Goal: Task Accomplishment & Management: Manage account settings

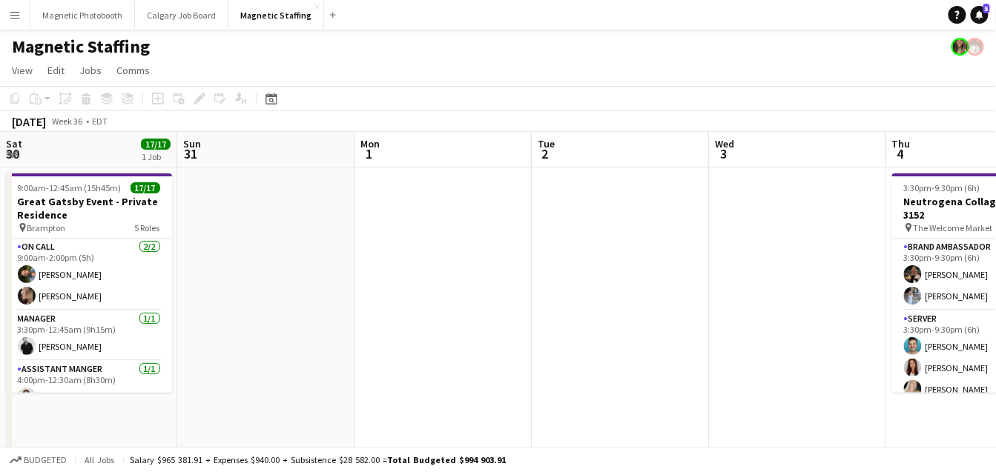
scroll to position [0, 360]
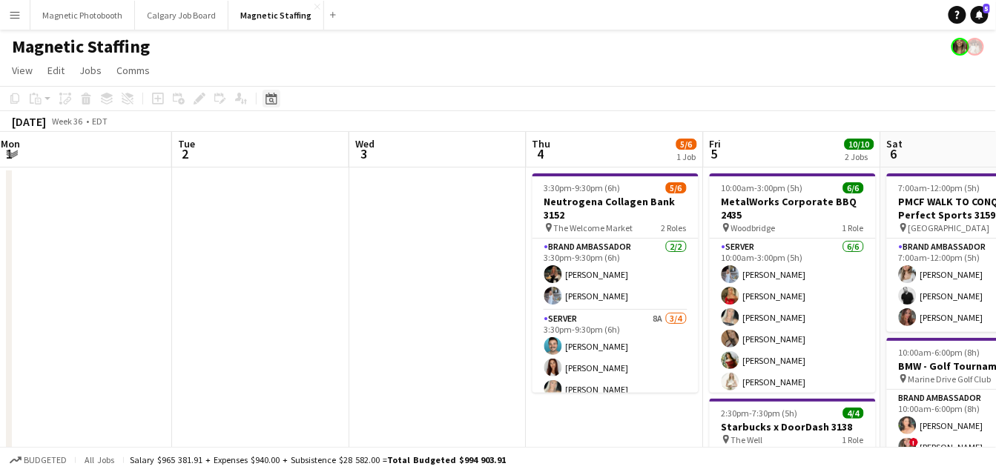
click at [268, 98] on icon "Date picker" at bounding box center [271, 99] width 12 height 12
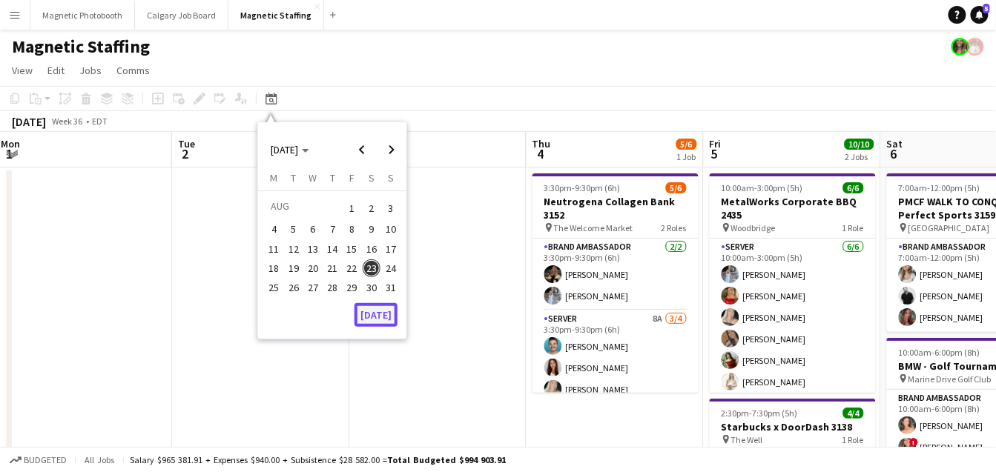
click at [372, 314] on button "[DATE]" at bounding box center [375, 315] width 43 height 24
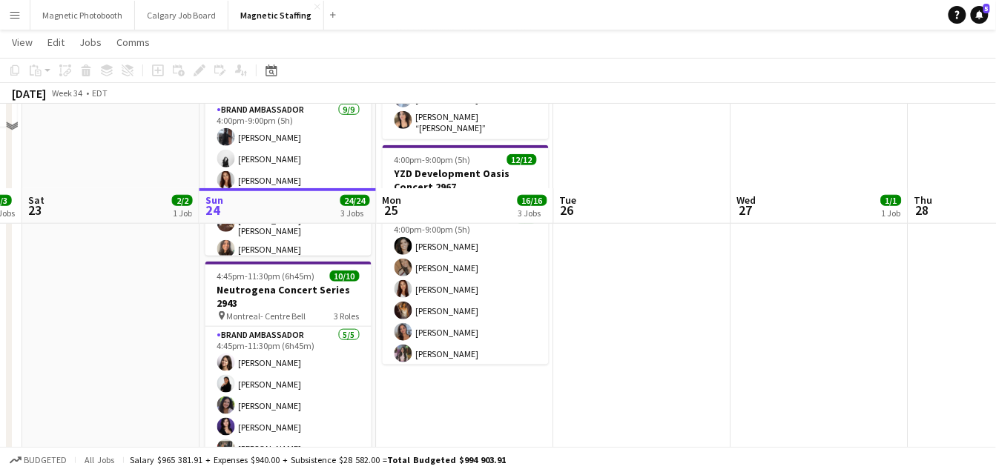
scroll to position [375, 0]
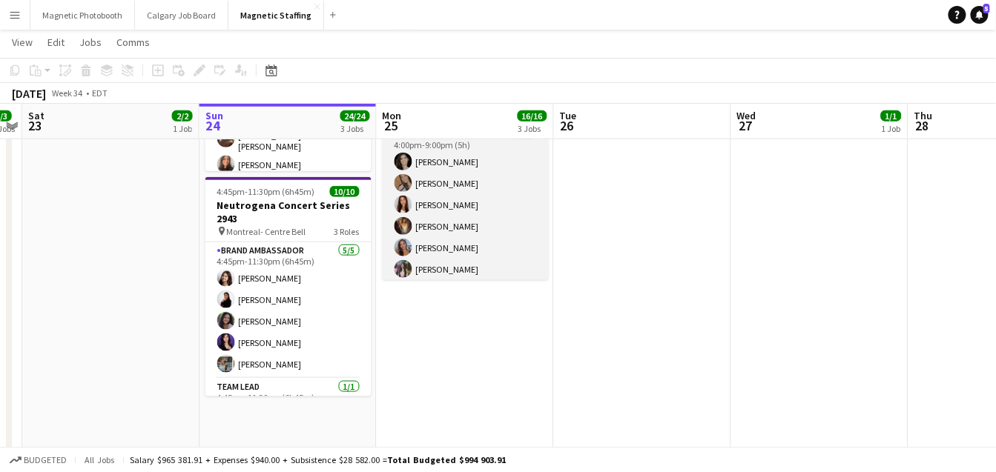
click at [521, 224] on app-card-role "Brand Ambassador 9/9 4:00pm-9:00pm (5h) Katrine Crepaldi erica Musso Luana Cima…" at bounding box center [466, 237] width 166 height 222
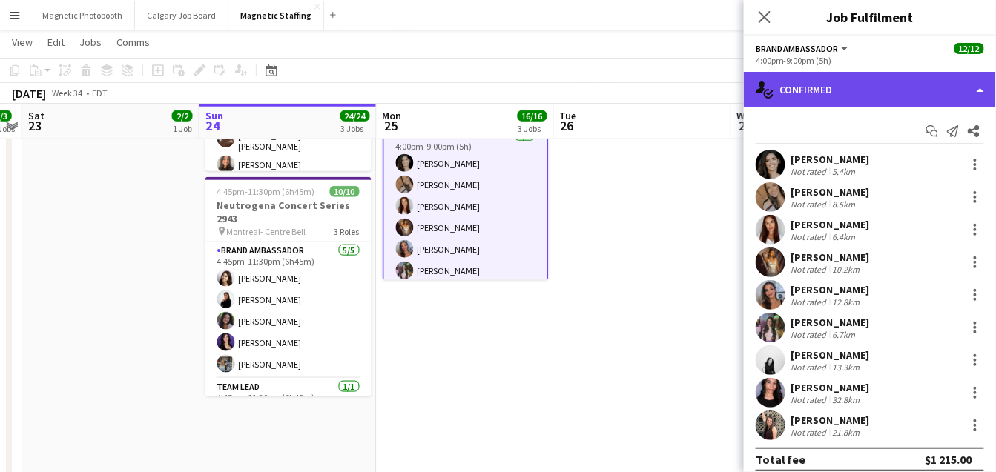
click at [882, 87] on div "single-neutral-actions-check-2 Confirmed" at bounding box center [870, 90] width 252 height 36
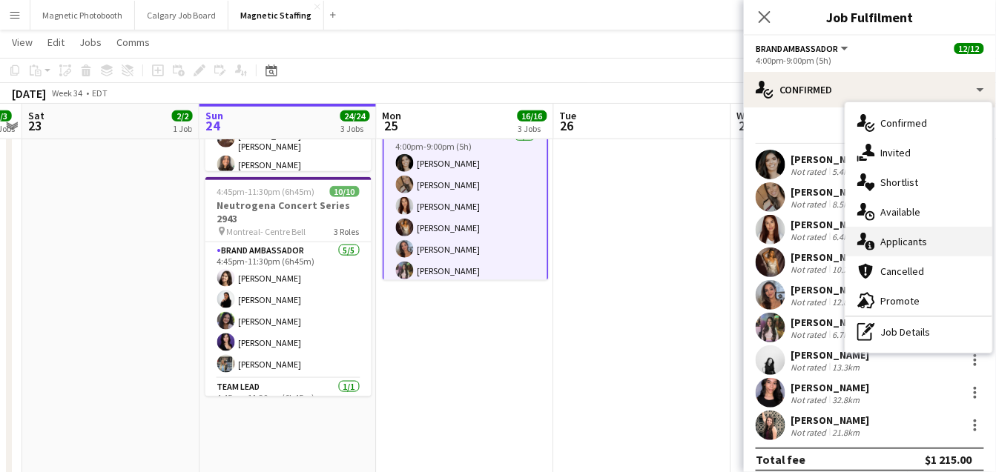
click at [877, 244] on div "single-neutral-actions-information Applicants" at bounding box center [918, 242] width 147 height 30
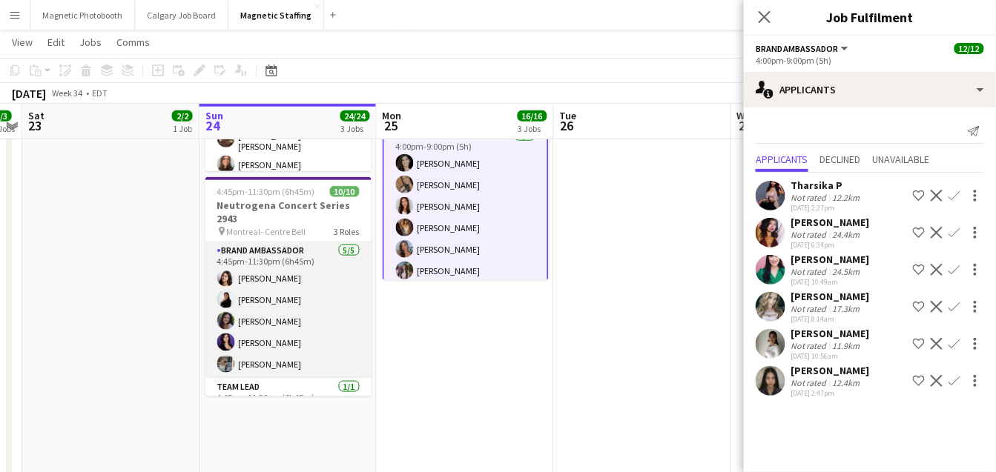
click at [264, 344] on app-card-role "Brand Ambassador 5/5 4:45pm-11:30pm (6h45m) Sharon Azarine Sarah Amoura Emna To…" at bounding box center [288, 310] width 166 height 136
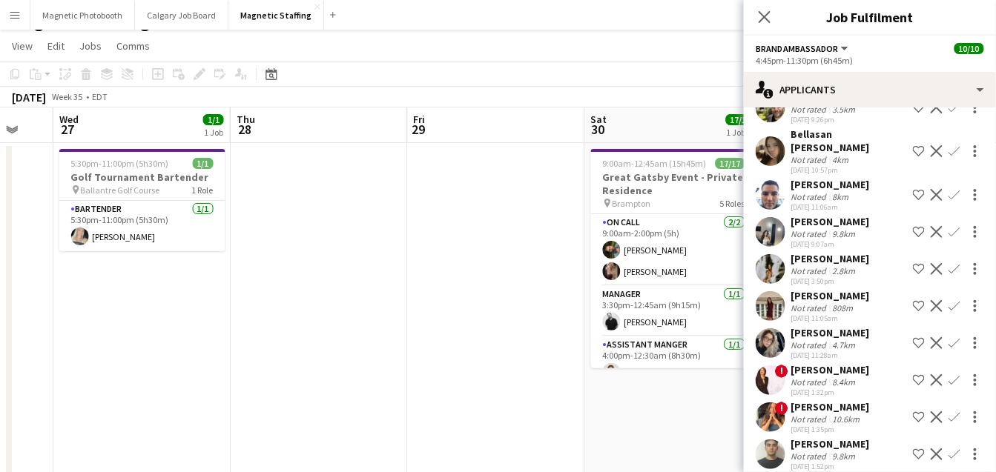
scroll to position [0, 523]
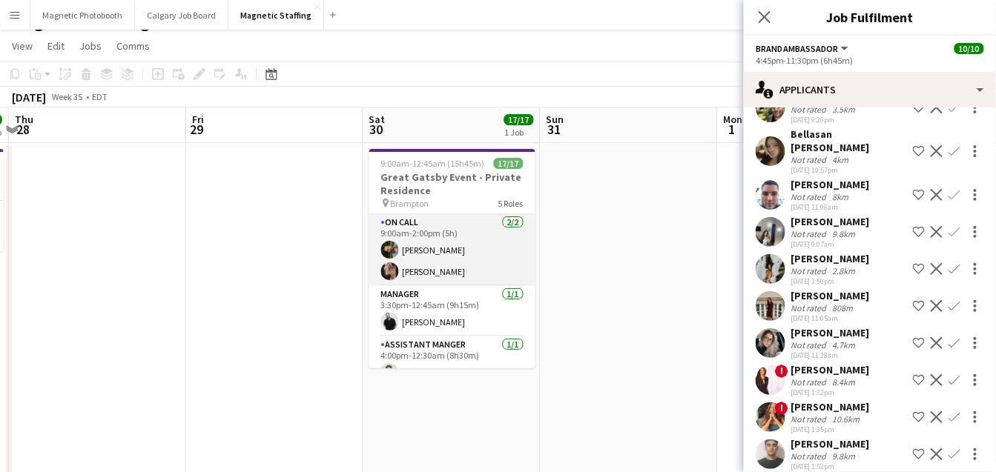
click at [504, 266] on app-card-role "On Call 2/2 9:00am-2:00pm (5h) Mohamad Nassabain Morgan Ballantyne" at bounding box center [452, 250] width 166 height 72
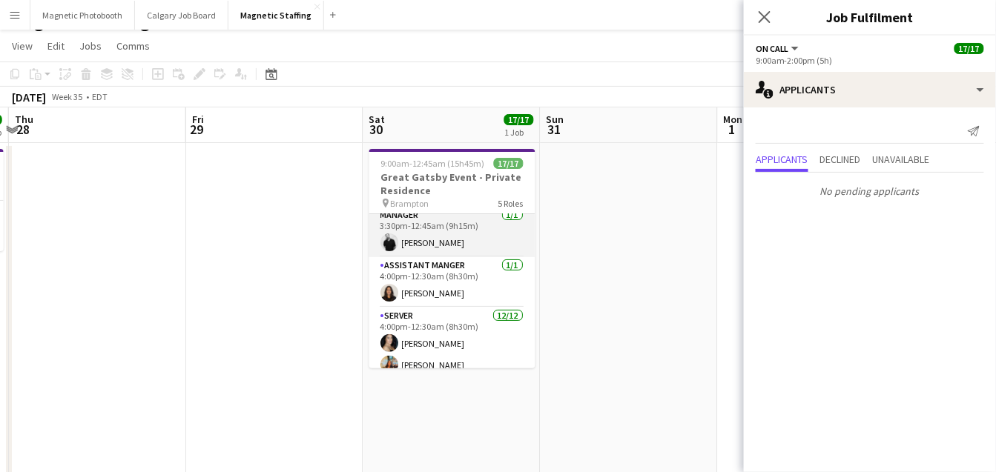
click at [435, 330] on app-card-role "Server 12/12 4:00pm-12:30am (8h30m) Cassandra Tari Katherine Lasso Niloofar Mal…" at bounding box center [452, 451] width 166 height 287
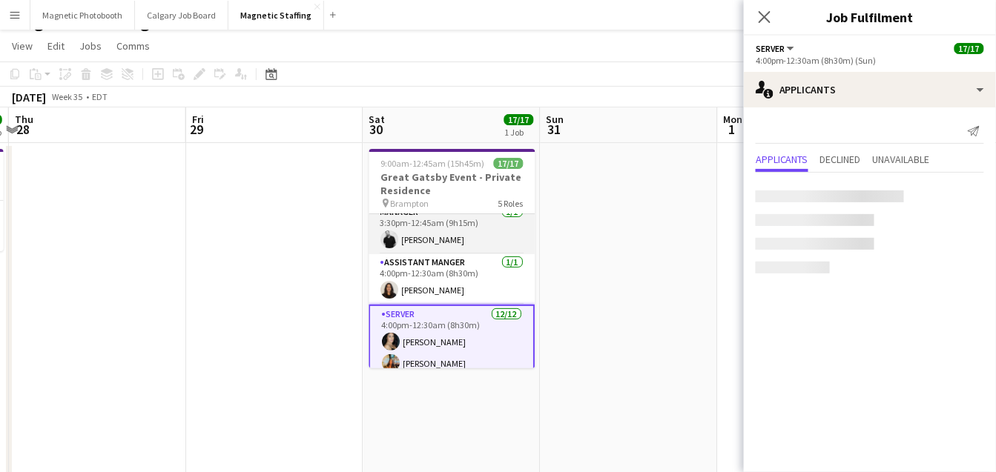
scroll to position [80, 0]
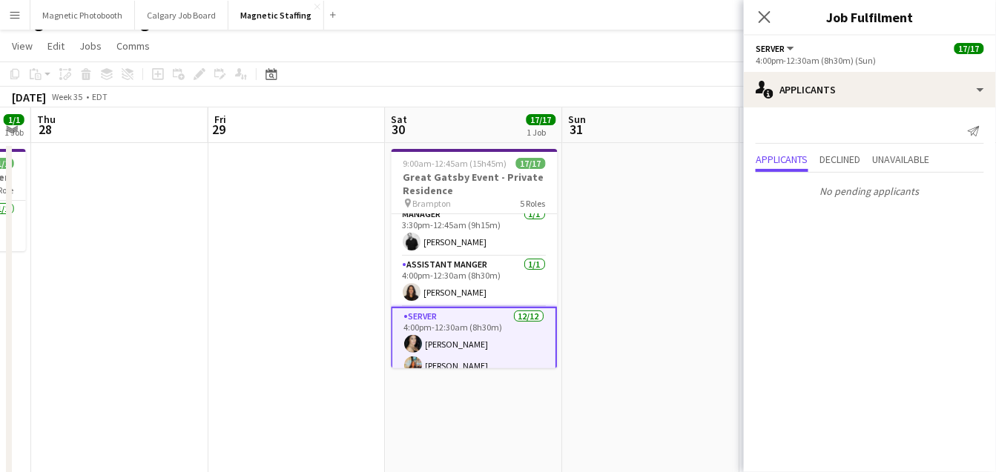
drag, startPoint x: 670, startPoint y: 283, endPoint x: 223, endPoint y: 366, distance: 454.6
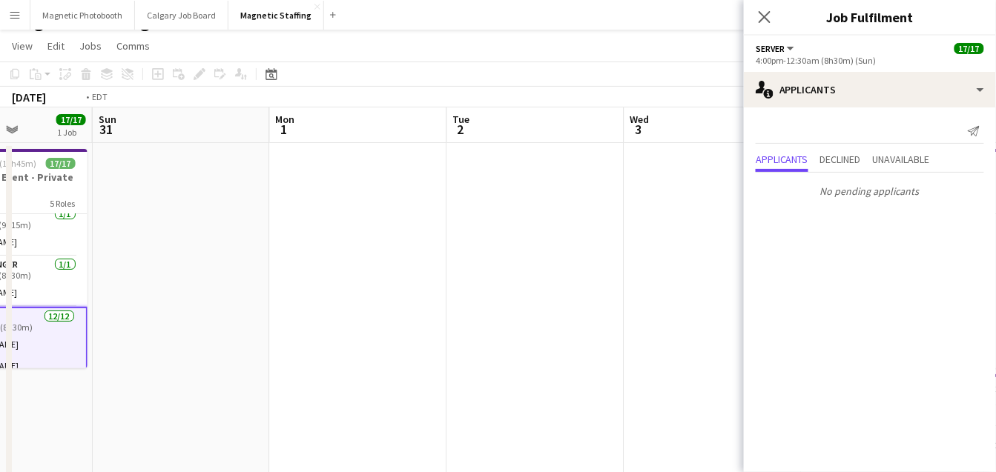
scroll to position [0, 562]
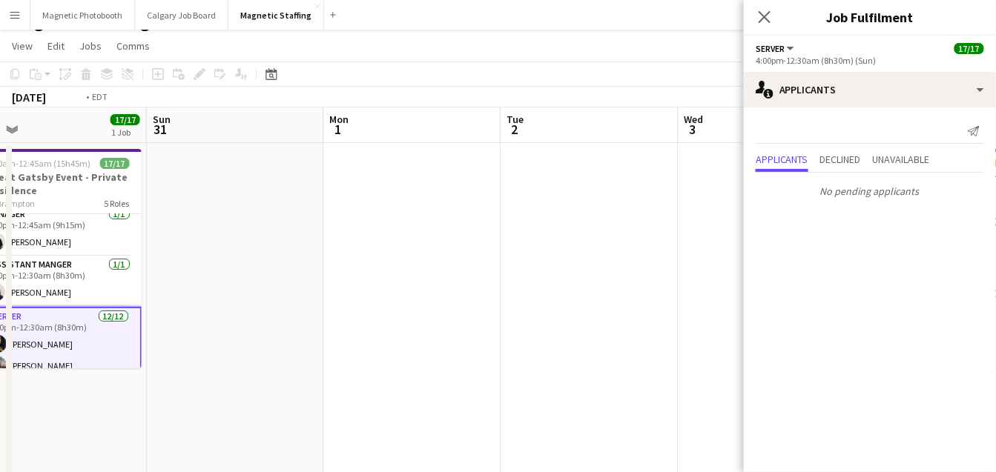
drag, startPoint x: 483, startPoint y: 333, endPoint x: 5, endPoint y: 378, distance: 479.7
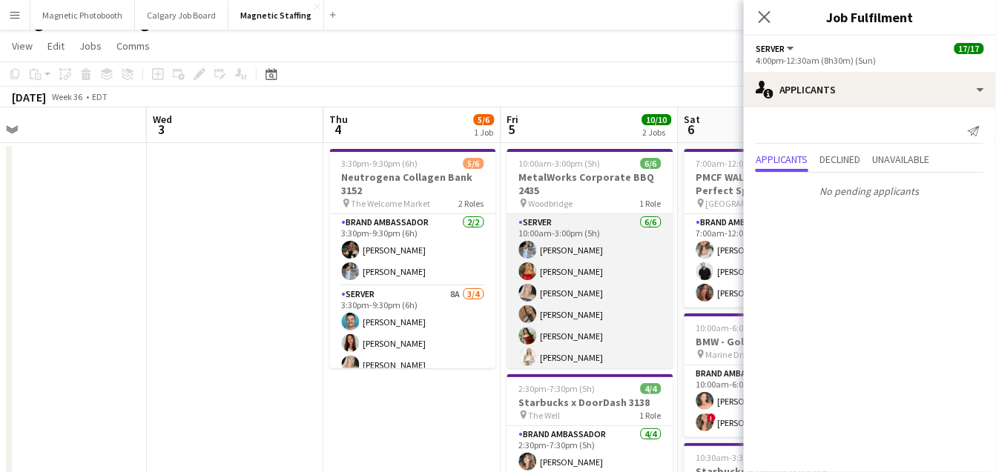
click at [519, 294] on app-user-avatar at bounding box center [528, 293] width 18 height 18
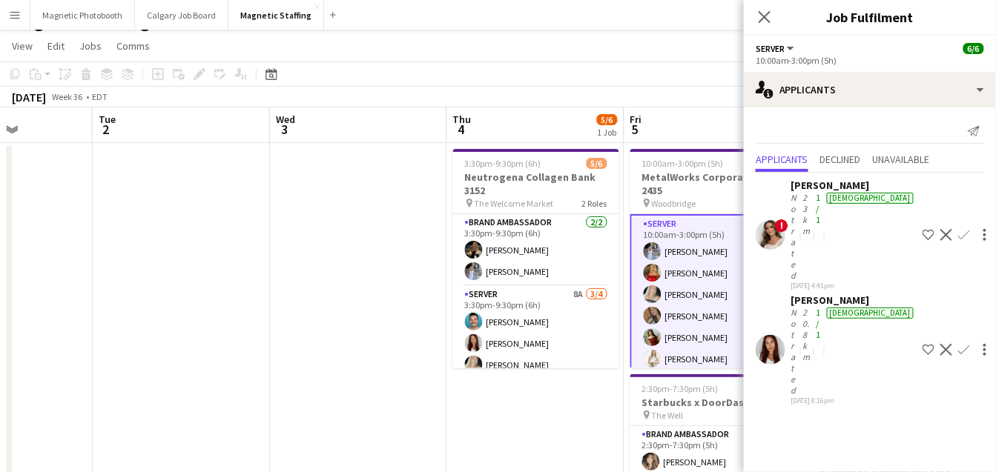
drag, startPoint x: 604, startPoint y: 311, endPoint x: 274, endPoint y: 344, distance: 332.3
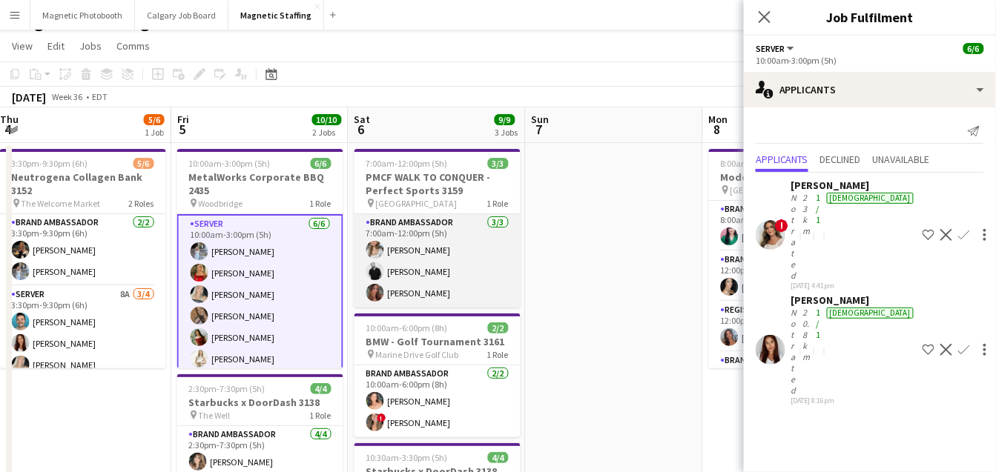
click at [463, 268] on app-card-role "Brand Ambassador 3/3 7:00am-12:00pm (5h) Sabrina McCaskill jean-philippe roy Me…" at bounding box center [437, 260] width 166 height 93
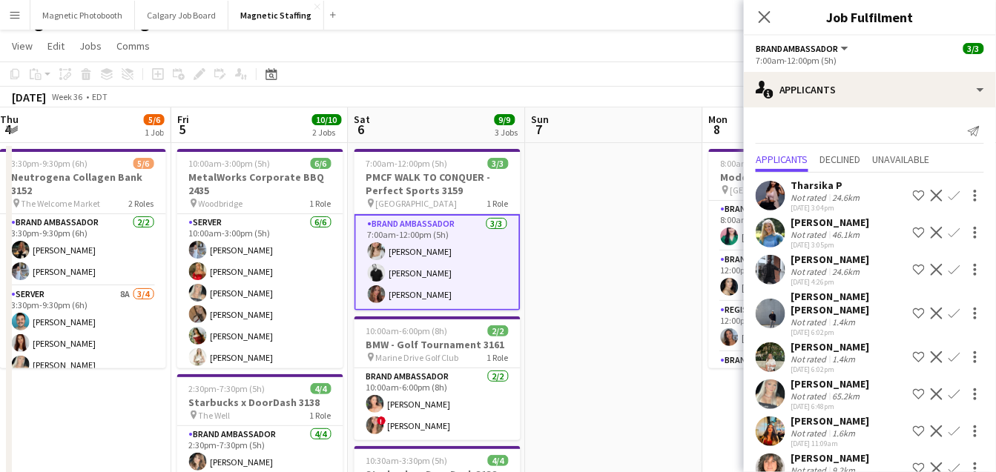
scroll to position [162, 0]
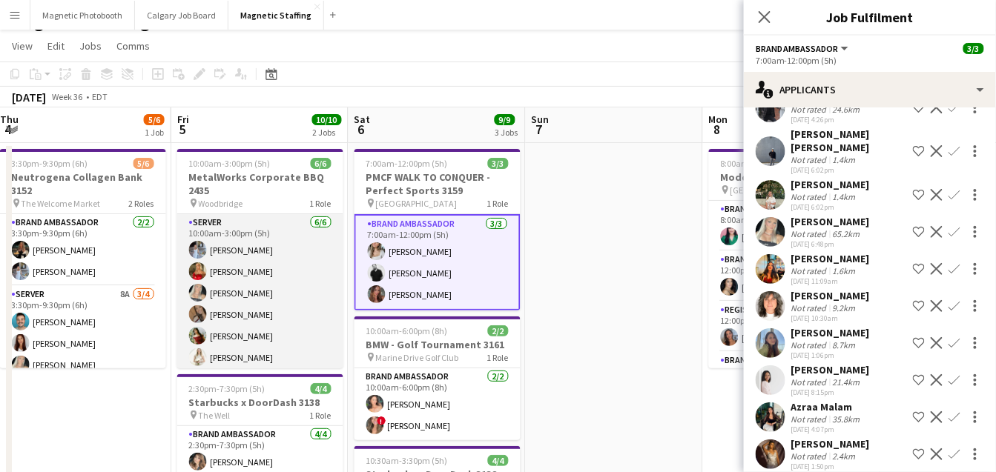
click at [308, 309] on app-card-role "Server 6/6 10:00am-3:00pm (5h) Heather Siemonsen Madi Booth Maija Dekoker erica…" at bounding box center [260, 293] width 166 height 158
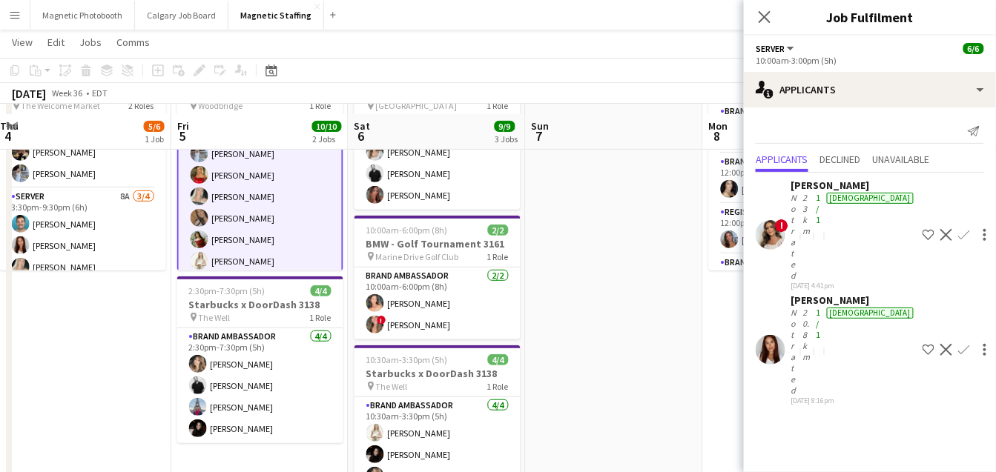
scroll to position [131, 0]
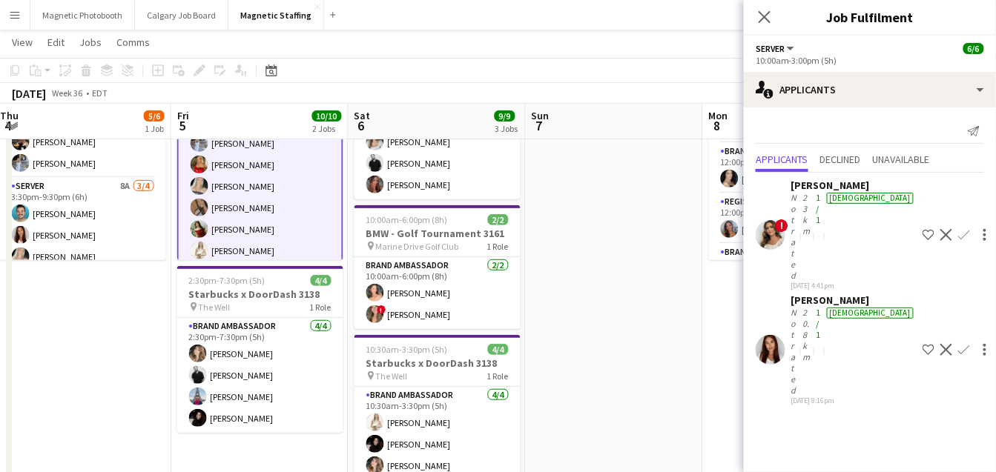
click at [200, 380] on app-user-avatar at bounding box center [198, 375] width 18 height 18
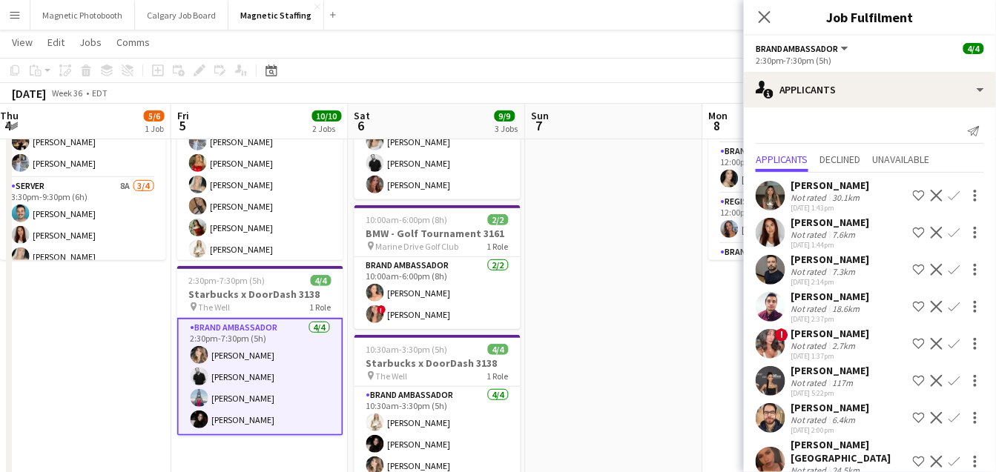
scroll to position [14, 0]
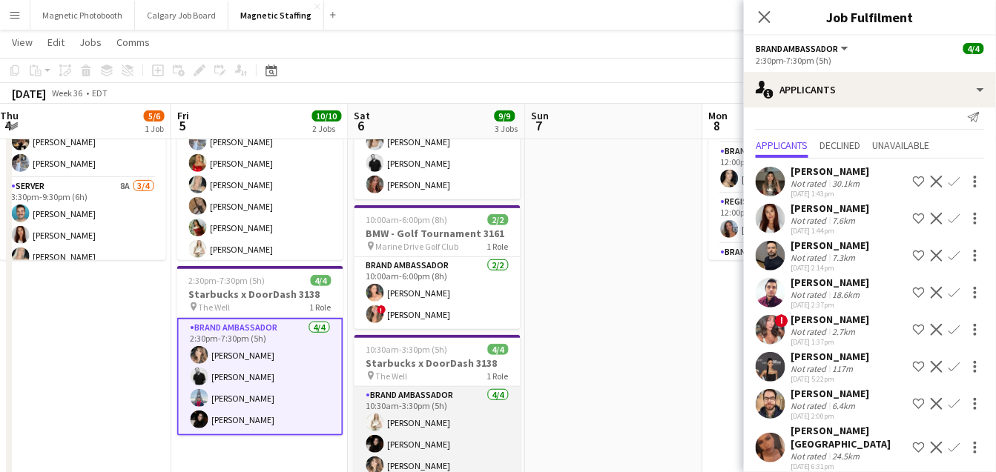
click at [420, 436] on app-card-role "Brand Ambassador 4/4 10:30am-3:30pm (5h) Katryna Klepacki Maria Vasconcellos Ca…" at bounding box center [437, 444] width 166 height 115
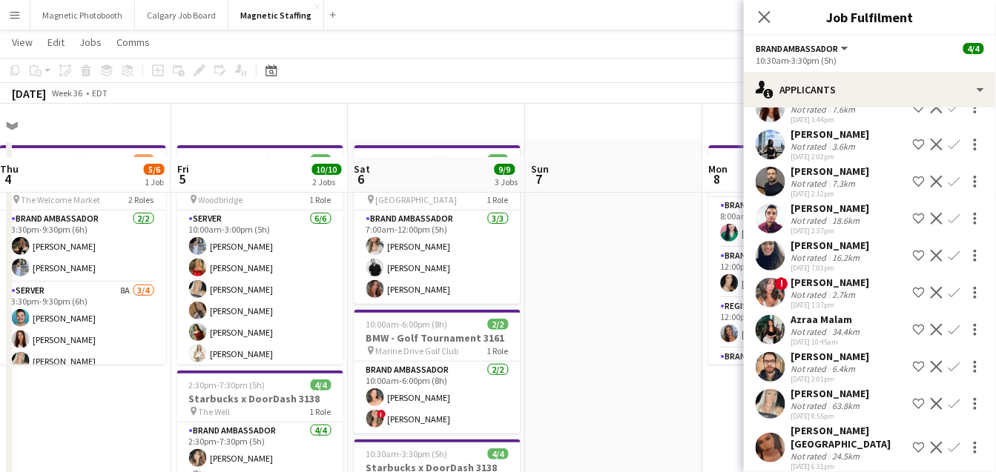
scroll to position [19, 0]
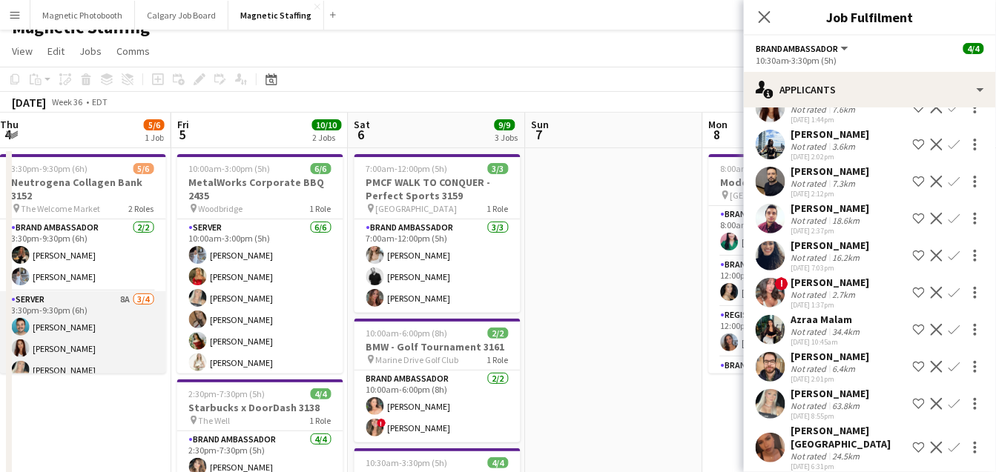
click at [109, 364] on app-card-role "Server 8A 3/4 3:30pm-9:30pm (6h) Harrison Smith Luana Cima Maija Dekoker single…" at bounding box center [83, 348] width 166 height 115
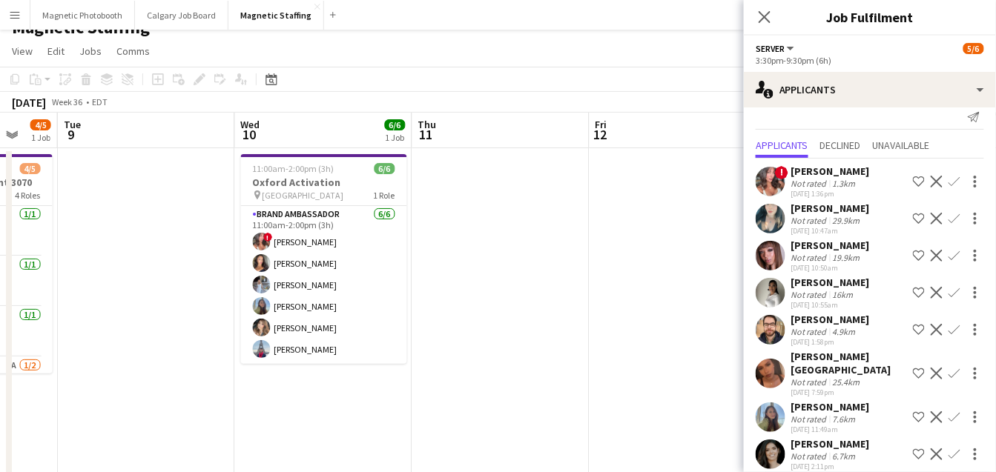
scroll to position [0, 417]
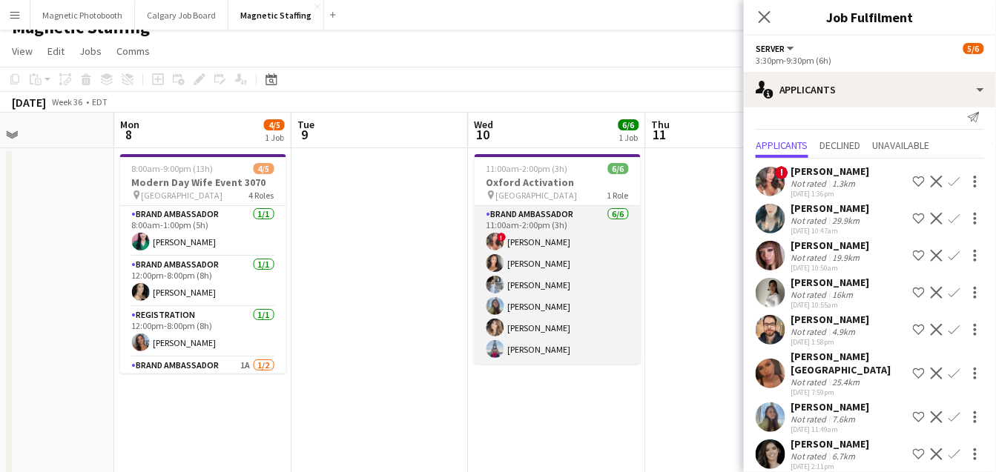
click at [538, 302] on app-card-role "Brand Ambassador 6/6 11:00am-2:00pm (3h) ! Alyssa Curto Katelynn Espinosa Heath…" at bounding box center [558, 285] width 166 height 158
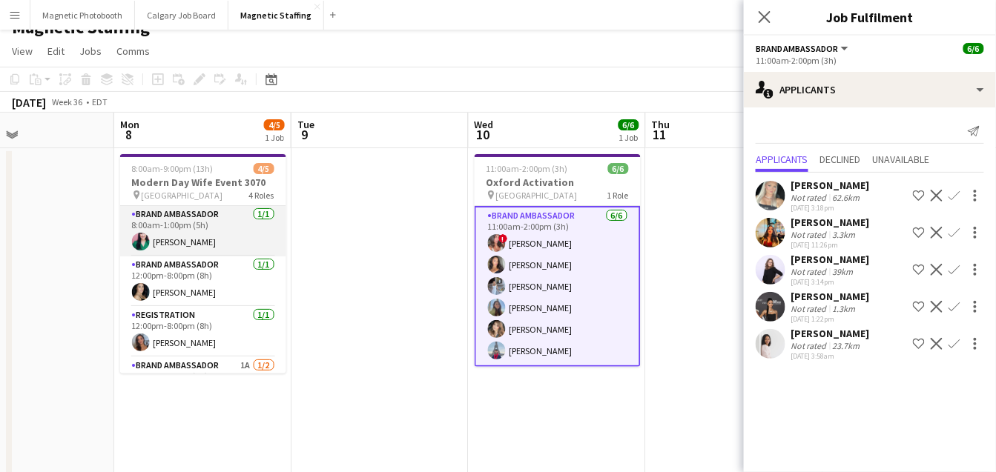
click at [220, 240] on app-card-role "Brand Ambassador 1/1 8:00am-1:00pm (5h) Christine Aziz" at bounding box center [203, 231] width 166 height 50
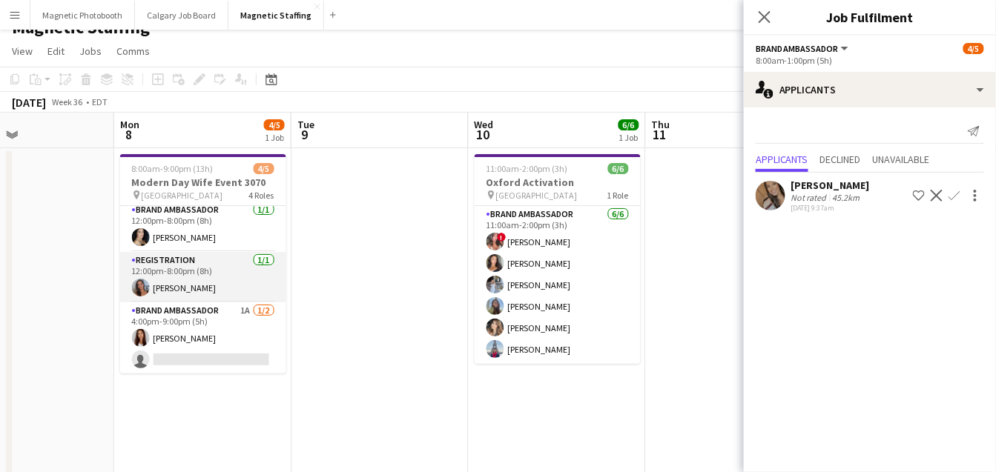
click at [186, 337] on app-card-role "Brand Ambassador 1A 1/2 4:00pm-9:00pm (5h) Luana Cima single-neutral-actions" at bounding box center [203, 339] width 166 height 72
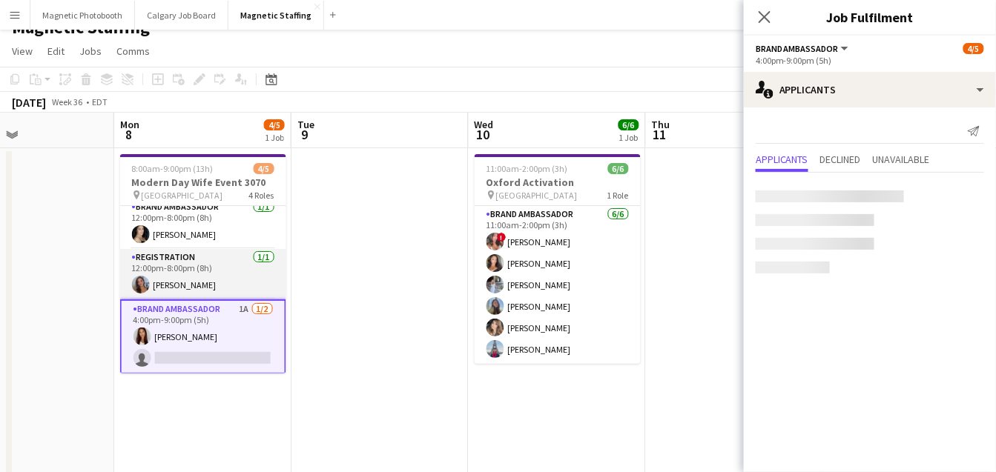
scroll to position [56, 0]
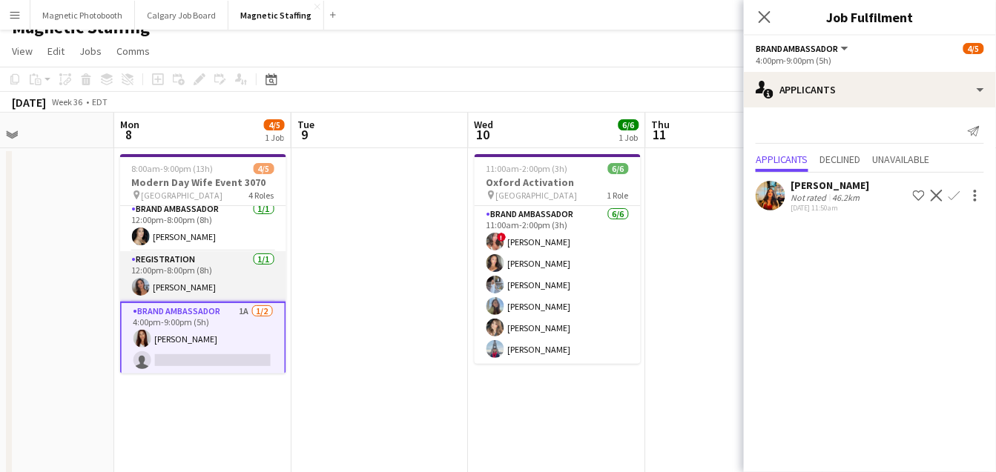
click at [205, 286] on app-card-role "Registration 1/1 12:00pm-8:00pm (8h) Diana Michailidis" at bounding box center [203, 276] width 166 height 50
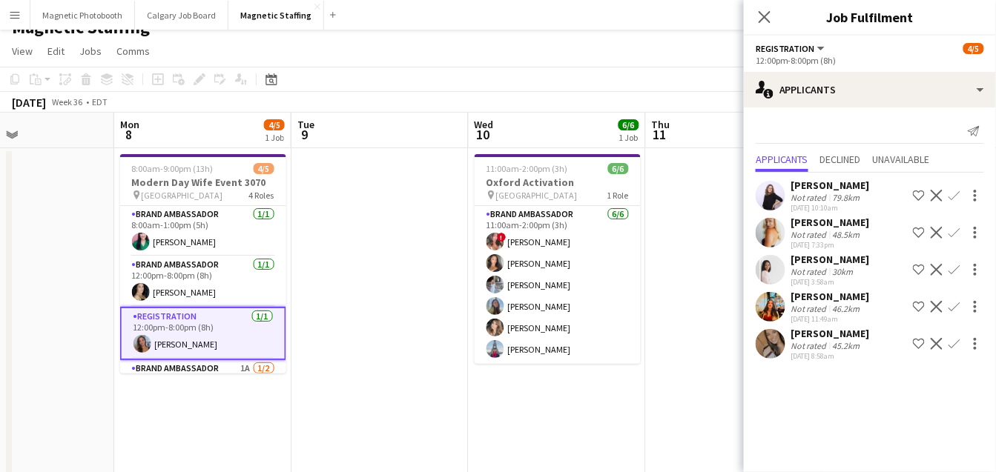
scroll to position [0, 0]
click at [205, 286] on app-card-role "Brand Ambassador 1/1 12:00pm-8:00pm (8h) Cassandra Tari" at bounding box center [203, 282] width 166 height 50
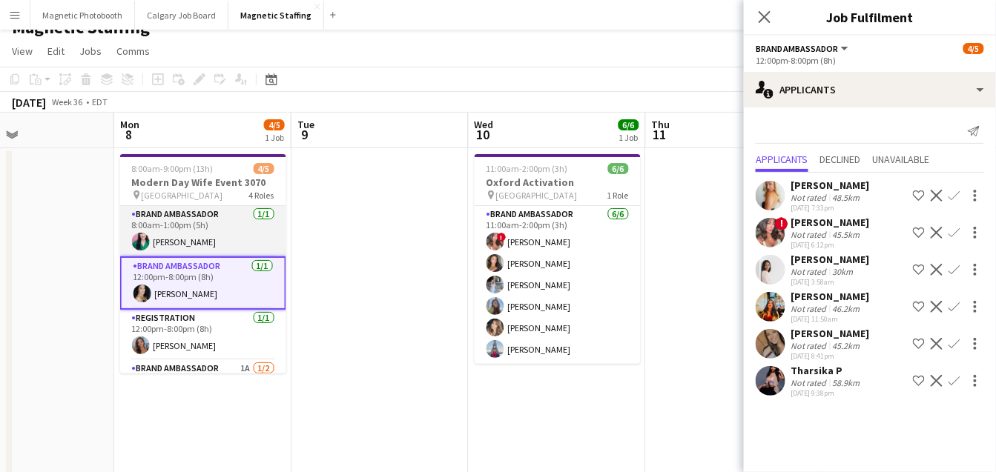
click at [208, 252] on app-card-role "Brand Ambassador 1/1 8:00am-1:00pm (5h) Christine Aziz" at bounding box center [203, 231] width 166 height 50
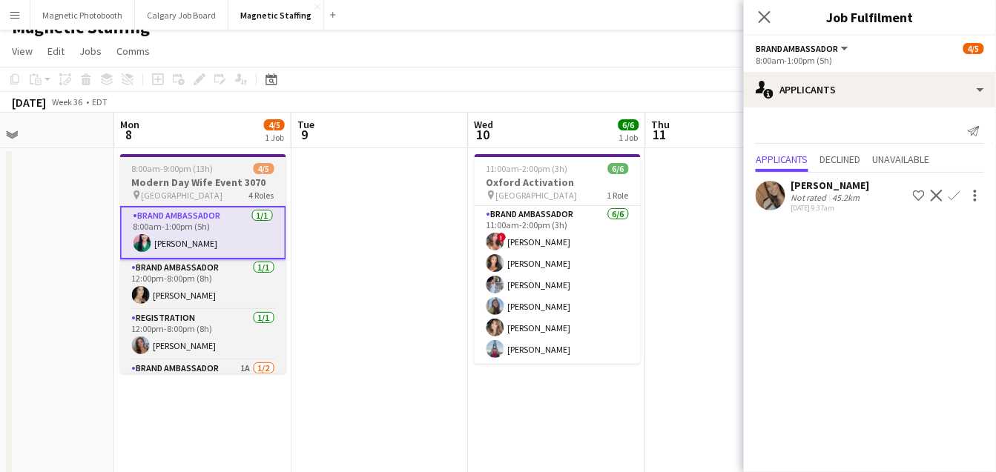
click at [235, 181] on h3 "Modern Day Wife Event 3070" at bounding box center [203, 182] width 166 height 13
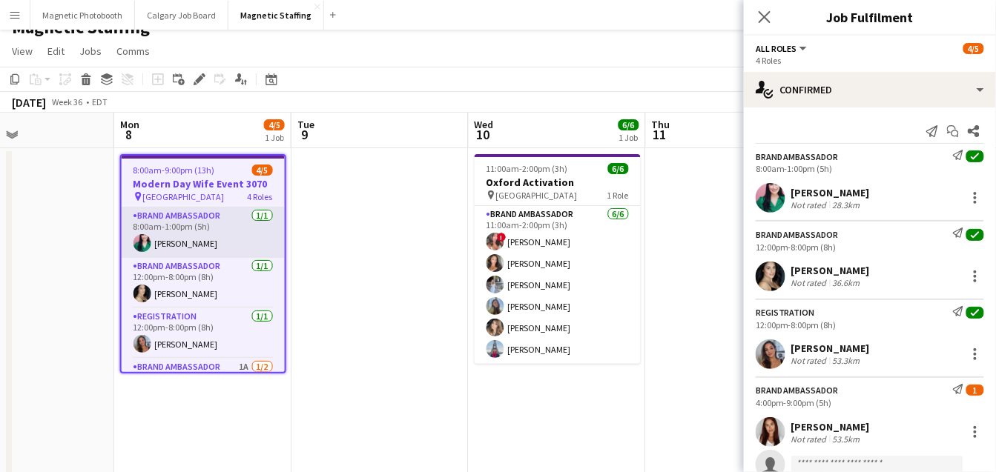
click at [190, 233] on app-card-role "Brand Ambassador 1/1 8:00am-1:00pm (5h) Christine Aziz" at bounding box center [203, 233] width 163 height 50
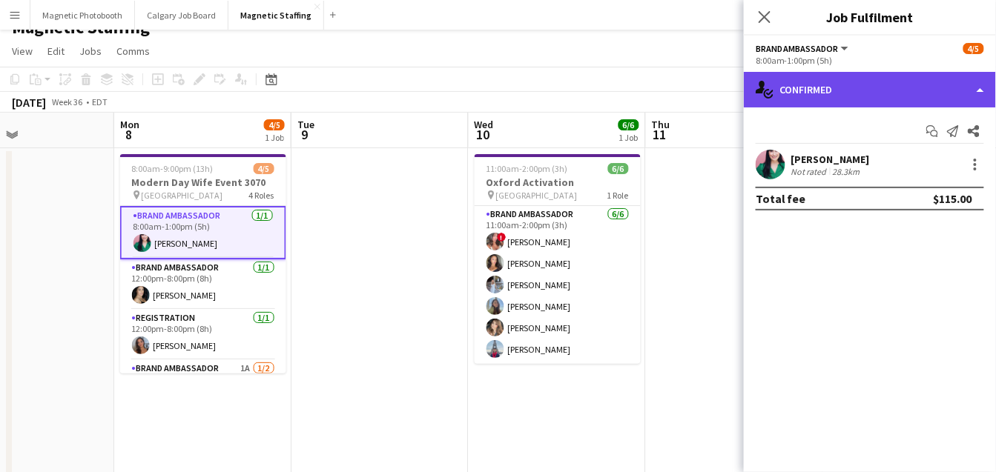
click at [876, 82] on div "single-neutral-actions-check-2 Confirmed" at bounding box center [870, 90] width 252 height 36
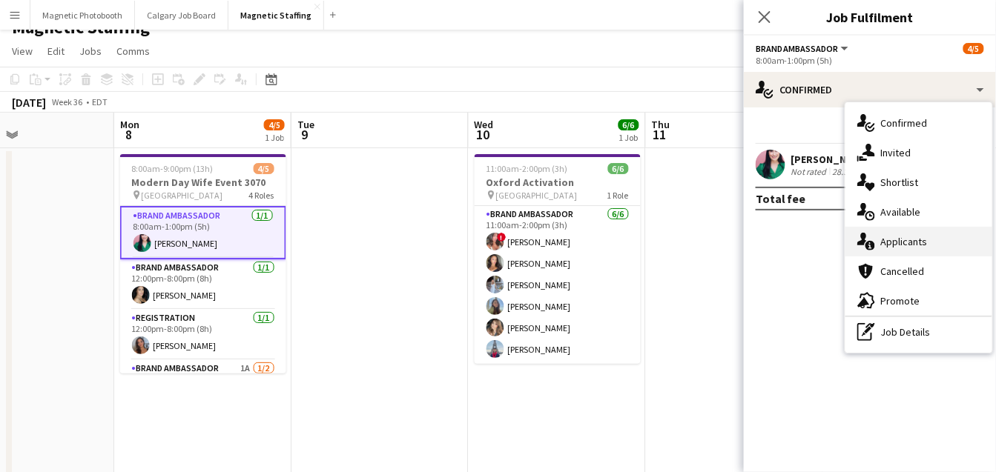
click at [888, 239] on div "single-neutral-actions-information Applicants" at bounding box center [918, 242] width 147 height 30
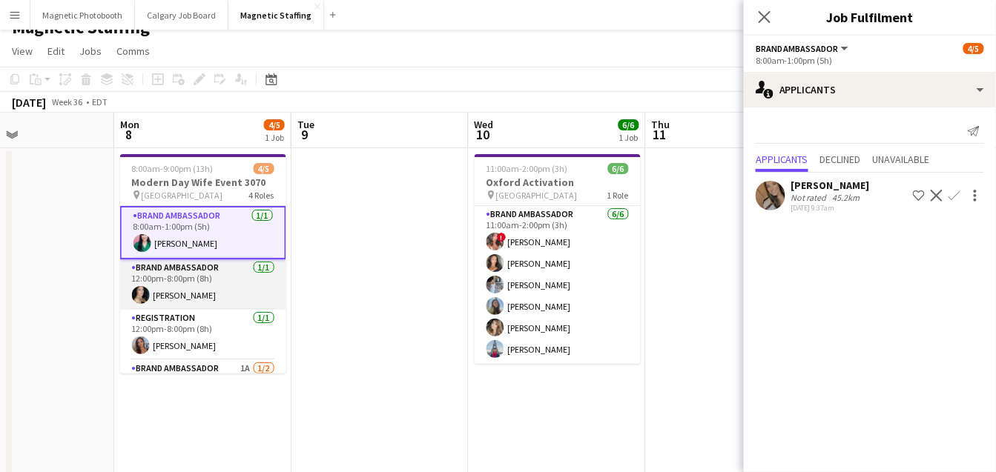
click at [242, 294] on app-card-role "Brand Ambassador 1/1 12:00pm-8:00pm (8h) Cassandra Tari" at bounding box center [203, 285] width 166 height 50
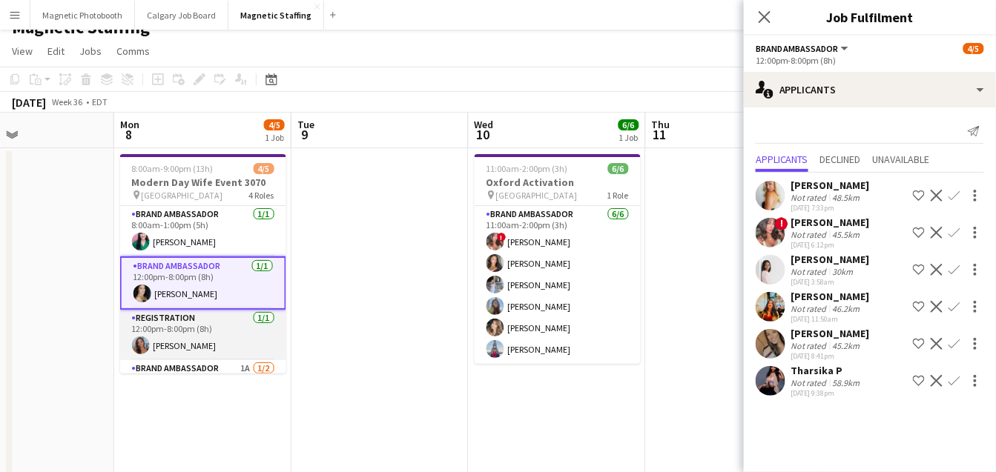
click at [216, 336] on app-card-role "Registration 1/1 12:00pm-8:00pm (8h) Diana Michailidis" at bounding box center [203, 335] width 166 height 50
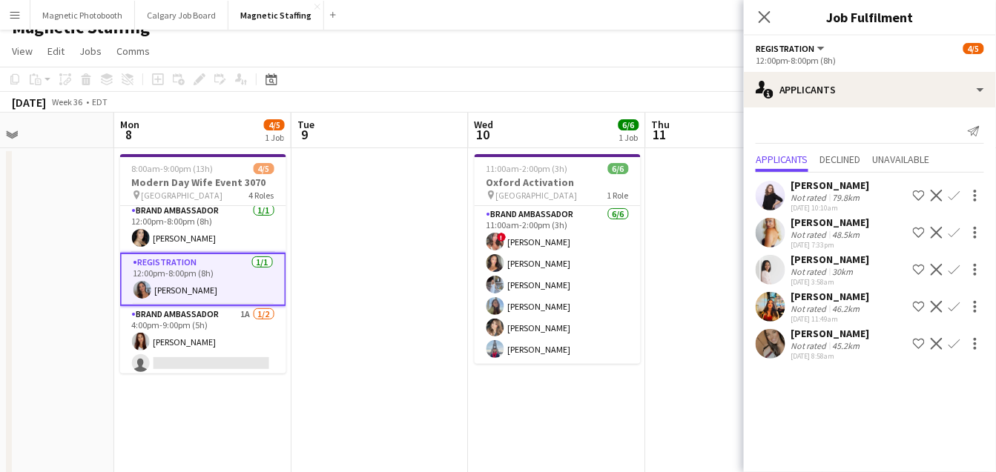
scroll to position [58, 0]
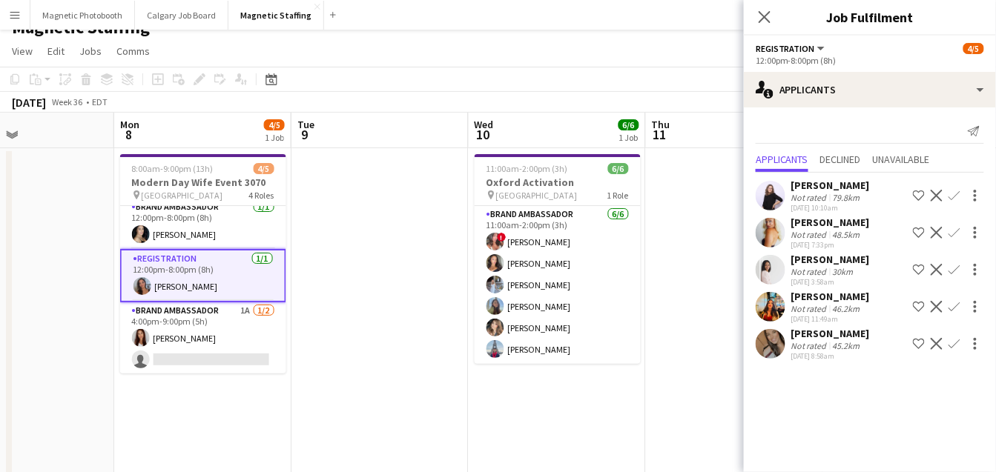
click at [216, 336] on app-card-role "Brand Ambassador 1A 1/2 4:00pm-9:00pm (5h) Luana Cima single-neutral-actions" at bounding box center [203, 339] width 166 height 72
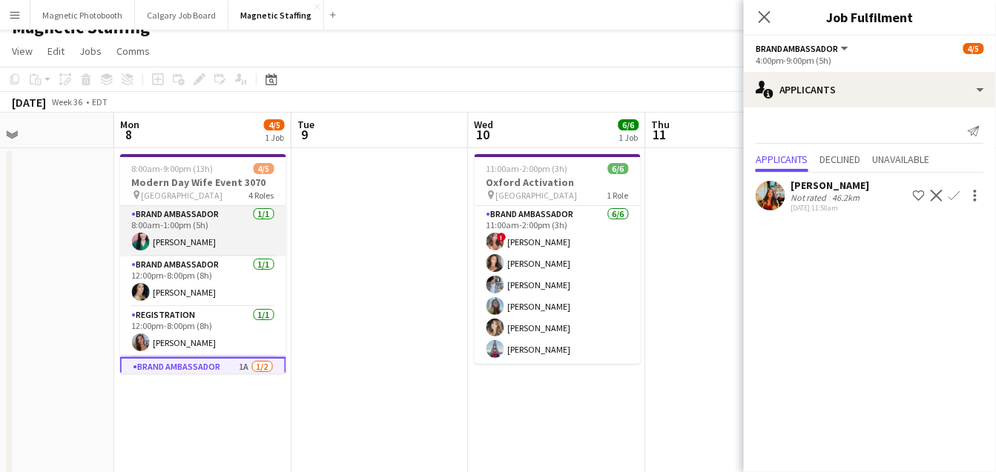
scroll to position [0, 418]
click at [151, 244] on app-card-role "Brand Ambassador 1/1 8:00am-1:00pm (5h) Christine Aziz" at bounding box center [202, 231] width 166 height 50
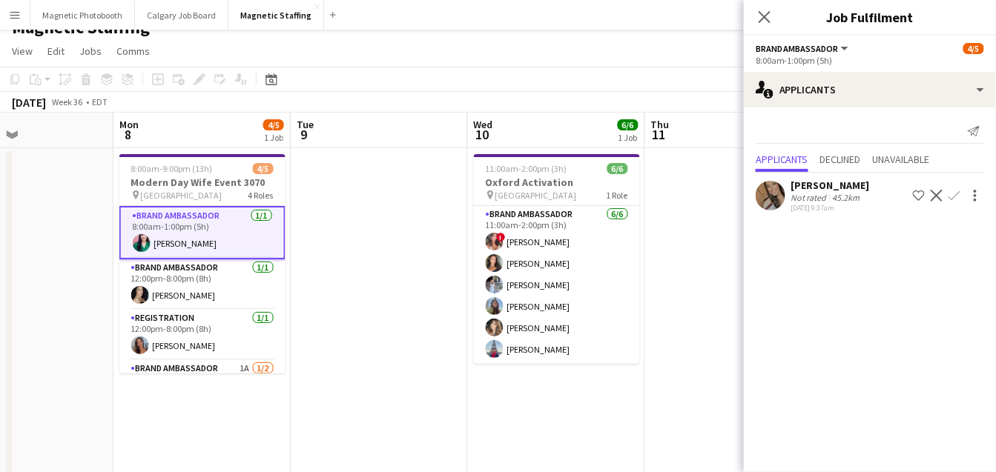
click at [146, 240] on app-user-avatar at bounding box center [142, 243] width 18 height 18
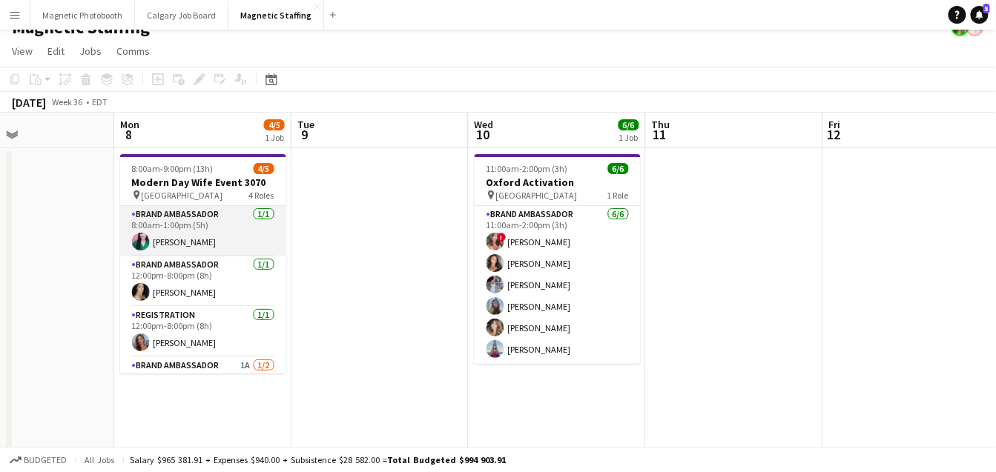
click at [146, 240] on app-user-avatar at bounding box center [141, 242] width 18 height 18
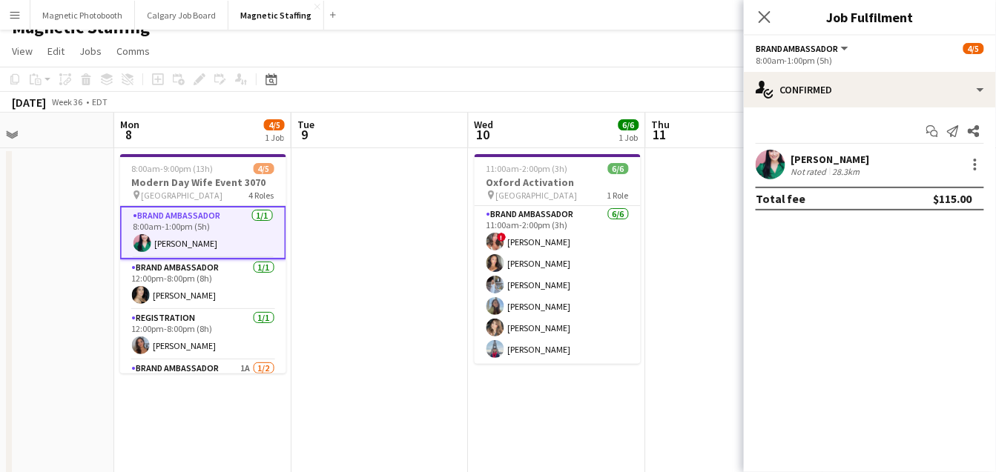
click at [781, 165] on app-user-avatar at bounding box center [771, 165] width 30 height 30
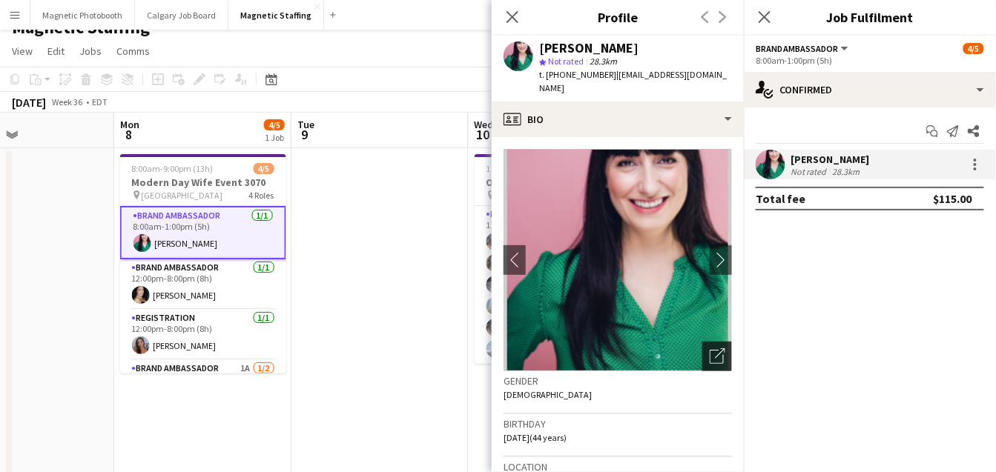
click at [719, 349] on icon "Open photos pop-in" at bounding box center [718, 357] width 16 height 16
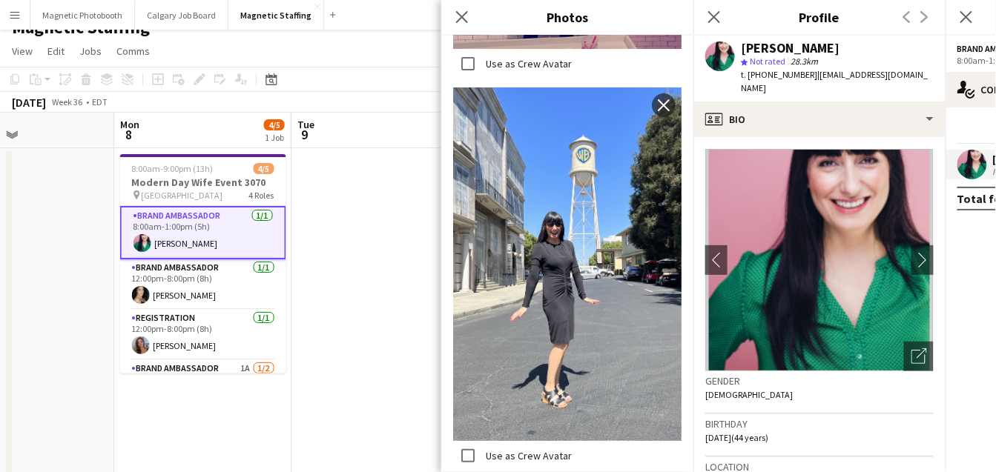
scroll to position [0, 417]
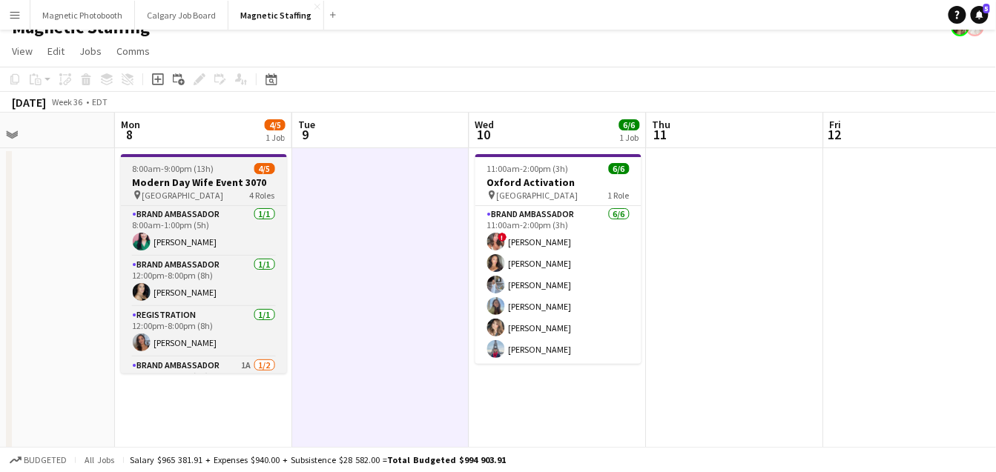
click at [217, 189] on div "pin Burlington 4 Roles" at bounding box center [204, 195] width 166 height 12
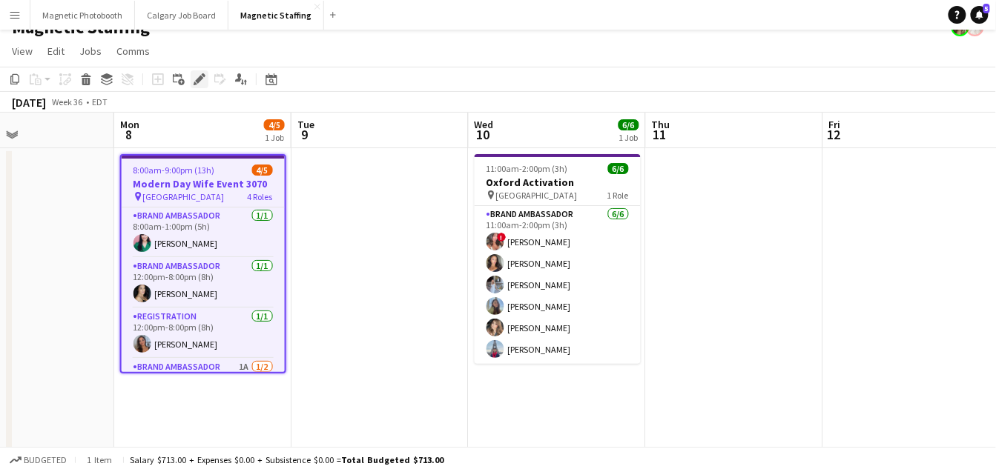
click at [194, 81] on icon "Edit" at bounding box center [200, 79] width 12 height 12
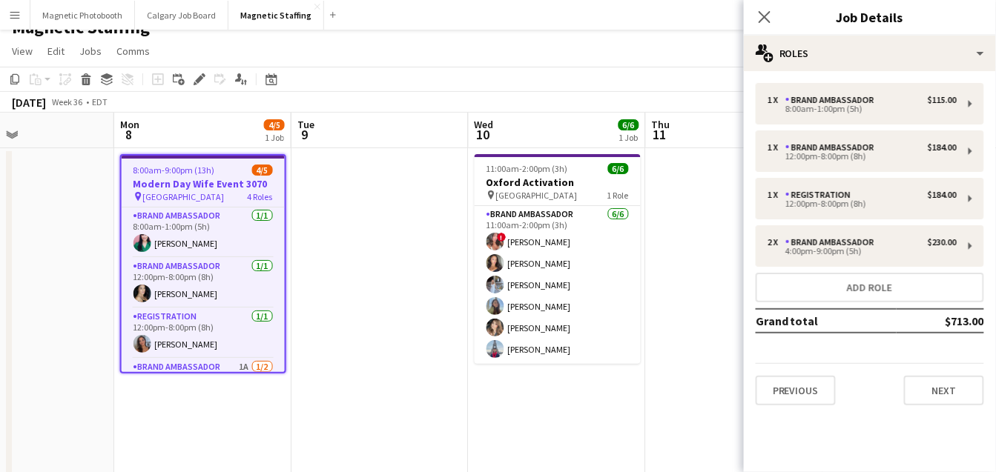
click at [939, 374] on div "Previous Next" at bounding box center [870, 384] width 228 height 42
click at [935, 392] on button "Next" at bounding box center [944, 391] width 80 height 30
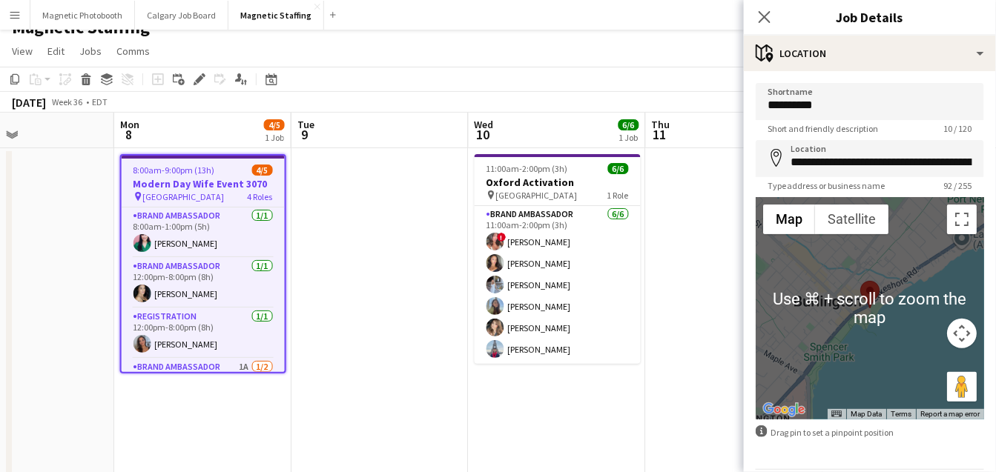
scroll to position [50, 0]
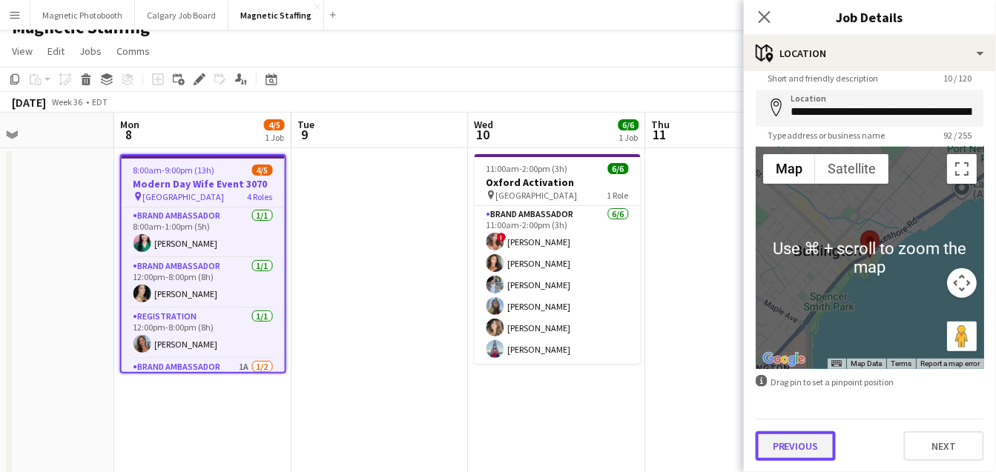
click at [817, 432] on button "Previous" at bounding box center [796, 447] width 80 height 30
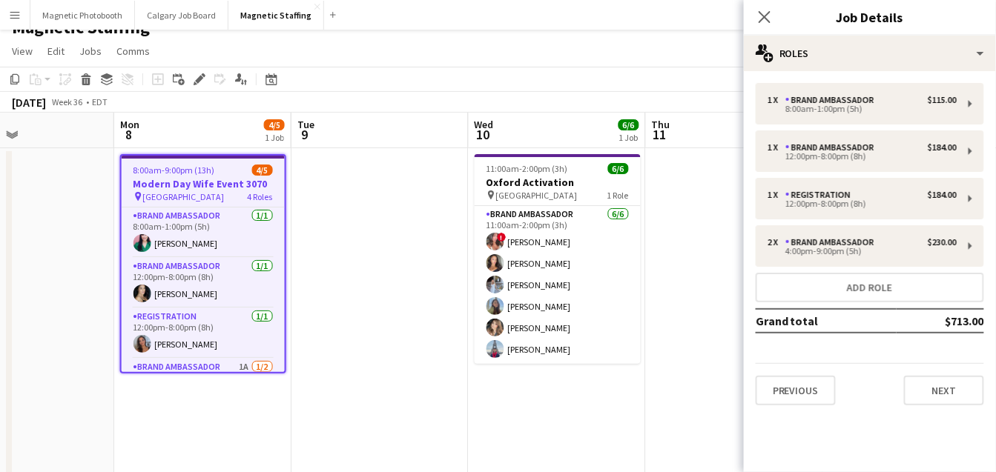
scroll to position [0, 0]
click at [785, 392] on button "Previous" at bounding box center [796, 391] width 80 height 30
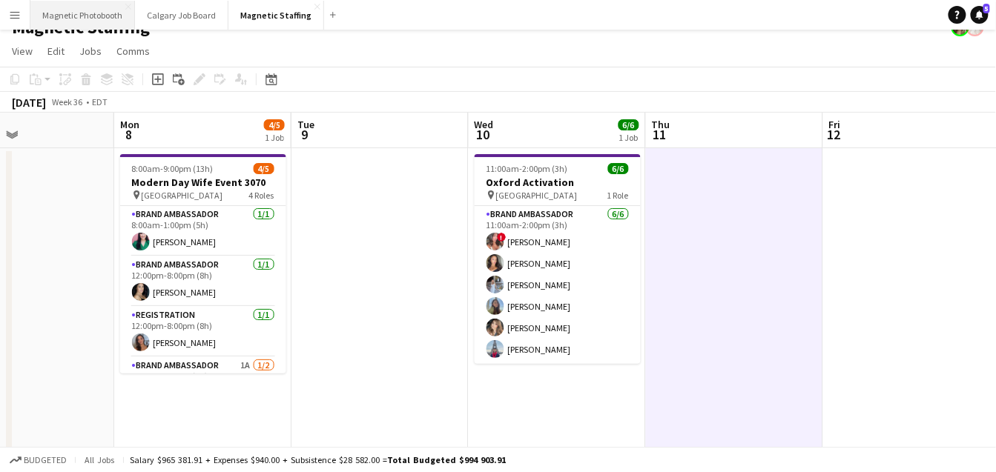
click at [116, 19] on button "Magnetic Photobooth Close" at bounding box center [82, 15] width 105 height 29
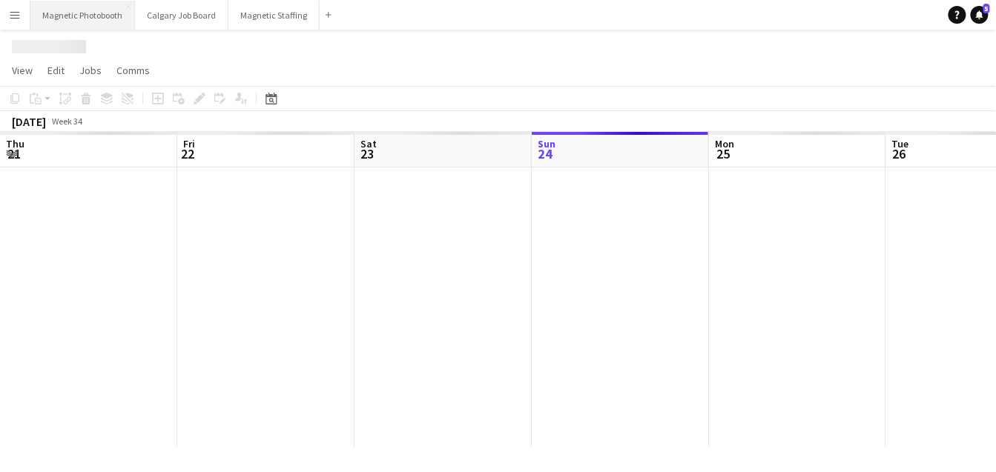
scroll to position [0, 354]
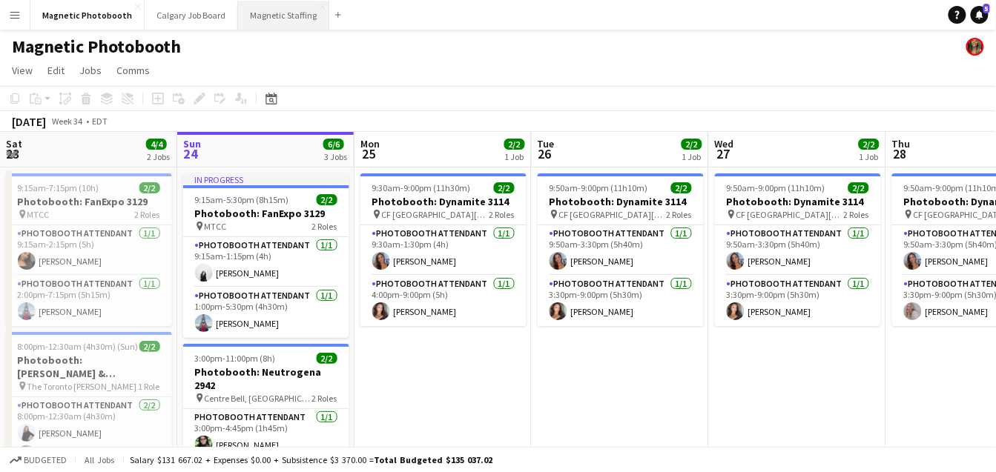
click at [279, 16] on button "Magnetic Staffing Close" at bounding box center [283, 15] width 91 height 29
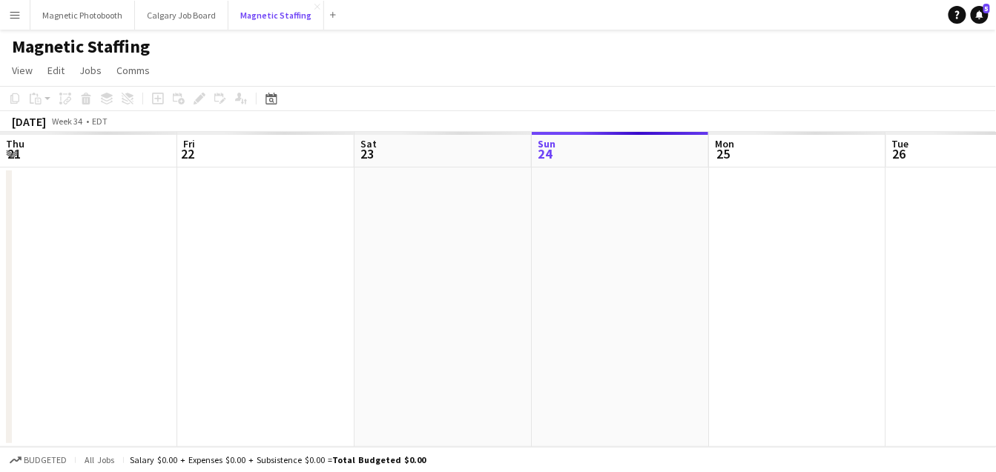
scroll to position [0, 354]
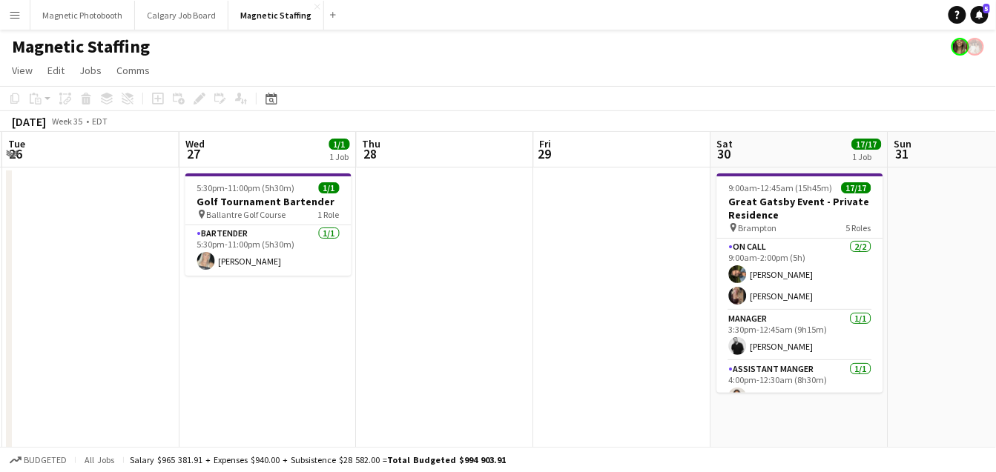
drag, startPoint x: 535, startPoint y: 327, endPoint x: 5, endPoint y: 361, distance: 530.5
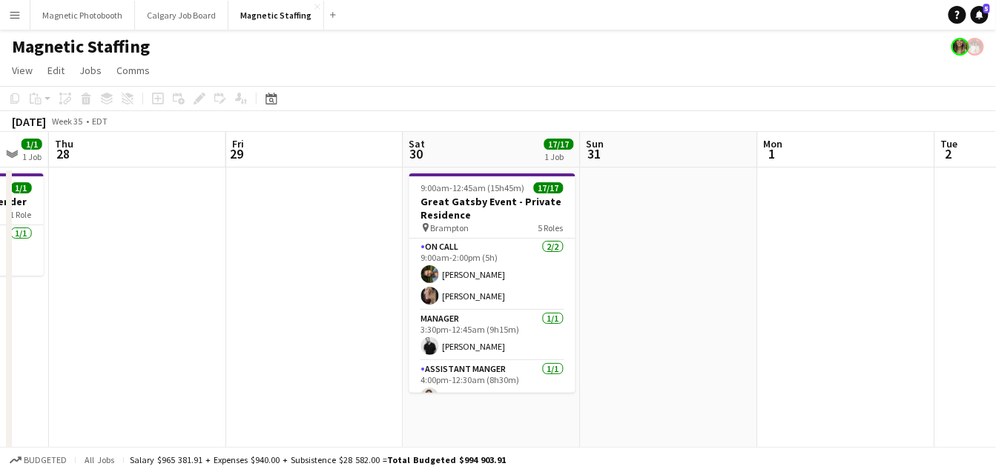
drag, startPoint x: 489, startPoint y: 340, endPoint x: 66, endPoint y: 328, distance: 423.6
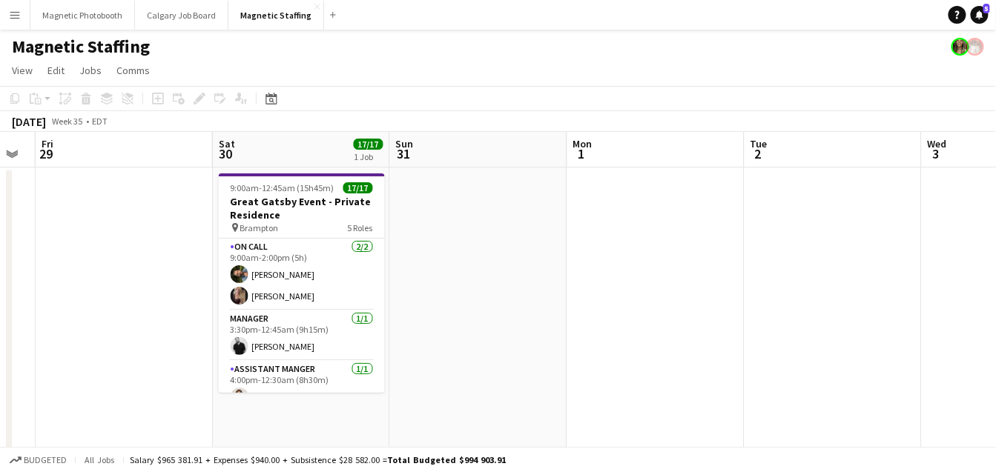
drag, startPoint x: 436, startPoint y: 322, endPoint x: 5, endPoint y: 326, distance: 430.8
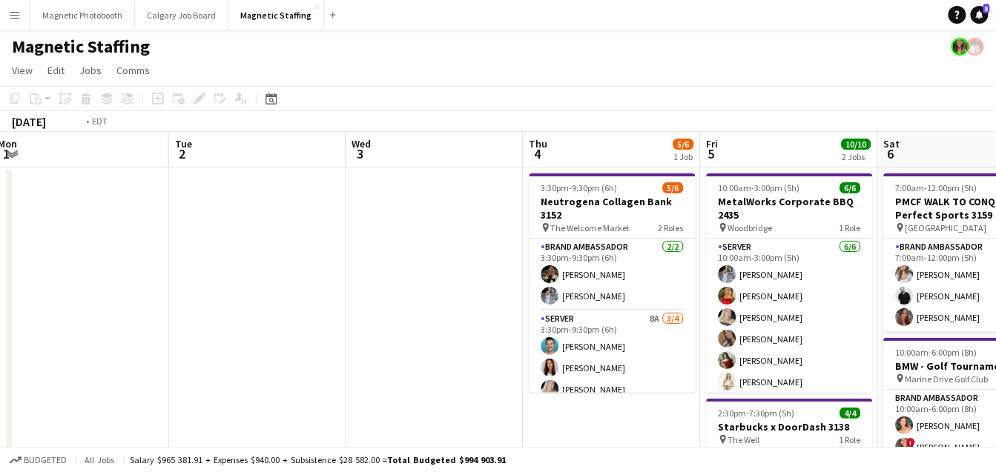
drag, startPoint x: 578, startPoint y: 288, endPoint x: 87, endPoint y: 300, distance: 491.8
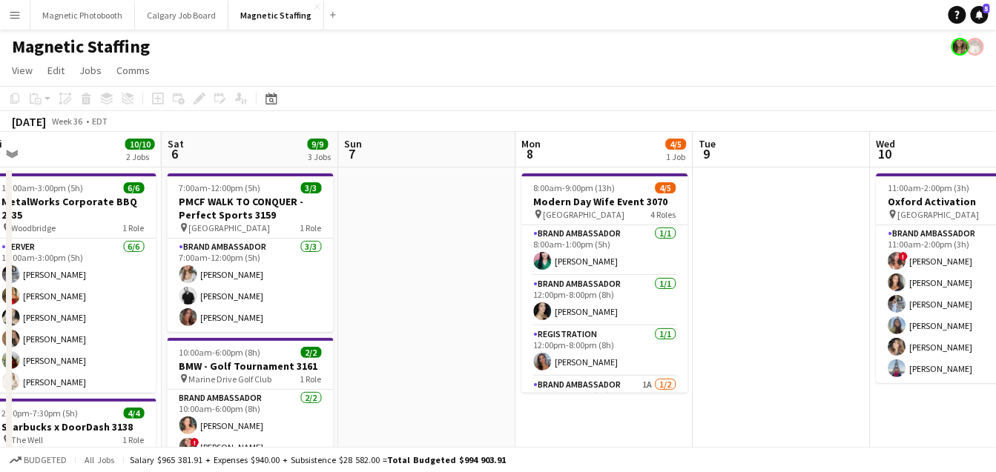
drag, startPoint x: 440, startPoint y: 270, endPoint x: 171, endPoint y: 274, distance: 269.2
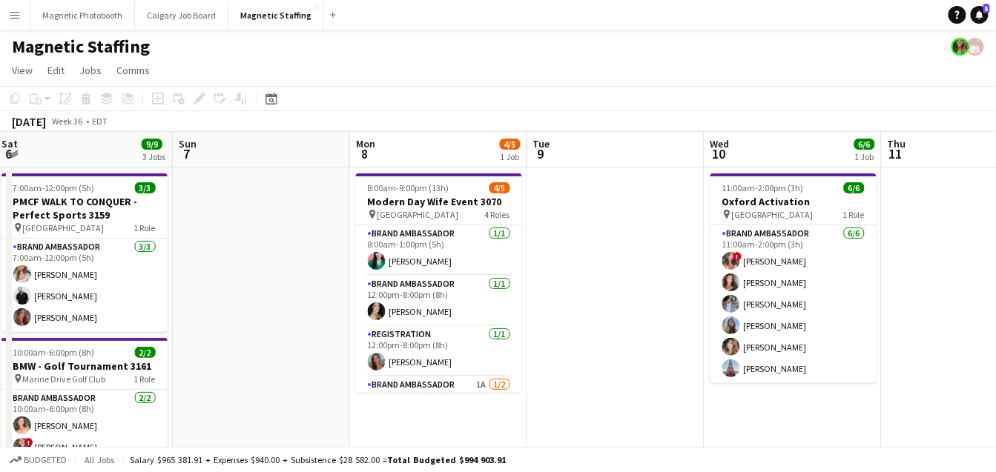
scroll to position [0, 610]
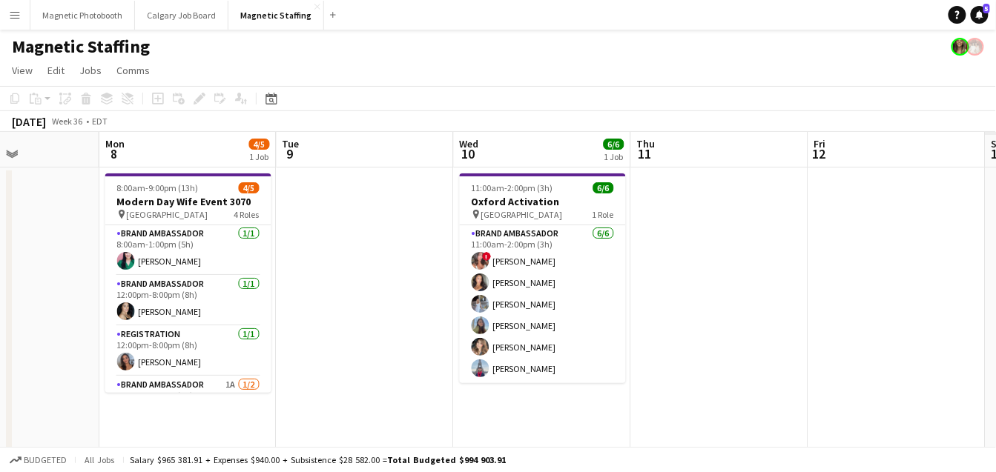
drag, startPoint x: 506, startPoint y: 274, endPoint x: 150, endPoint y: 296, distance: 357.4
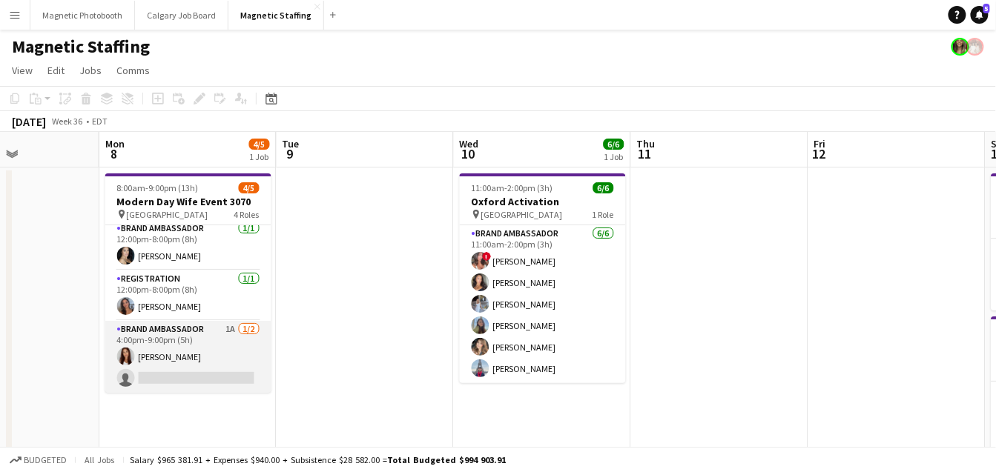
click at [182, 365] on app-card-role "Brand Ambassador 1A 1/2 4:00pm-9:00pm (5h) Luana Cima single-neutral-actions" at bounding box center [188, 357] width 166 height 72
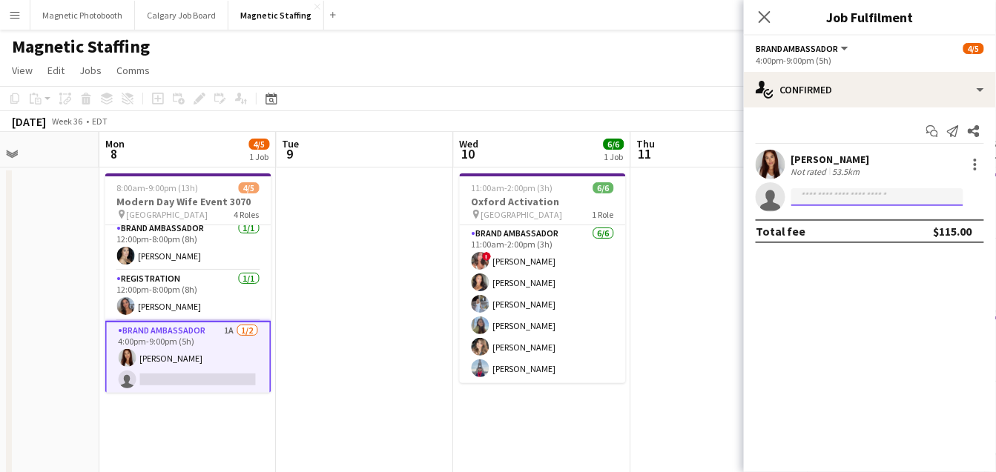
click at [836, 198] on input at bounding box center [877, 197] width 172 height 18
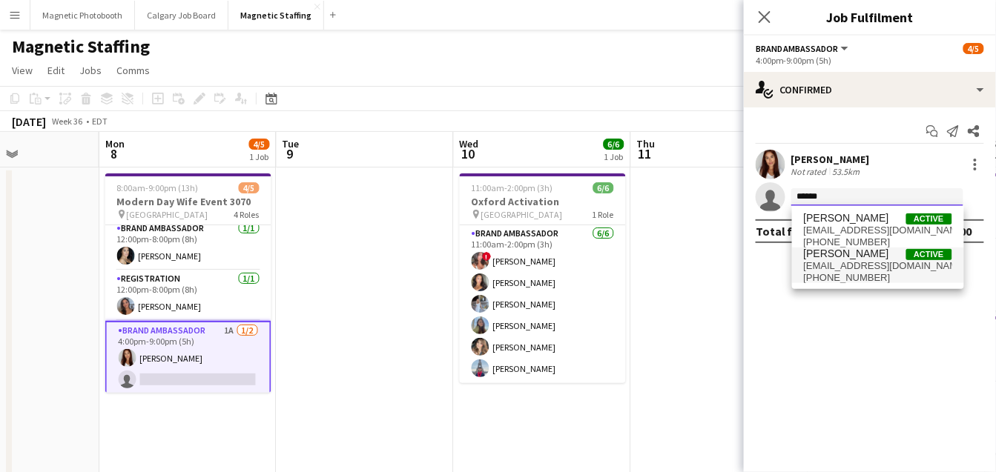
type input "*****"
click at [825, 277] on span "+16479956463" at bounding box center [878, 278] width 148 height 12
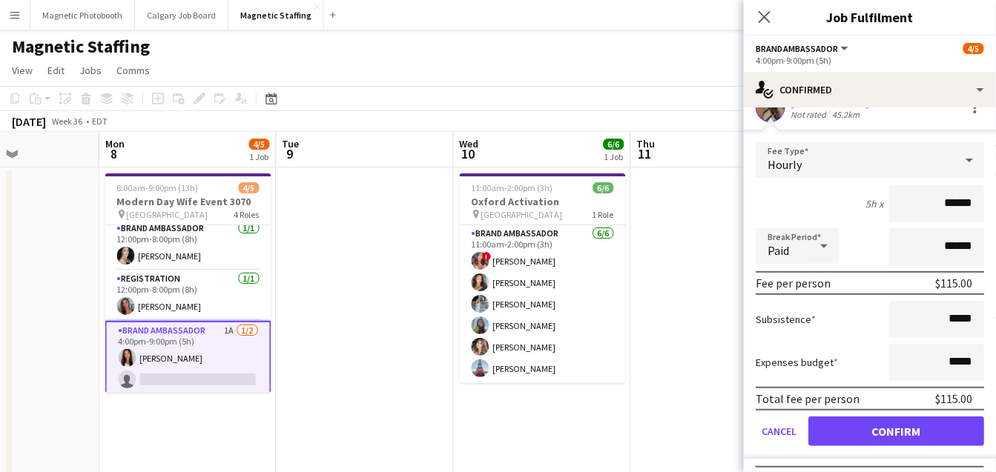
scroll to position [92, 0]
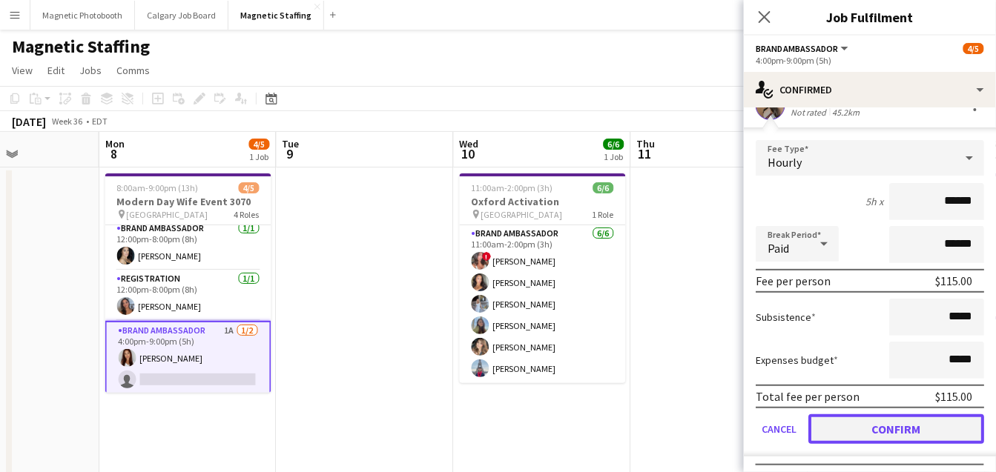
click at [818, 440] on button "Confirm" at bounding box center [896, 430] width 176 height 30
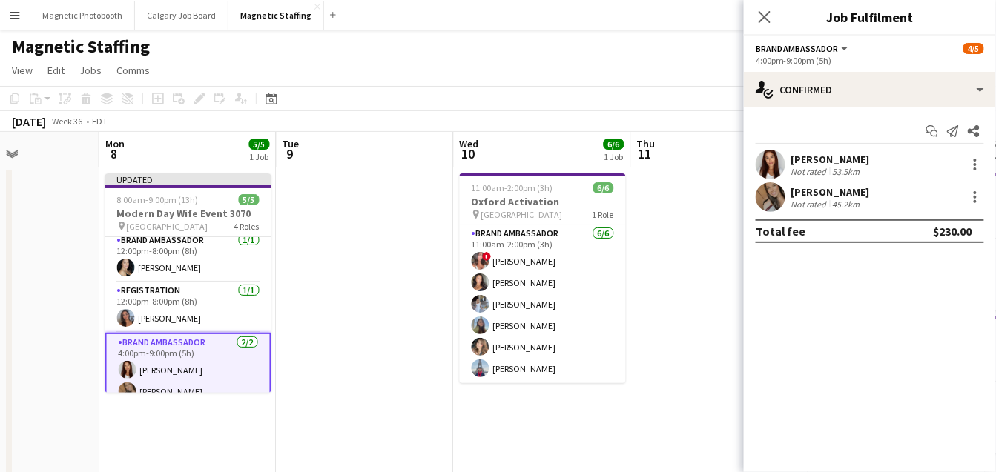
scroll to position [0, 0]
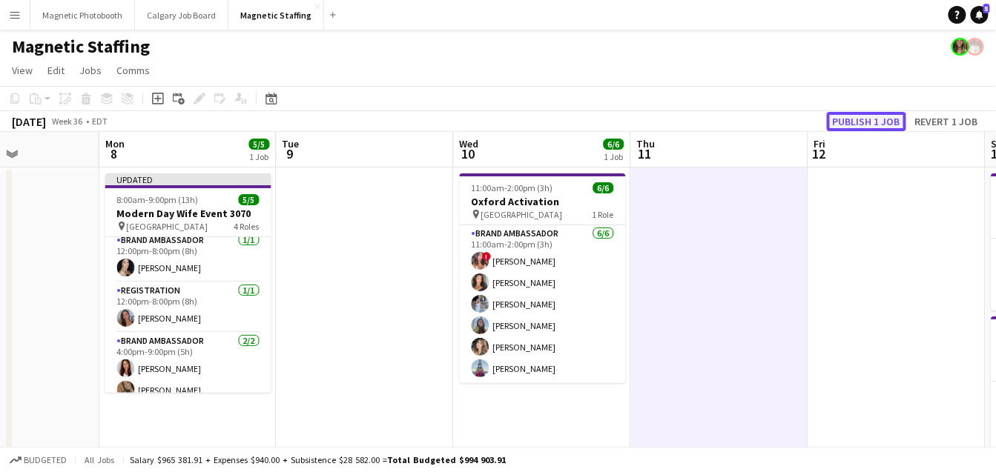
click at [842, 122] on button "Publish 1 job" at bounding box center [866, 121] width 79 height 19
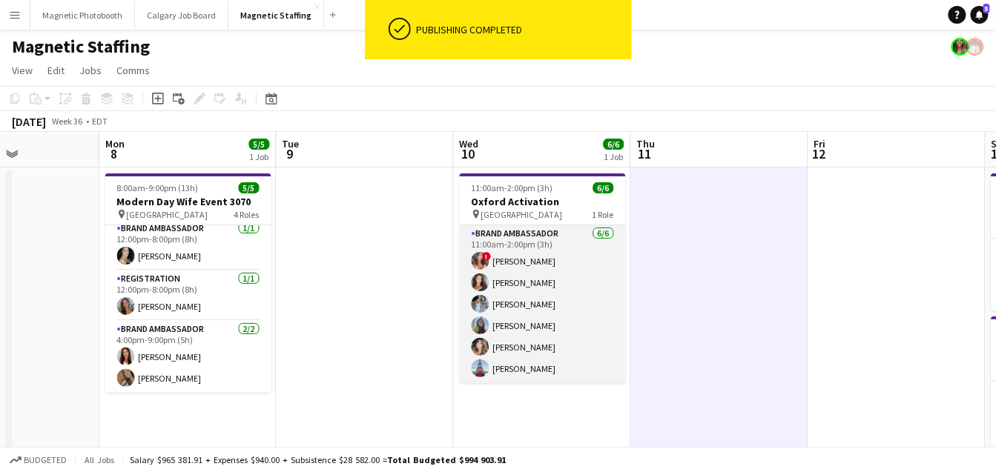
click at [543, 286] on app-card-role "Brand Ambassador 6/6 11:00am-2:00pm (3h) ! Alyssa Curto Katelynn Espinosa Heath…" at bounding box center [543, 304] width 166 height 158
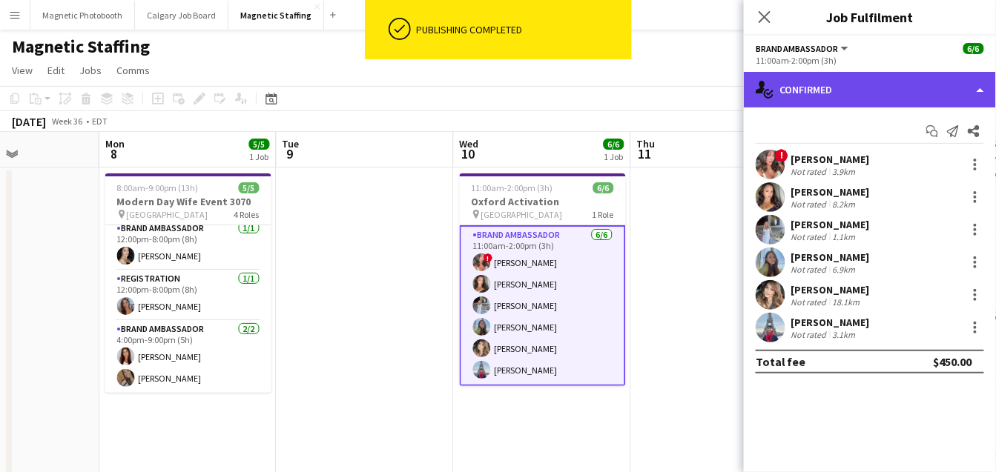
click at [879, 92] on div "single-neutral-actions-check-2 Confirmed" at bounding box center [870, 90] width 252 height 36
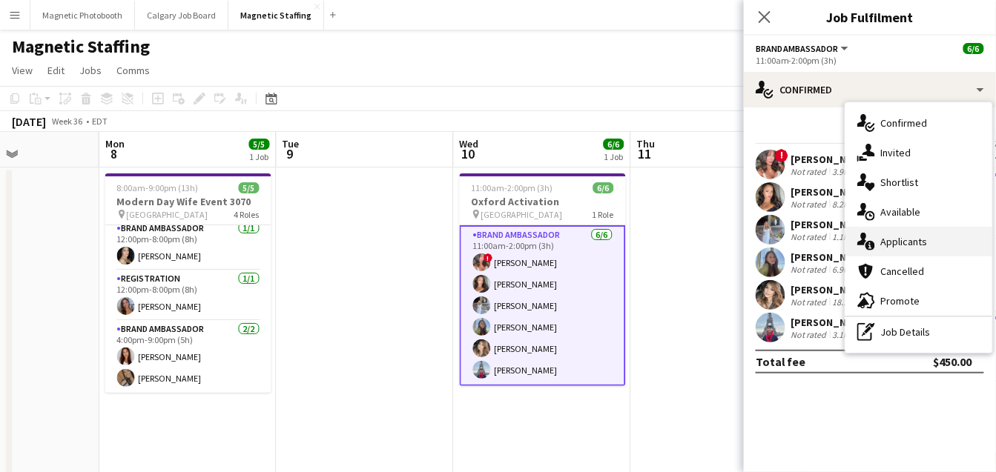
click at [880, 247] on div "single-neutral-actions-information Applicants" at bounding box center [918, 242] width 147 height 30
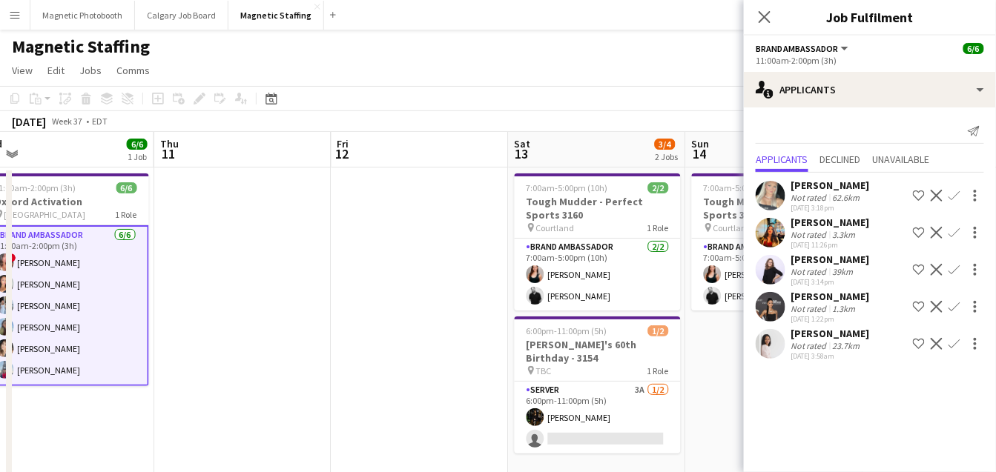
scroll to position [0, 558]
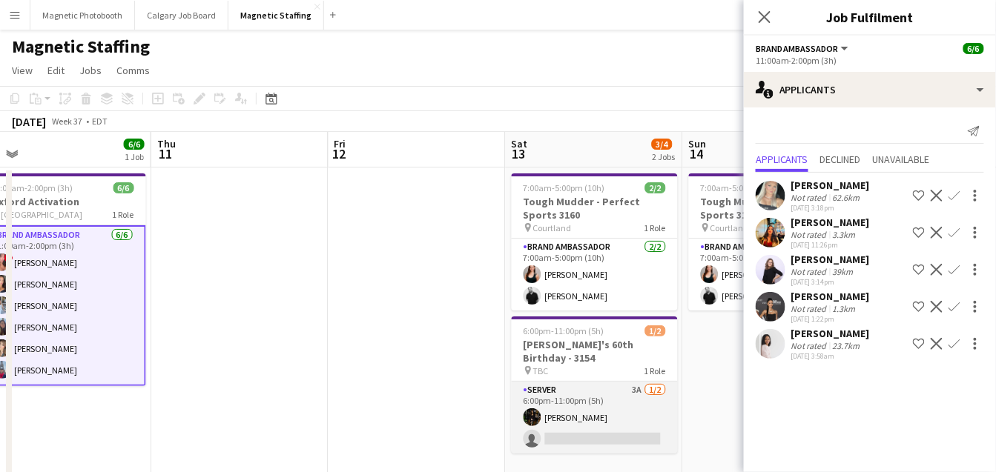
click at [601, 425] on app-card-role "Server 3A 1/2 6:00pm-11:00pm (5h) Hanna Lee single-neutral-actions" at bounding box center [595, 418] width 166 height 72
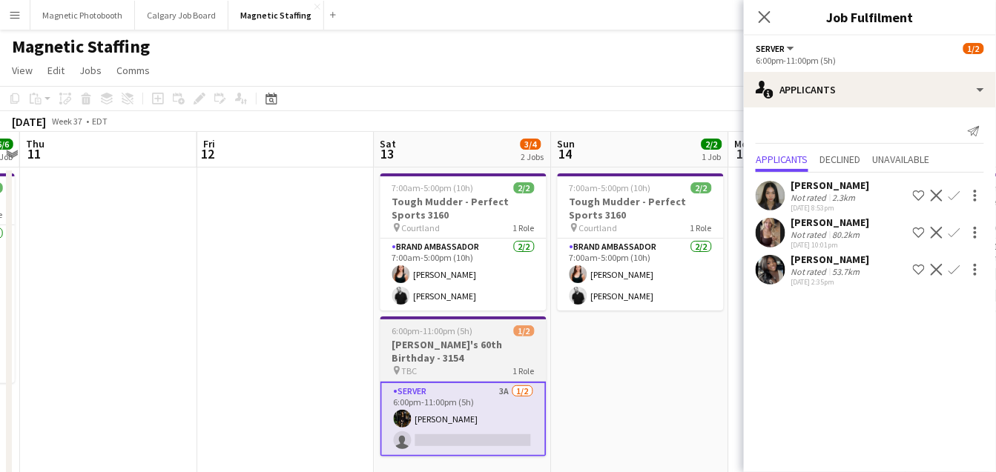
scroll to position [0, 534]
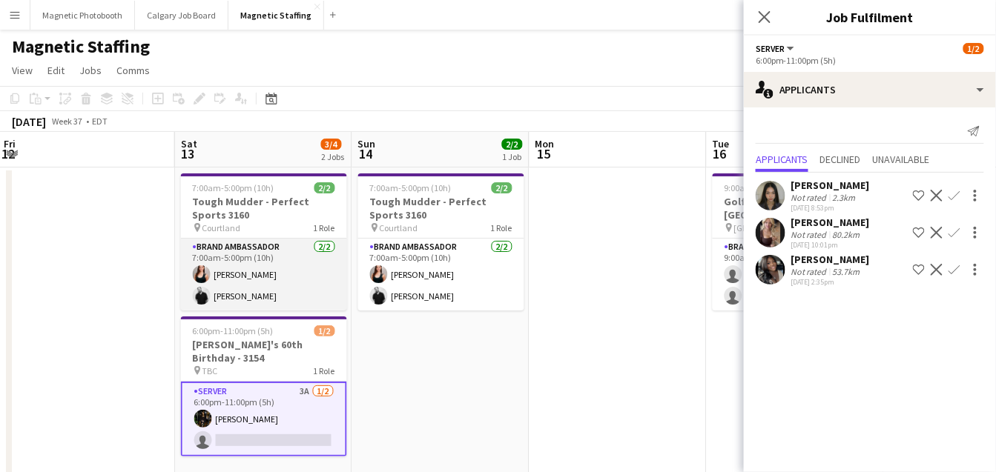
click at [271, 288] on app-card-role "Brand Ambassador 2/2 7:00am-5:00pm (10h) Amy Matyszczuk jean-philippe roy" at bounding box center [264, 275] width 166 height 72
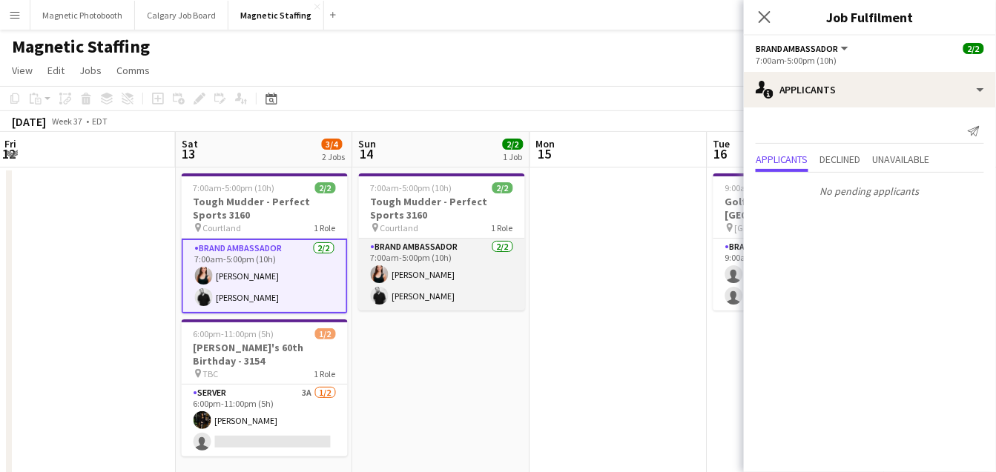
click at [479, 299] on app-card-role "Brand Ambassador 2/2 7:00am-5:00pm (10h) Amy Matyszczuk jean-philippe roy" at bounding box center [442, 275] width 166 height 72
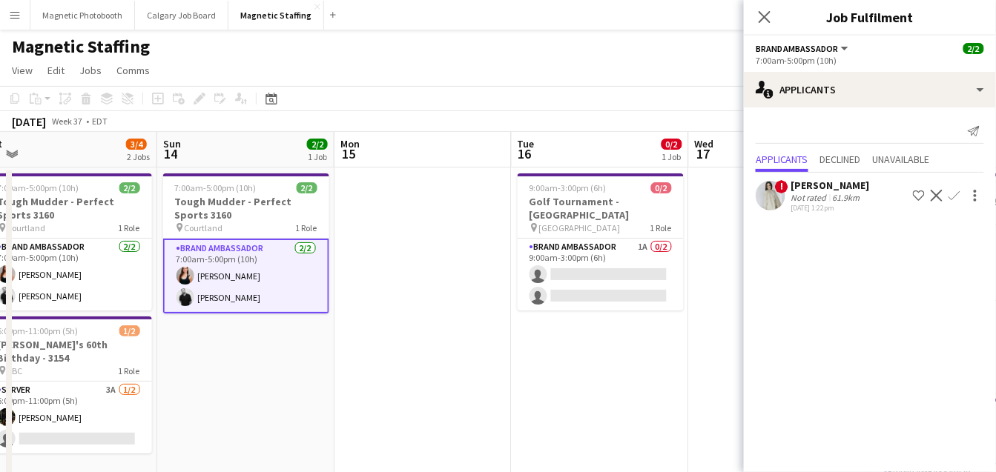
drag, startPoint x: 572, startPoint y: 305, endPoint x: 142, endPoint y: 360, distance: 433.6
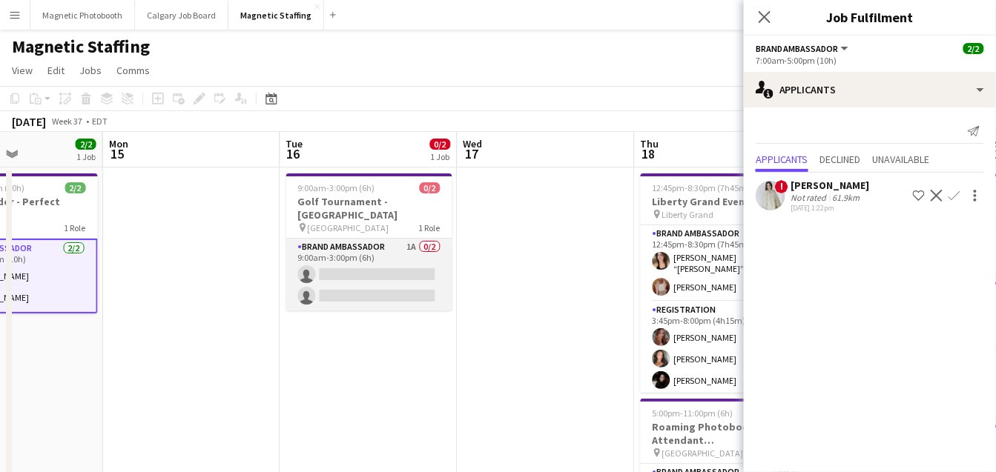
click at [431, 264] on app-card-role "Brand Ambassador 1A 0/2 9:00am-3:00pm (6h) single-neutral-actions single-neutra…" at bounding box center [369, 275] width 166 height 72
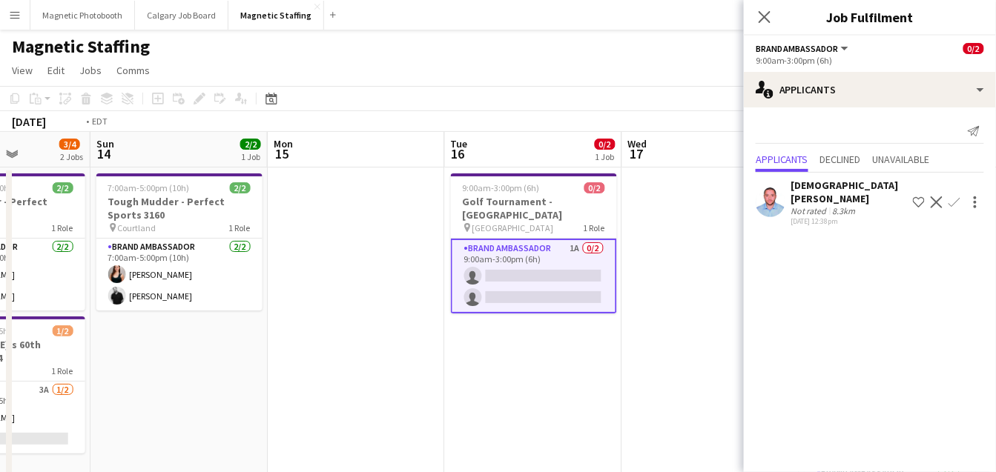
drag, startPoint x: 533, startPoint y: 305, endPoint x: 159, endPoint y: 323, distance: 374.2
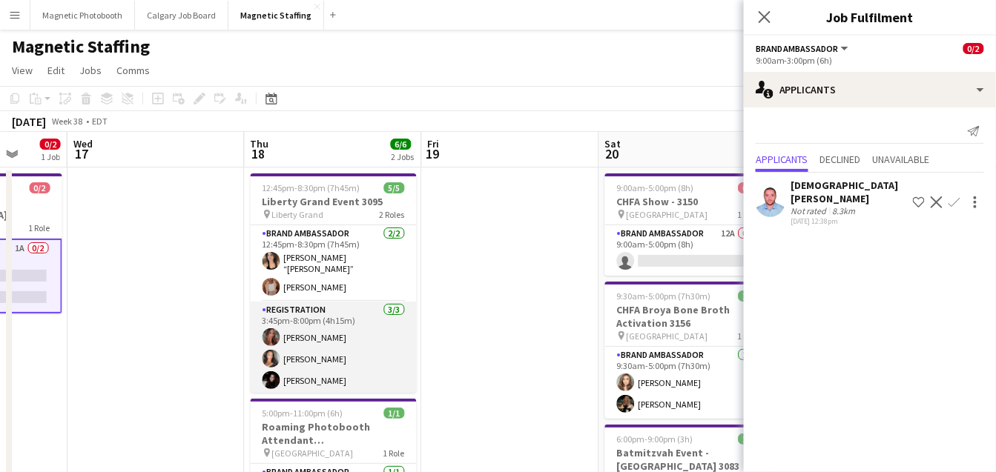
click at [337, 329] on app-card-role "Registration 3/3 3:45pm-8:00pm (4h15m) Meghan Cossmann Katelynn Espinosa Maria …" at bounding box center [334, 348] width 166 height 93
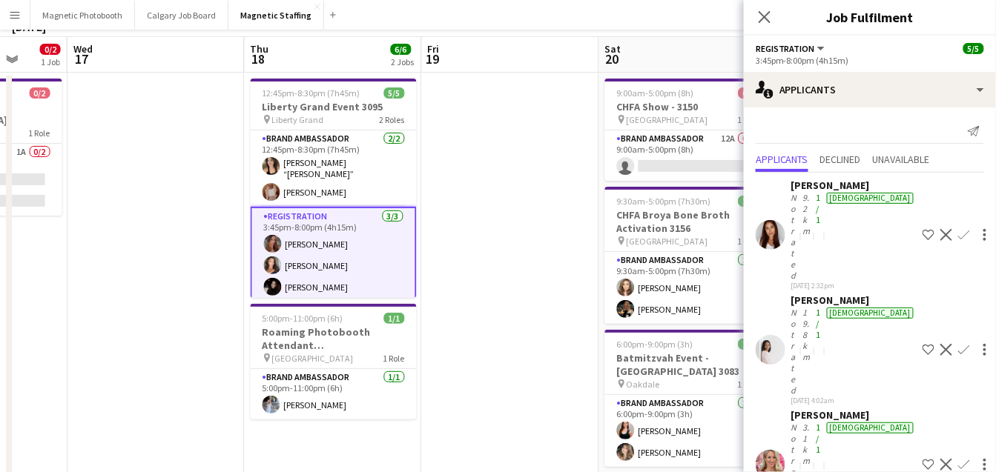
scroll to position [158, 0]
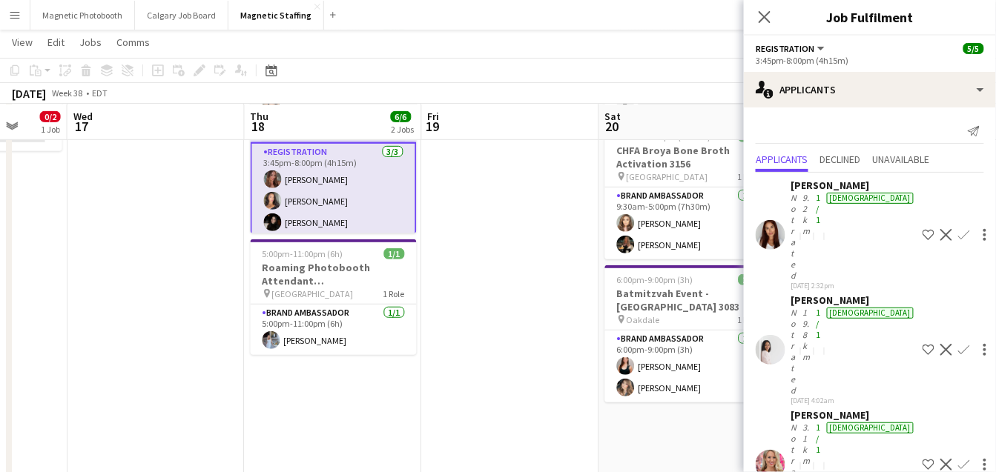
click at [336, 329] on app-card-role "Brand Ambassador 1/1 5:00pm-11:00pm (6h) Heather Siemonsen" at bounding box center [334, 330] width 166 height 50
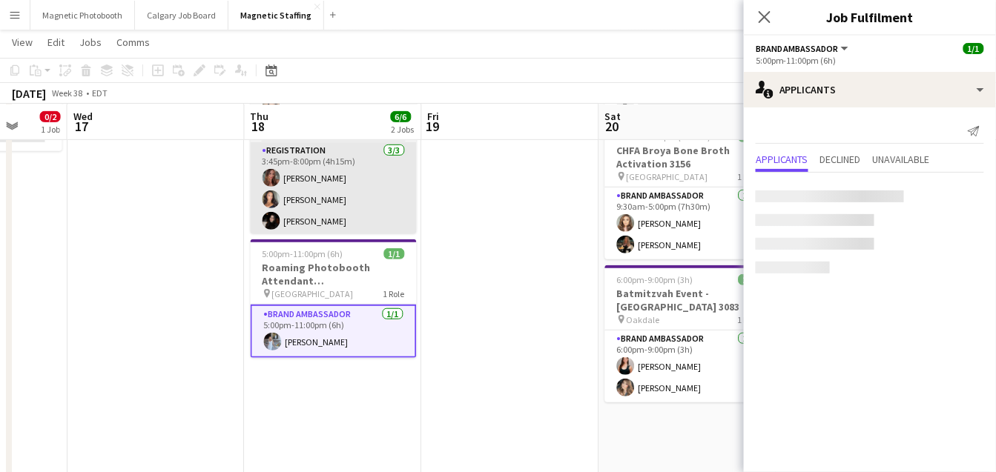
scroll to position [0, 0]
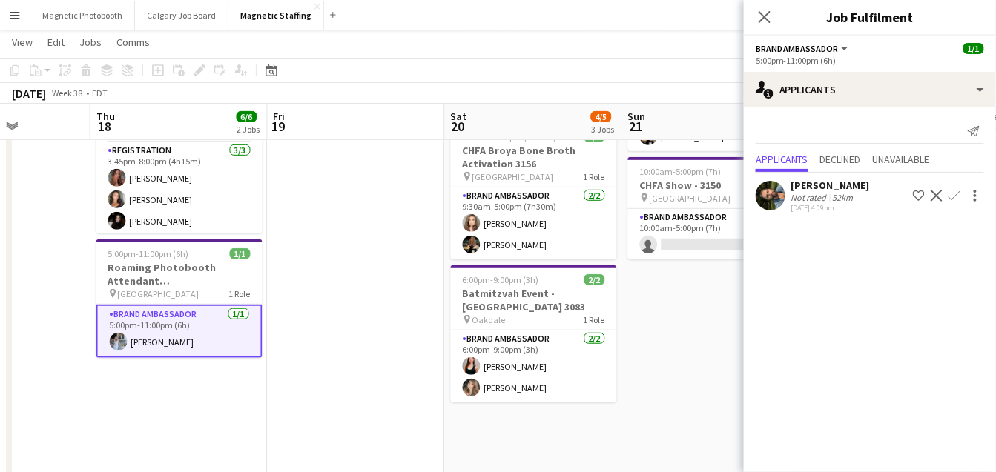
drag, startPoint x: 506, startPoint y: 303, endPoint x: 317, endPoint y: 309, distance: 188.4
click at [320, 308] on app-calendar-viewport "Sun 14 2/2 1 Job Mon 15 Tue 16 0/2 1 Job Wed 17 Thu 18 6/6 2 Jobs Fri 19 Sat 20…" at bounding box center [498, 306] width 996 height 813
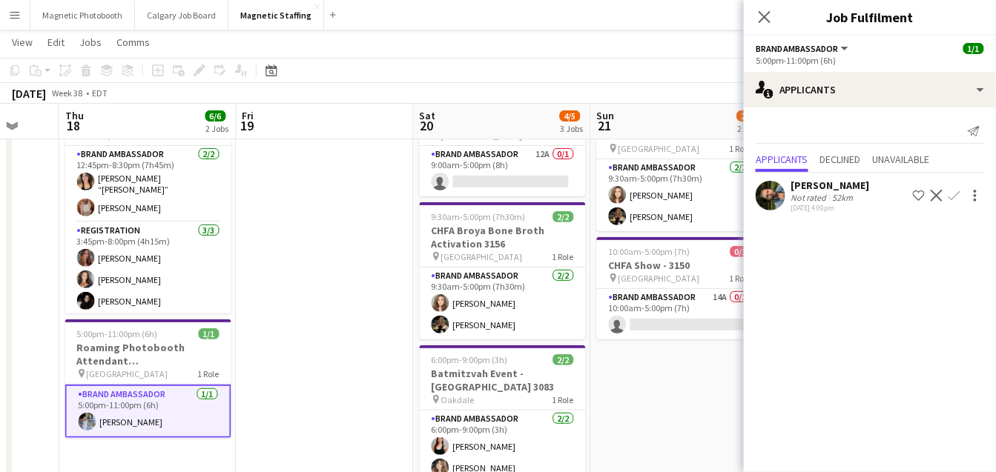
scroll to position [73, 0]
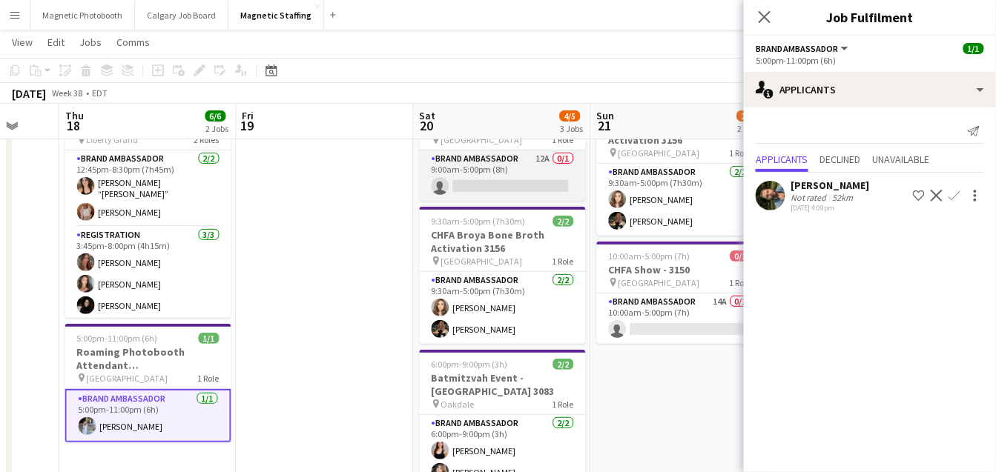
click at [476, 188] on app-card-role "Brand Ambassador 12A 0/1 9:00am-5:00pm (8h) single-neutral-actions" at bounding box center [503, 176] width 166 height 50
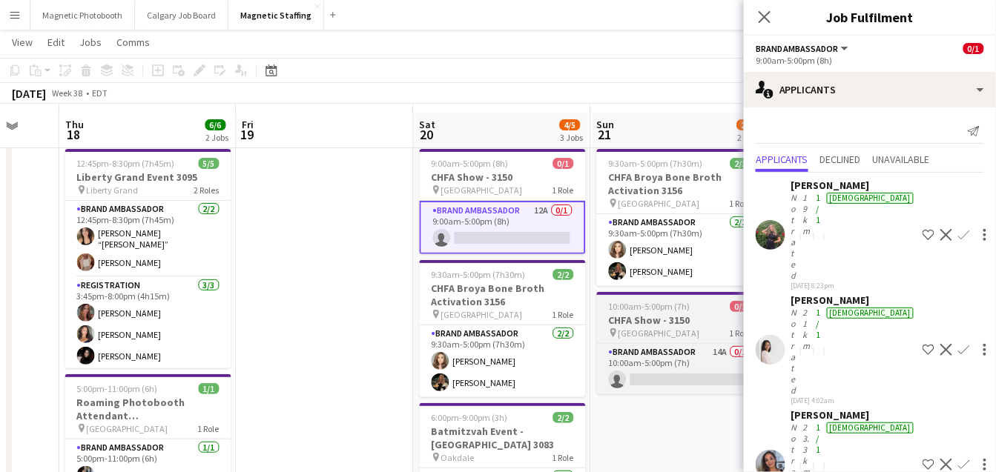
scroll to position [15, 0]
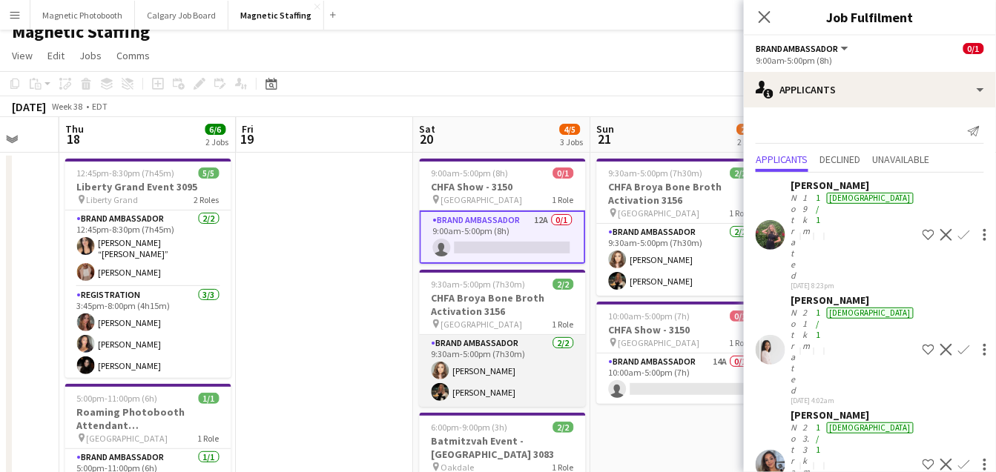
click at [543, 370] on app-card-role "Brand Ambassador 2/2 9:30am-5:00pm (7h30m) Sabrina Couture Miranda Fratton" at bounding box center [503, 371] width 166 height 72
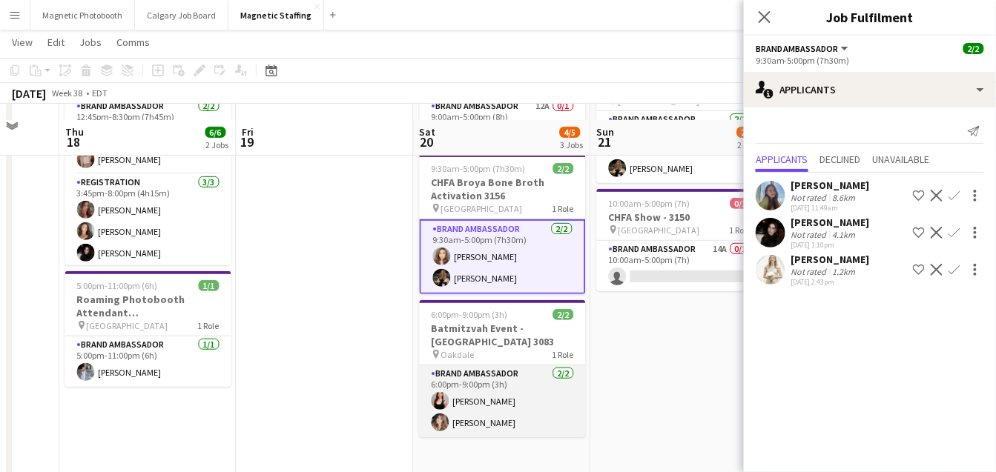
scroll to position [142, 0]
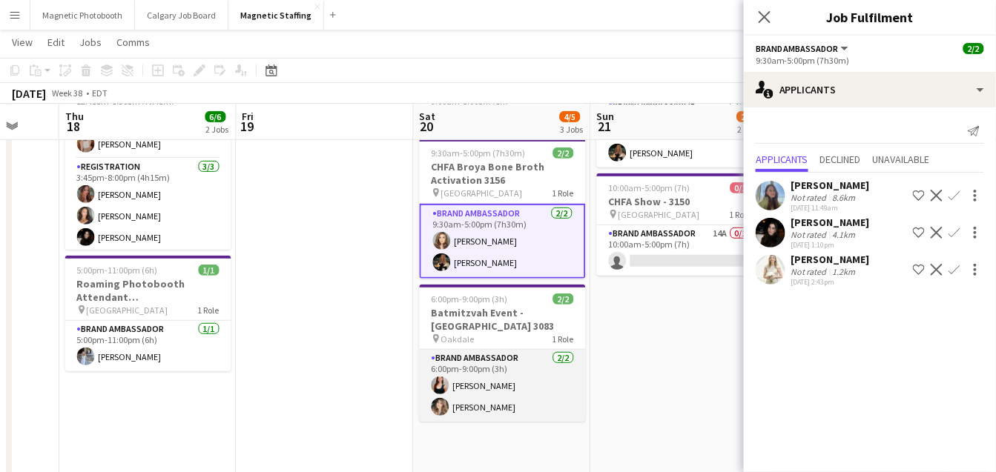
click at [509, 404] on app-card-role "Brand Ambassador 2/2 6:00pm-9:00pm (3h) Amy Matyszczuk Cassie Sanchez" at bounding box center [503, 386] width 166 height 72
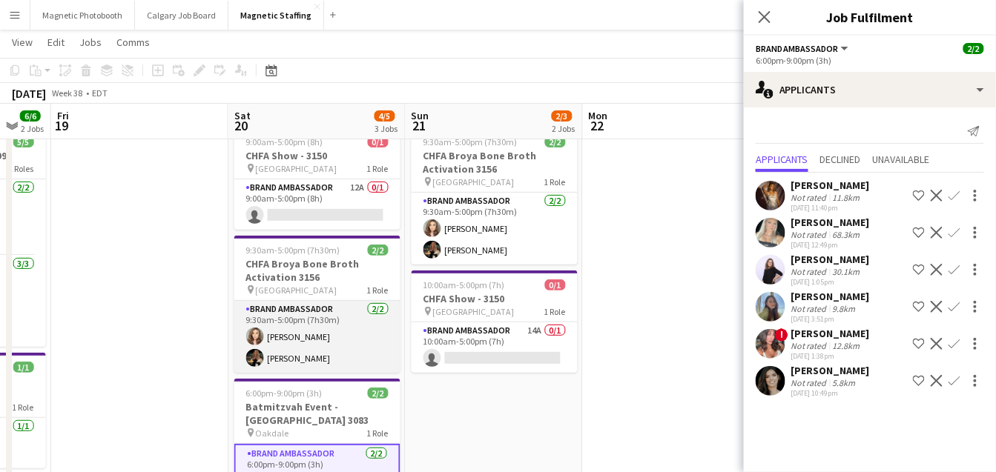
scroll to position [43, 0]
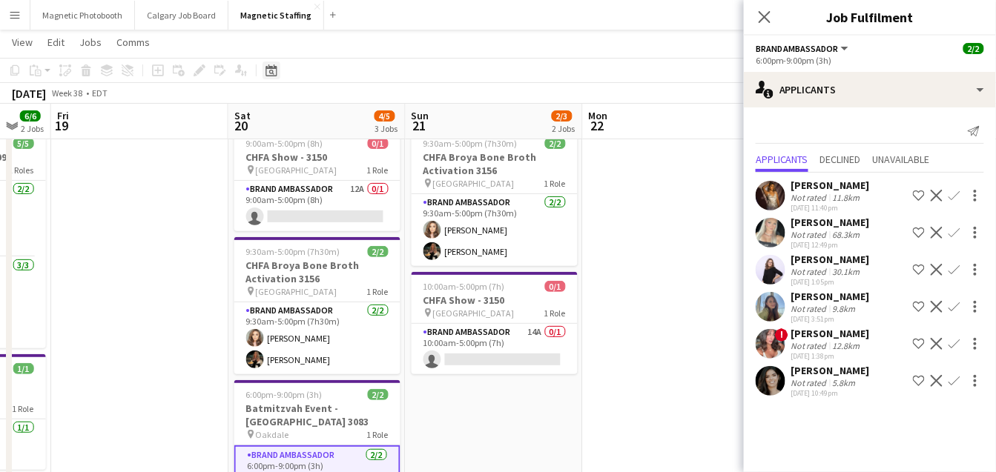
click at [272, 68] on icon at bounding box center [270, 71] width 11 height 12
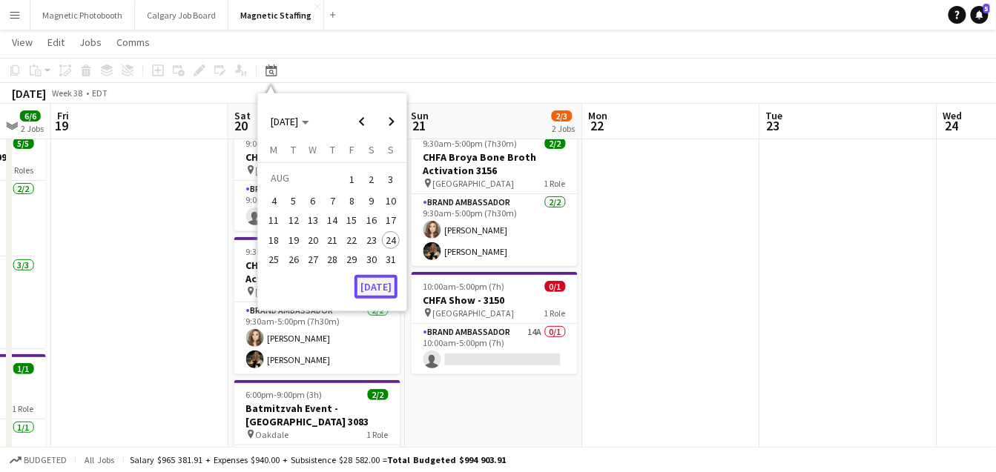
click at [381, 289] on button "[DATE]" at bounding box center [375, 287] width 43 height 24
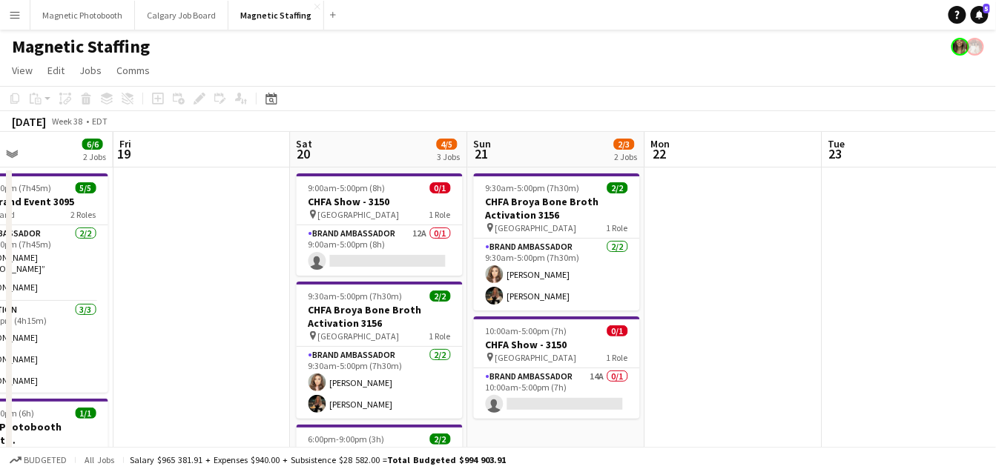
scroll to position [0, 596]
click at [538, 284] on app-card-role "Brand Ambassador 2/2 9:30am-5:00pm (7h30m) Sabrina Couture Miranda Fratton" at bounding box center [556, 275] width 166 height 72
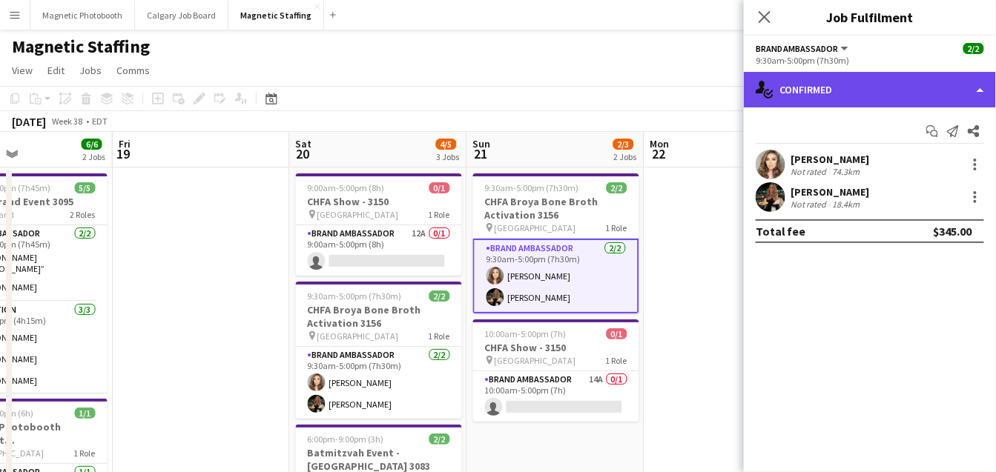
click at [859, 89] on div "single-neutral-actions-check-2 Confirmed" at bounding box center [870, 90] width 252 height 36
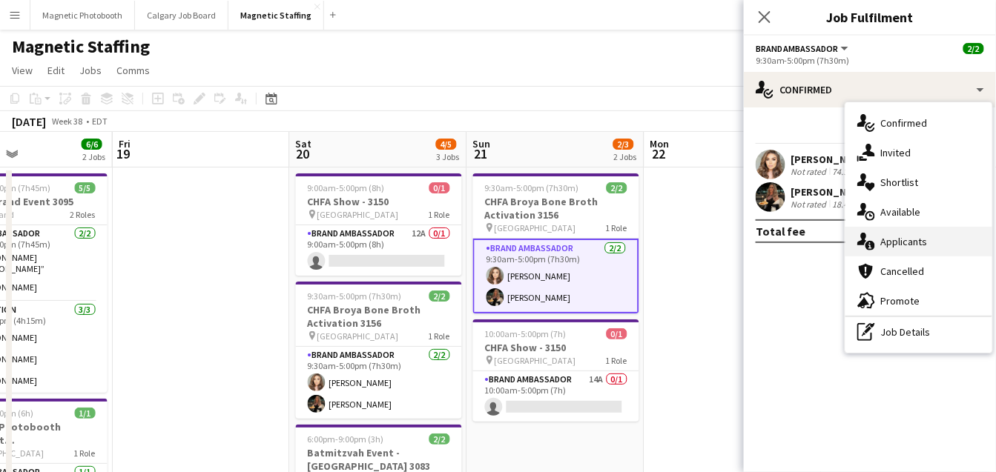
click at [885, 237] on div "single-neutral-actions-information Applicants" at bounding box center [918, 242] width 147 height 30
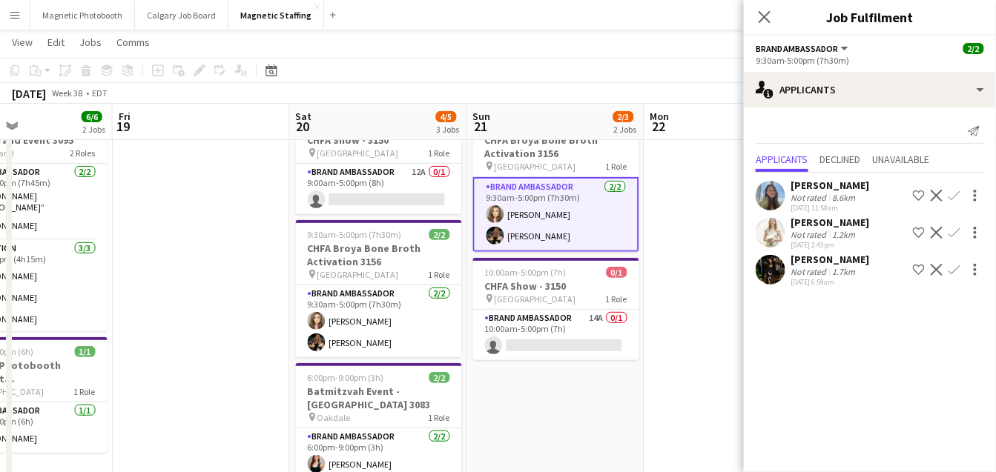
scroll to position [73, 0]
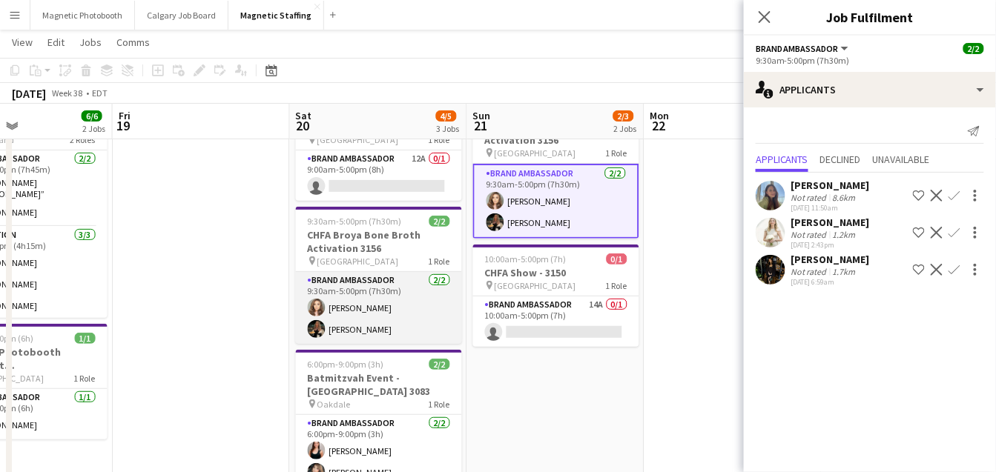
click at [375, 334] on app-card-role "Brand Ambassador 2/2 9:30am-5:00pm (7h30m) Sabrina Couture Miranda Fratton" at bounding box center [379, 308] width 166 height 72
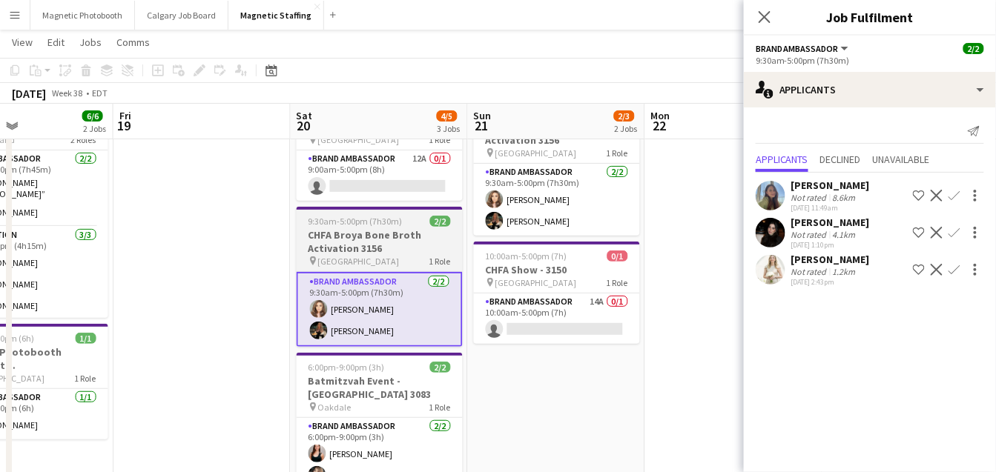
click at [346, 229] on h3 "CHFA Broya Bone Broth Activation 3156" at bounding box center [380, 241] width 166 height 27
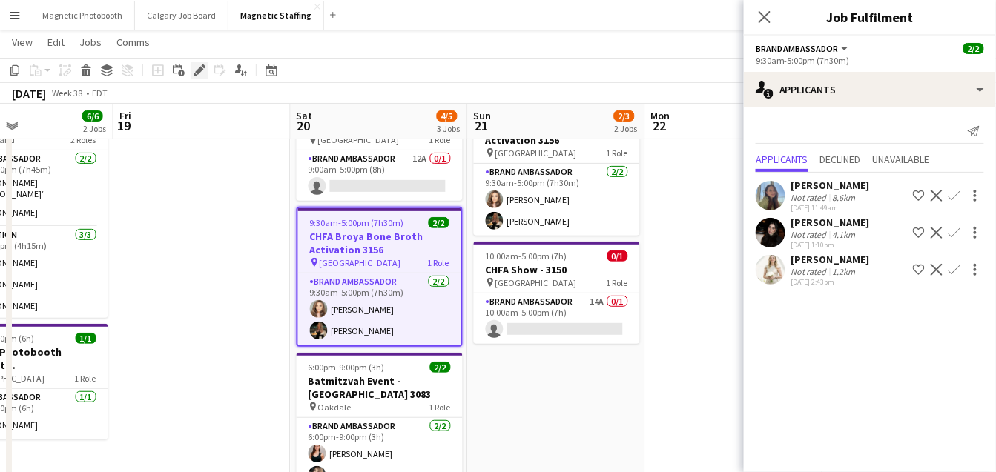
click at [200, 68] on icon at bounding box center [199, 71] width 8 height 8
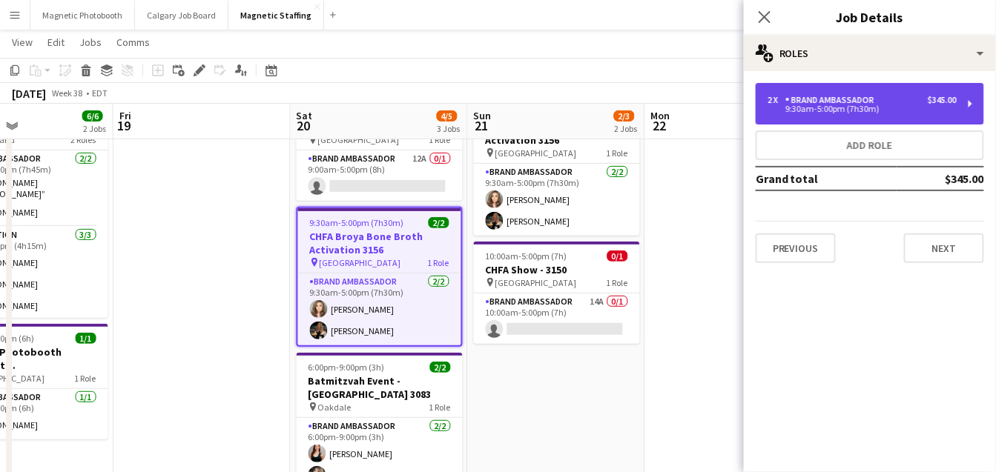
click at [824, 115] on div "2 x Brand Ambassador $345.00 9:30am-5:00pm (7h30m)" at bounding box center [870, 104] width 228 height 42
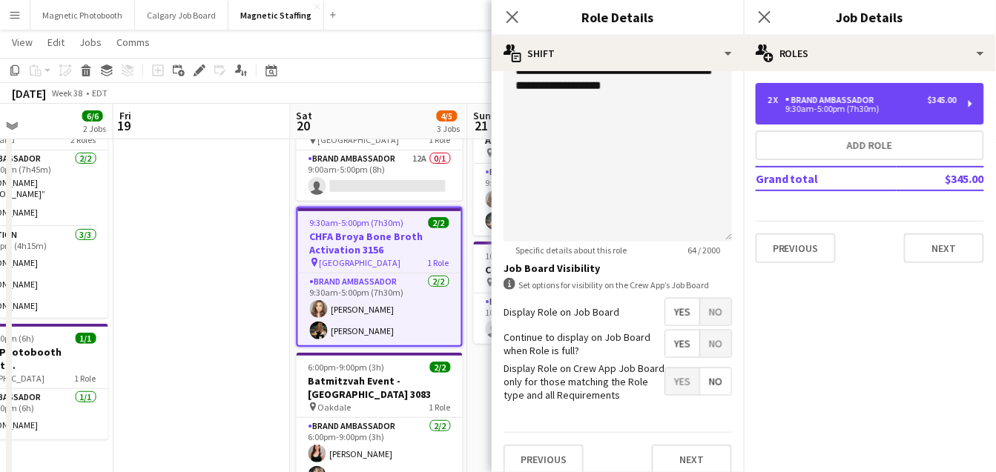
scroll to position [530, 0]
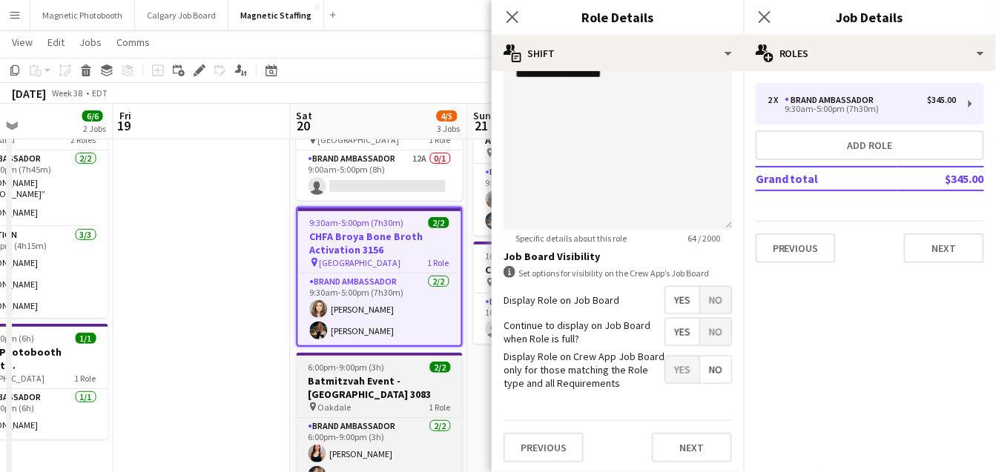
click at [459, 417] on div "Brand Ambassador 2/2 6:00pm-9:00pm (3h) Amy Matyszczuk Cassie Sanchez" at bounding box center [380, 453] width 166 height 73
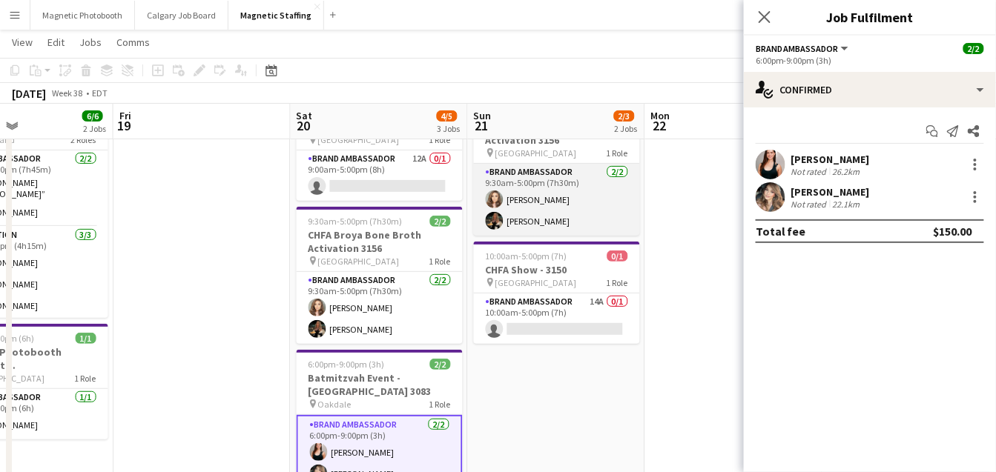
click at [546, 174] on app-card-role "Brand Ambassador 2/2 9:30am-5:00pm (7h30m) Sabrina Couture Miranda Fratton" at bounding box center [557, 200] width 166 height 72
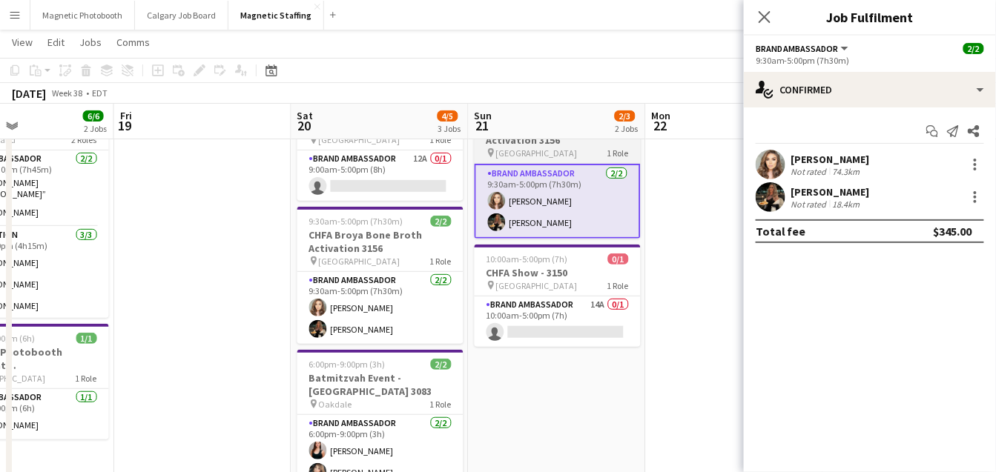
click at [537, 148] on div "pin Toronto 1 Role" at bounding box center [558, 153] width 166 height 12
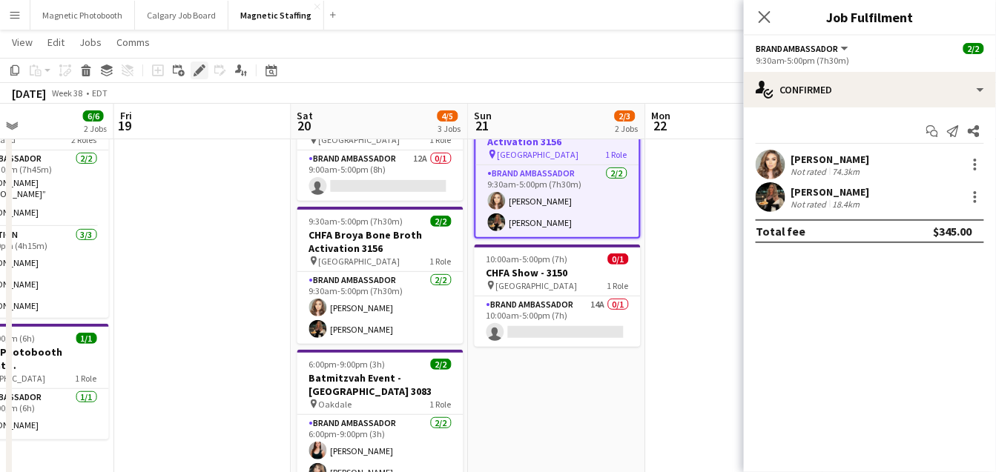
click at [200, 75] on icon "Edit" at bounding box center [200, 71] width 12 height 12
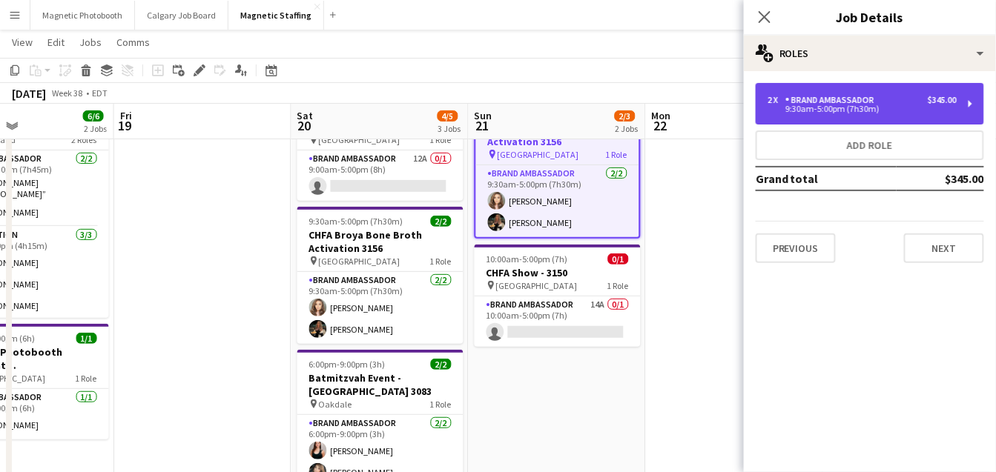
click at [862, 113] on div "9:30am-5:00pm (7h30m)" at bounding box center [861, 108] width 189 height 7
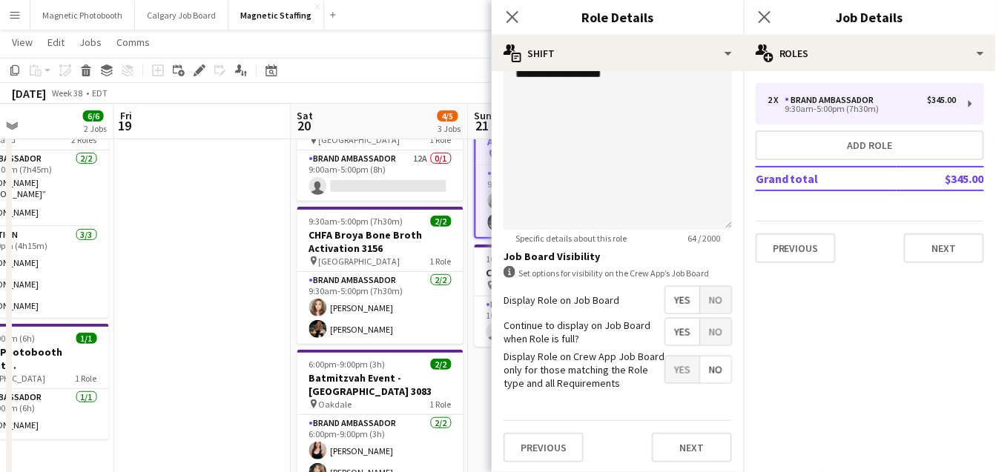
scroll to position [0, 593]
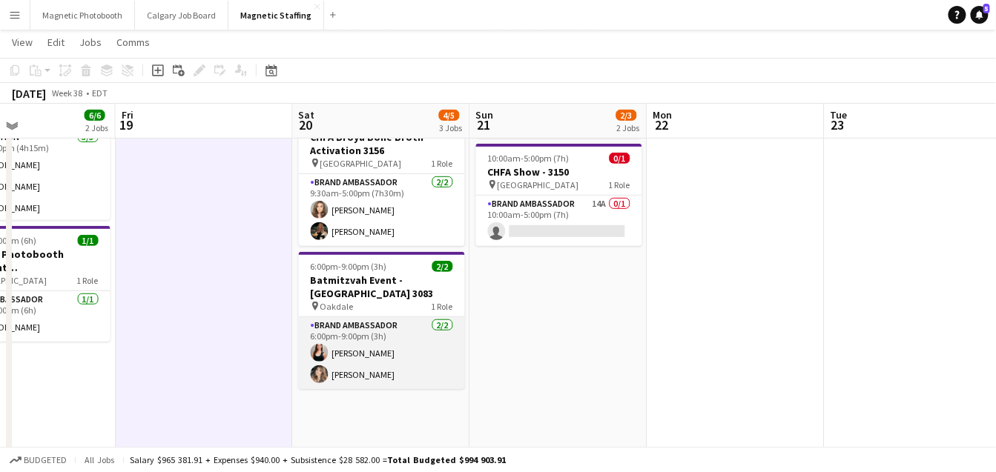
scroll to position [174, 0]
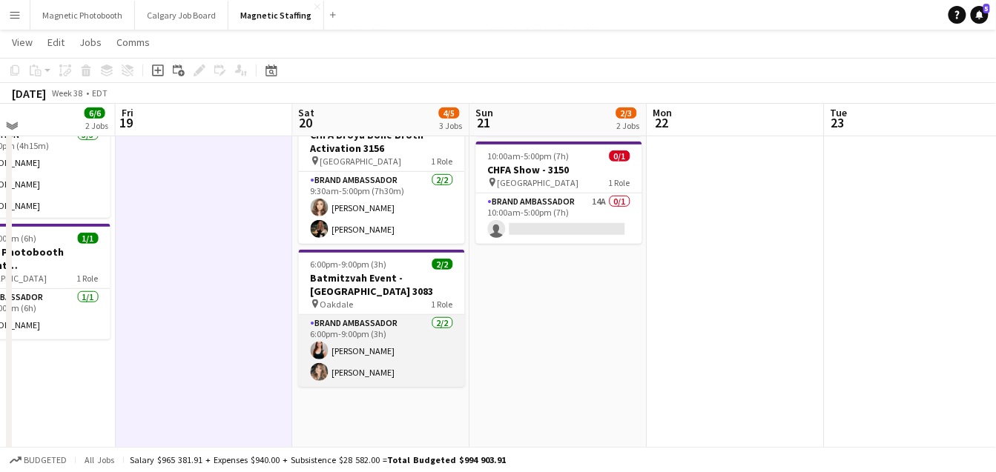
click at [383, 380] on app-card-role "Brand Ambassador 2/2 6:00pm-9:00pm (3h) Amy Matyszczuk Cassie Sanchez" at bounding box center [382, 351] width 166 height 72
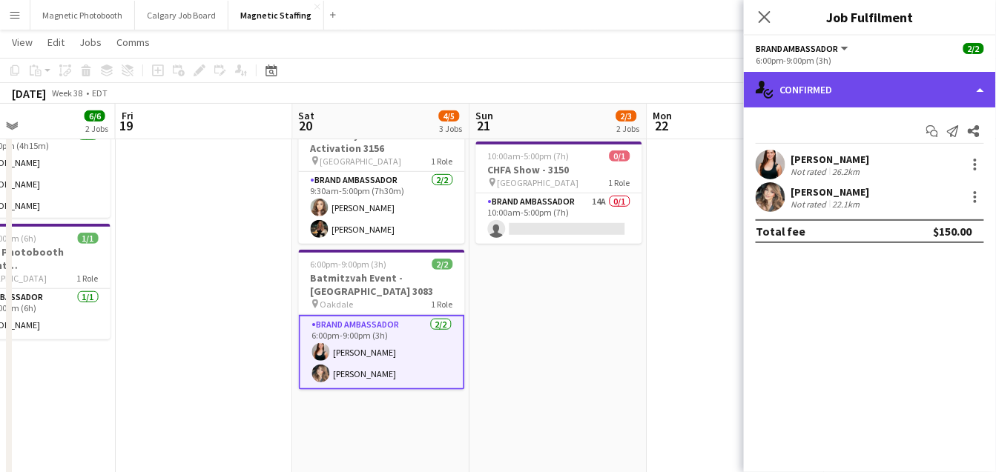
click at [823, 84] on div "single-neutral-actions-check-2 Confirmed" at bounding box center [870, 90] width 252 height 36
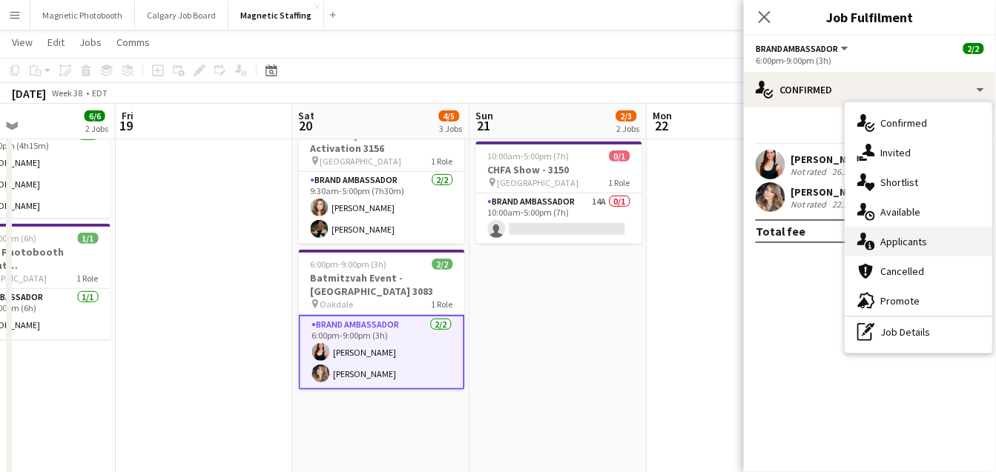
click at [868, 238] on icon "single-neutral-actions-information" at bounding box center [866, 242] width 18 height 18
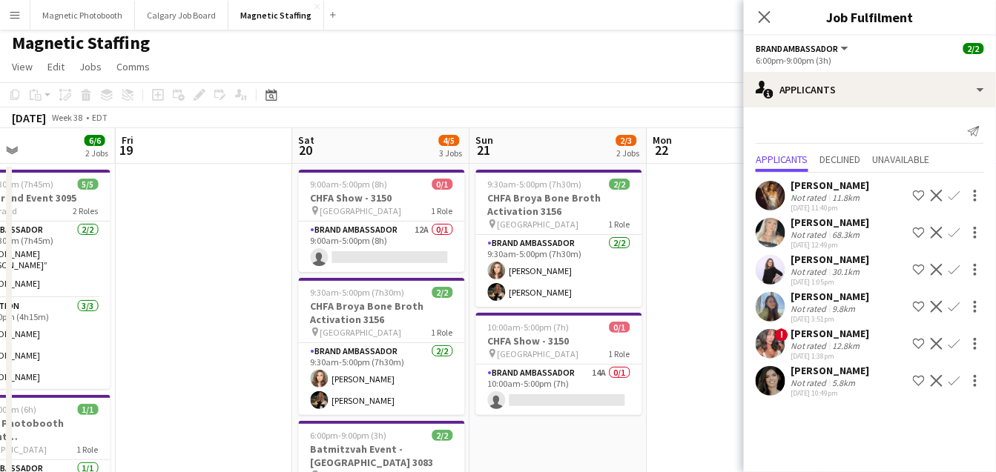
scroll to position [0, 0]
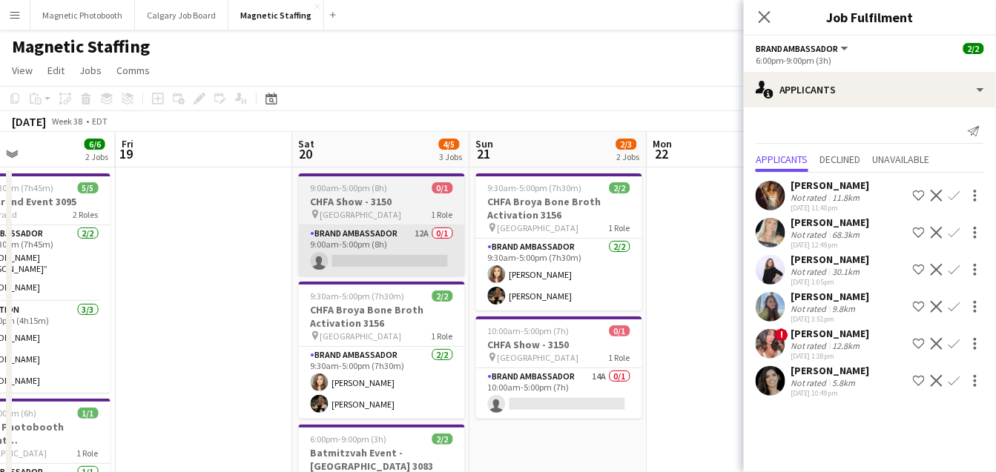
click at [400, 260] on app-card-role "Brand Ambassador 12A 0/1 9:00am-5:00pm (8h) single-neutral-actions" at bounding box center [382, 250] width 166 height 50
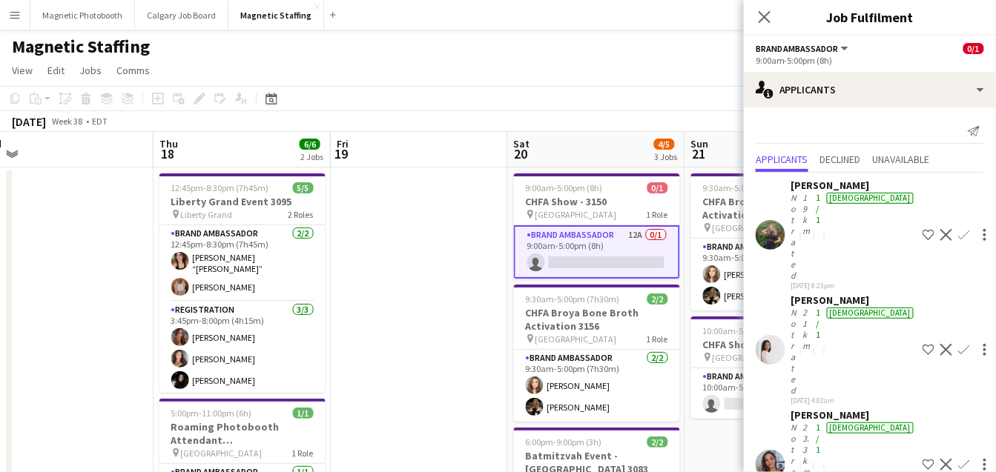
scroll to position [0, 458]
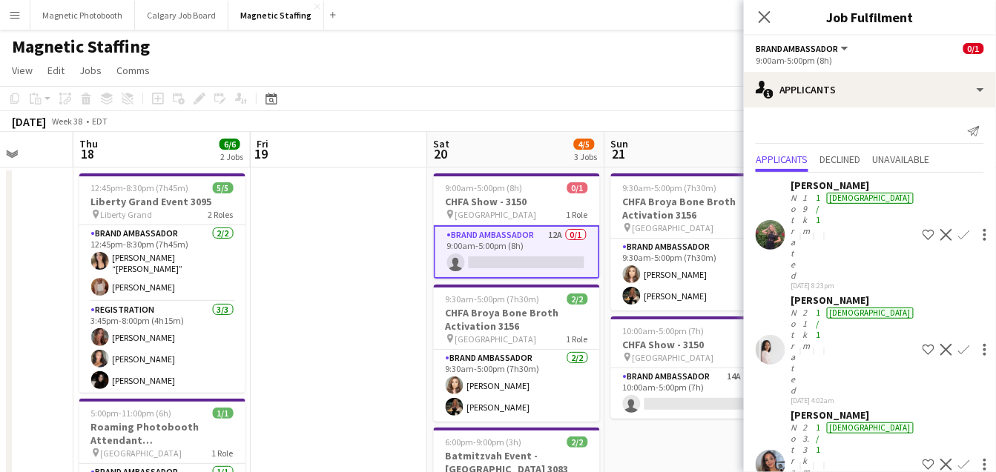
drag, startPoint x: 324, startPoint y: 285, endPoint x: 638, endPoint y: 251, distance: 315.5
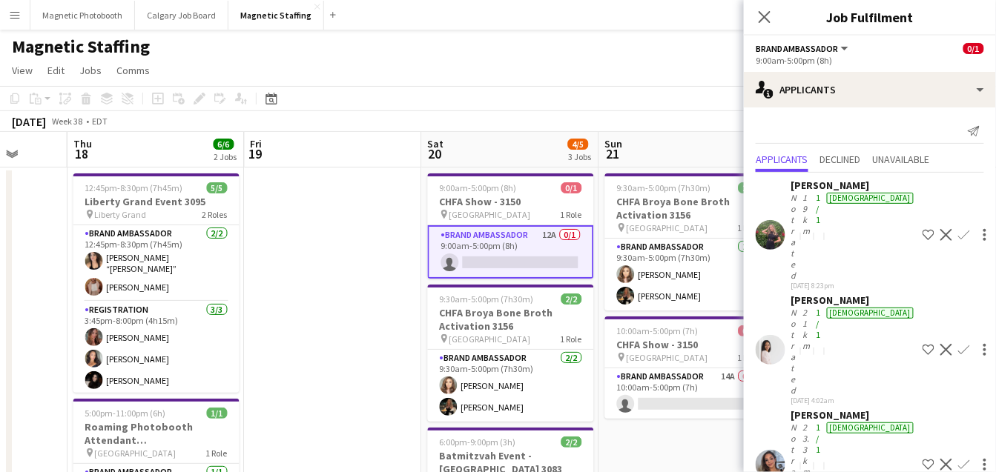
drag, startPoint x: 568, startPoint y: 308, endPoint x: 297, endPoint y: 326, distance: 271.9
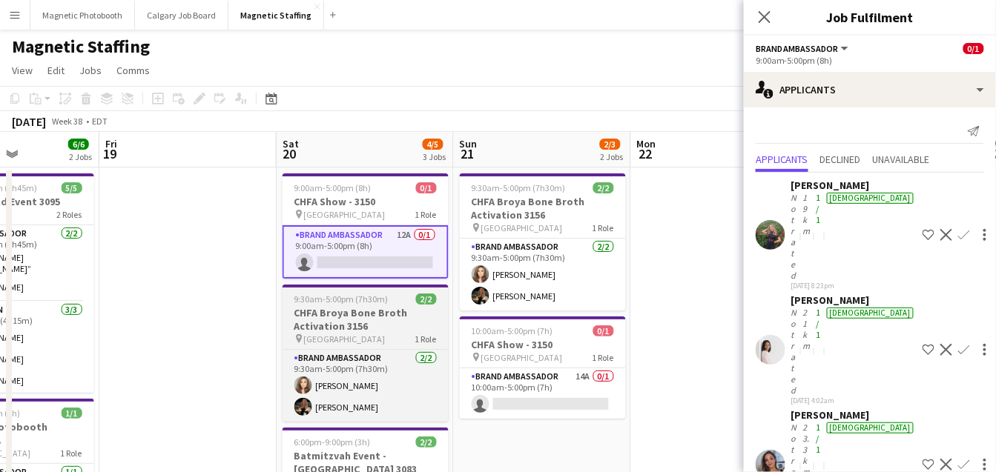
click at [331, 323] on h3 "CHFA Broya Bone Broth Activation 3156" at bounding box center [366, 319] width 166 height 27
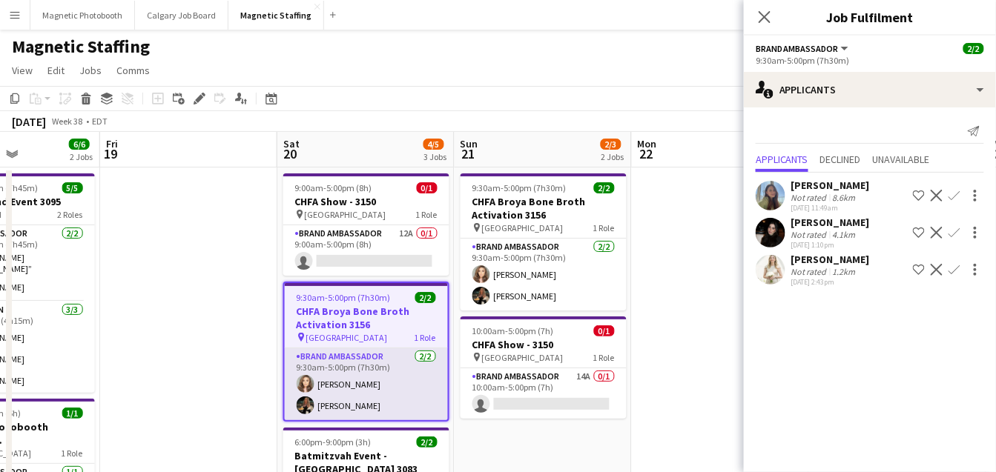
scroll to position [0, 431]
click at [340, 383] on app-card-role "Brand Ambassador 2/2 9:30am-5:00pm (7h30m) Sabrina Couture Miranda Fratton" at bounding box center [366, 385] width 163 height 72
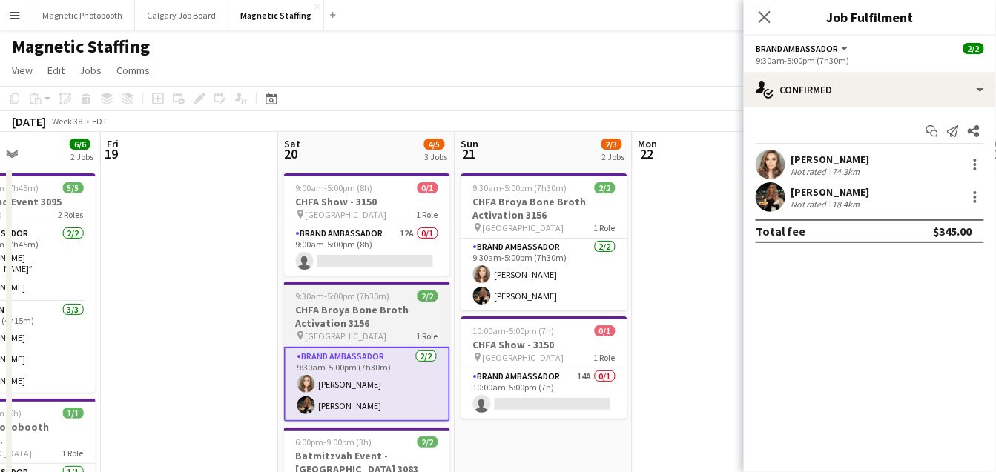
click at [329, 337] on span "[GEOGRAPHIC_DATA]" at bounding box center [347, 336] width 82 height 11
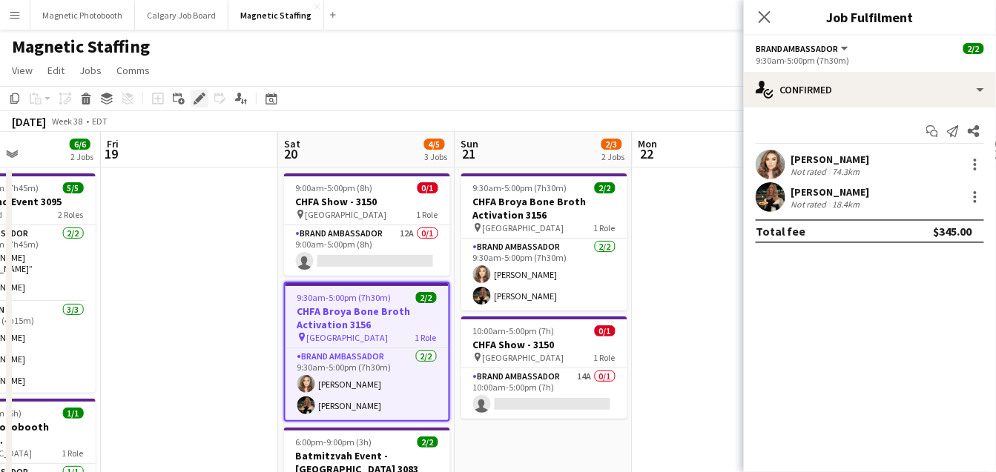
click at [194, 99] on icon "Edit" at bounding box center [200, 99] width 12 height 12
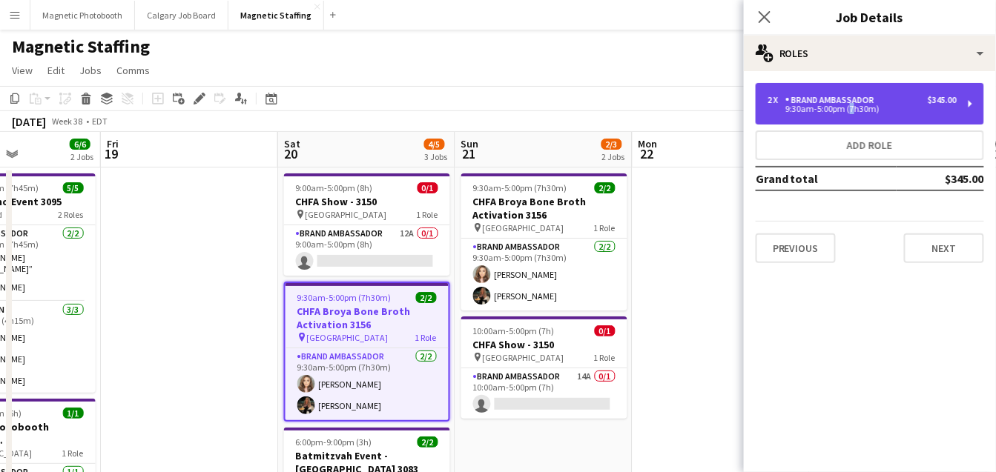
click at [847, 110] on div "9:30am-5:00pm (7h30m)" at bounding box center [861, 108] width 189 height 7
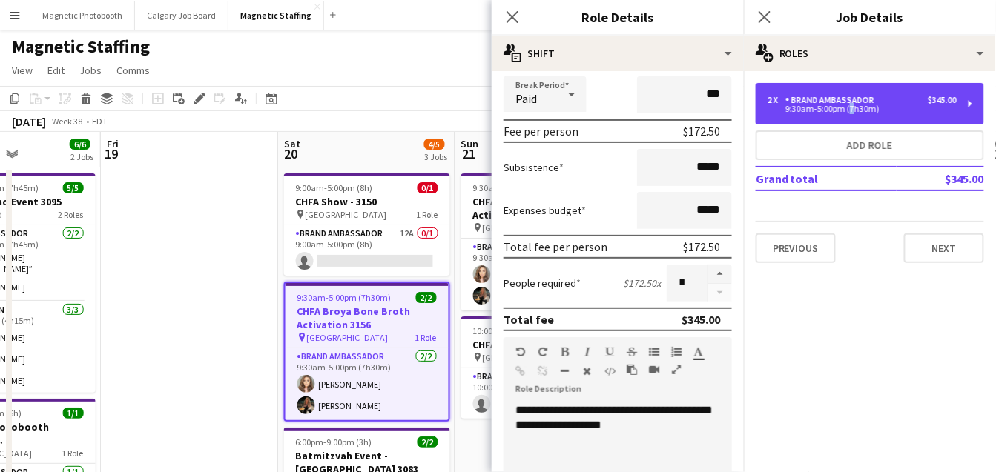
scroll to position [197, 0]
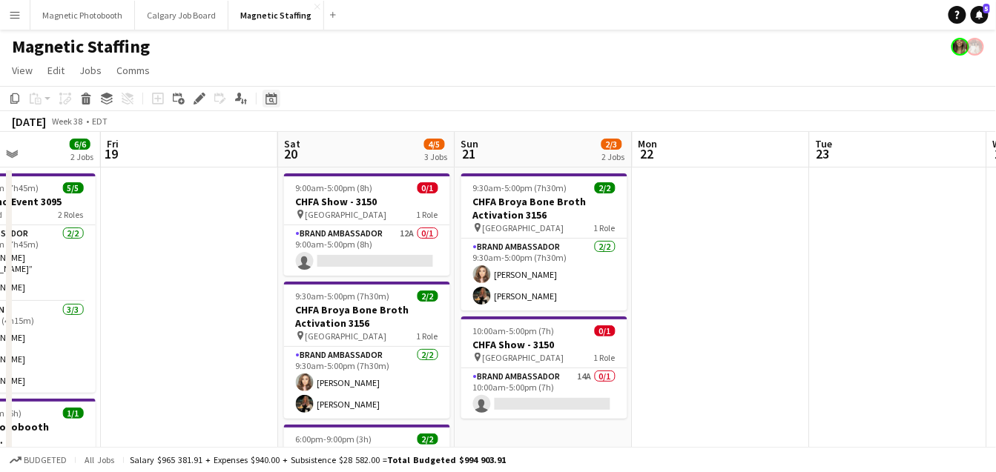
click at [273, 92] on div "Date picker" at bounding box center [271, 99] width 18 height 18
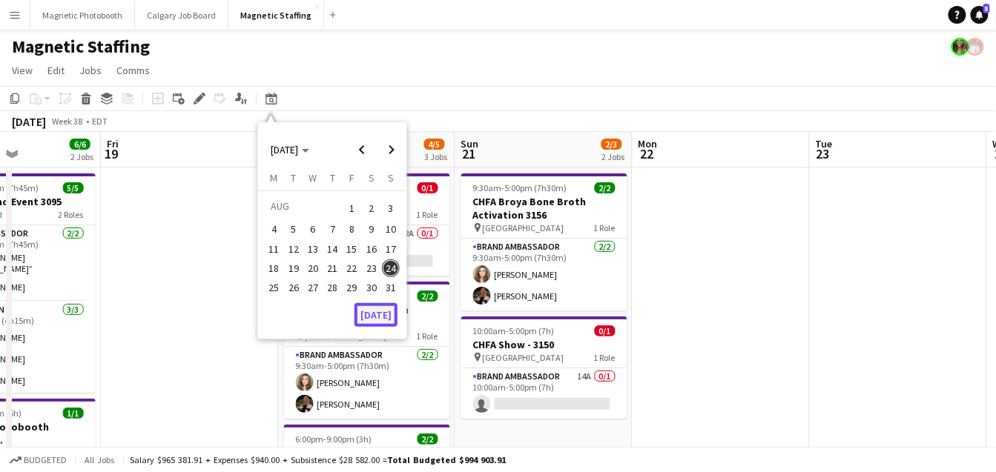
click at [389, 317] on button "[DATE]" at bounding box center [375, 315] width 43 height 24
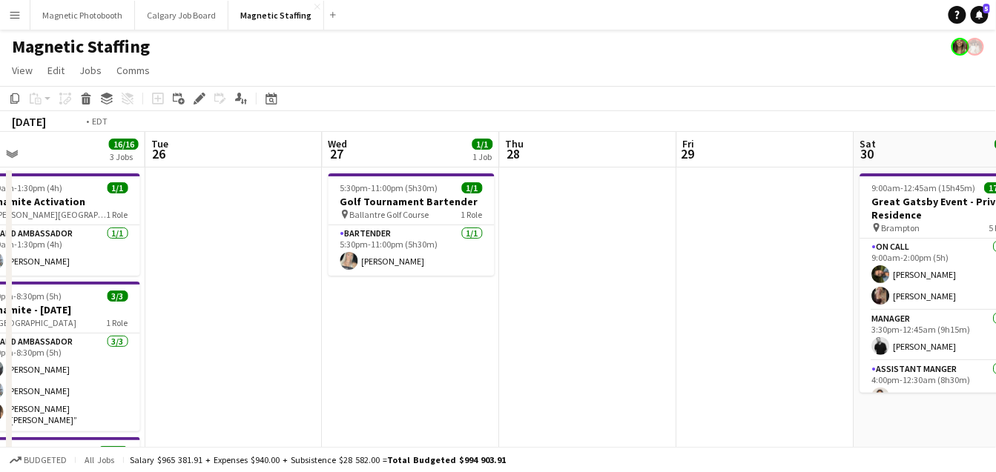
drag, startPoint x: 759, startPoint y: 387, endPoint x: 228, endPoint y: 429, distance: 531.8
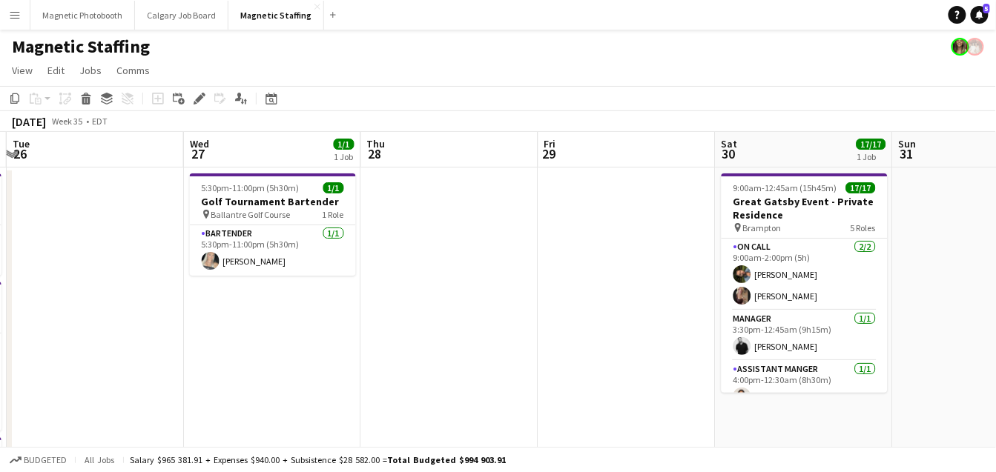
drag, startPoint x: 591, startPoint y: 357, endPoint x: 67, endPoint y: 369, distance: 524.4
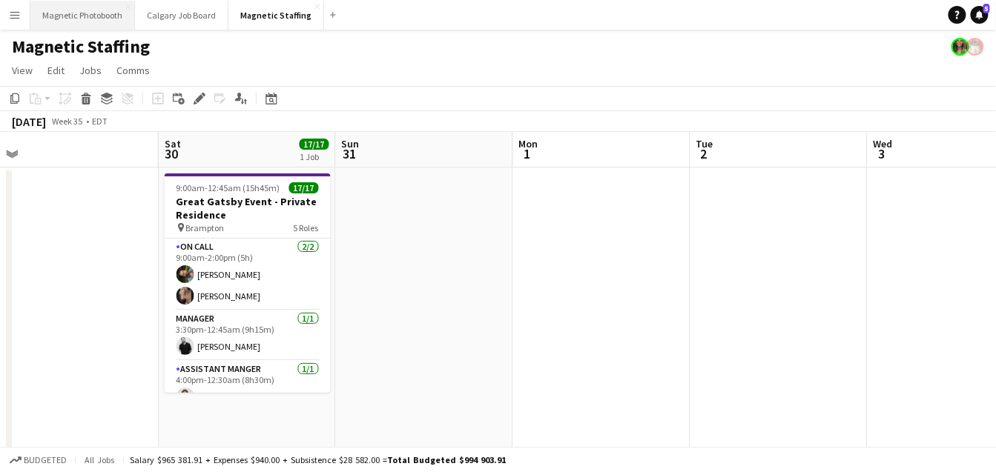
click at [86, 14] on button "Magnetic Photobooth Close" at bounding box center [82, 15] width 105 height 29
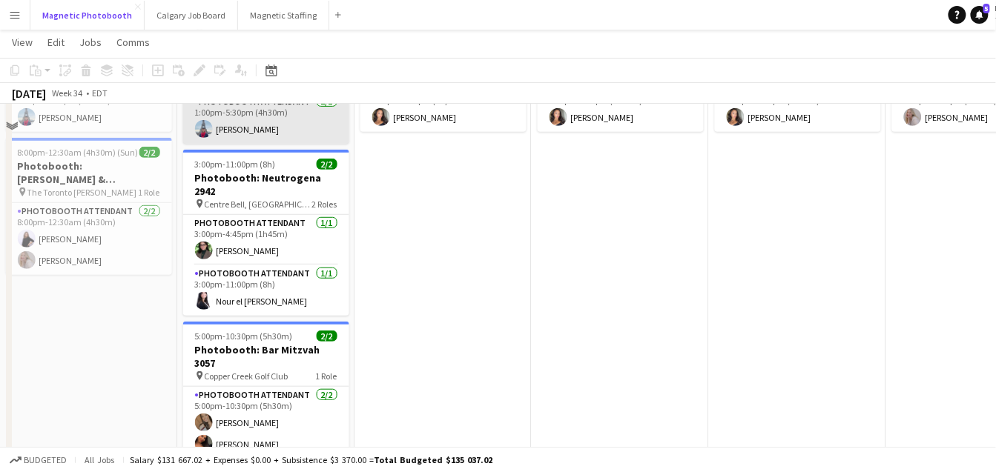
scroll to position [195, 0]
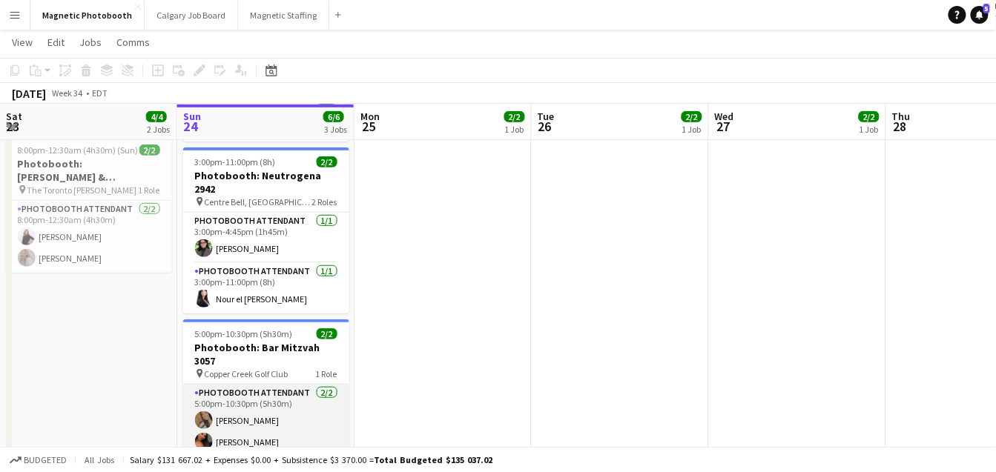
click at [238, 394] on app-card-role "Photobooth Attendant 2/2 5:00pm-10:30pm (5h30m) erica Musso Jessica Lopes" at bounding box center [266, 421] width 166 height 72
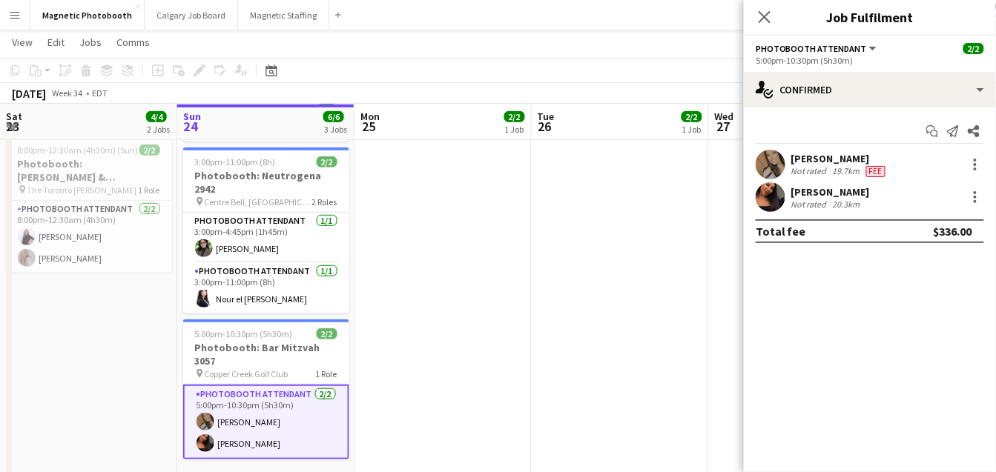
click at [9, 7] on button "Menu" at bounding box center [15, 15] width 30 height 30
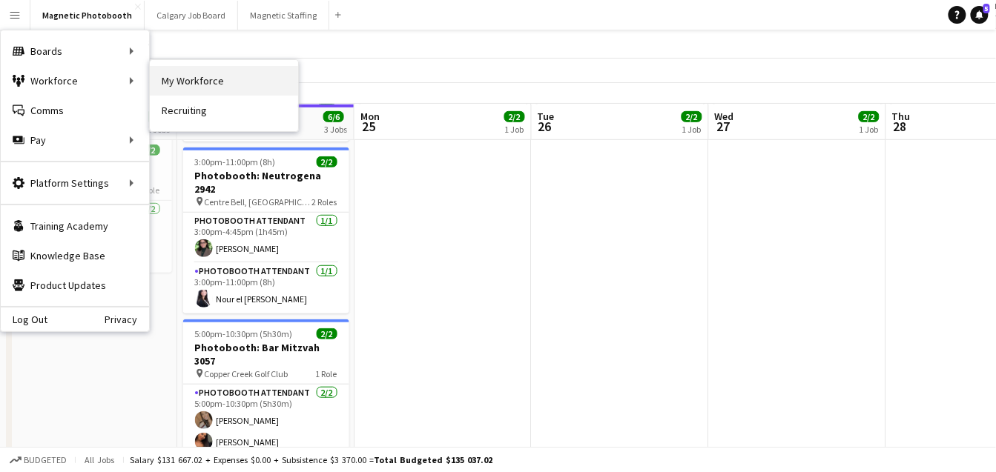
click at [177, 86] on link "My Workforce" at bounding box center [224, 81] width 148 height 30
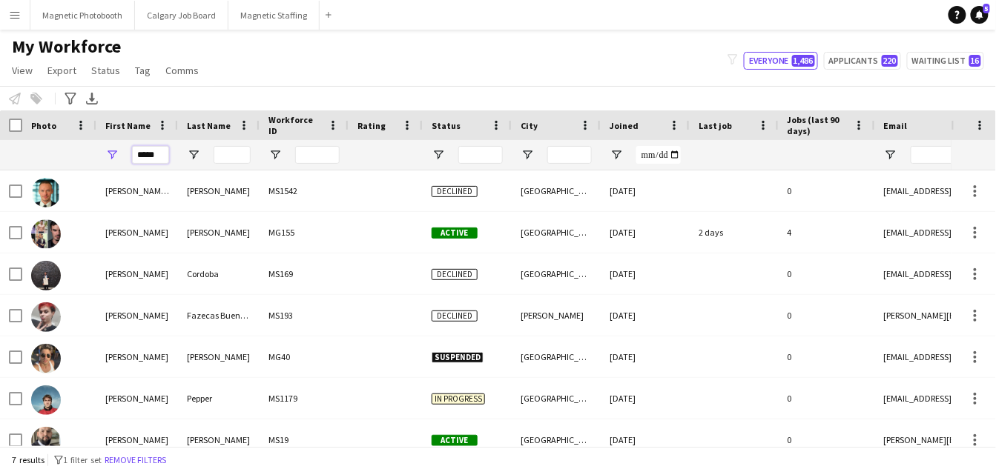
drag, startPoint x: 161, startPoint y: 155, endPoint x: 63, endPoint y: 142, distance: 98.8
click at [67, 148] on div "*****" at bounding box center [804, 155] width 1608 height 30
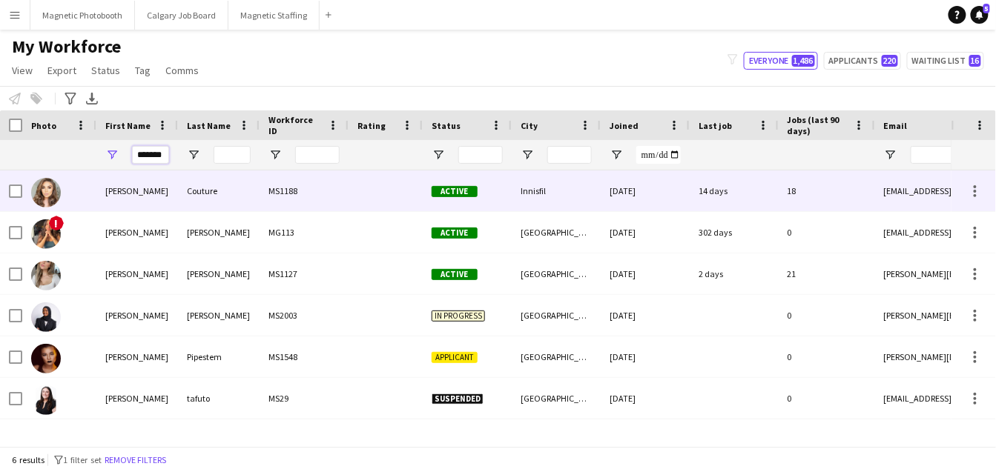
type input "*******"
click at [131, 198] on div "[PERSON_NAME]" at bounding box center [137, 191] width 82 height 41
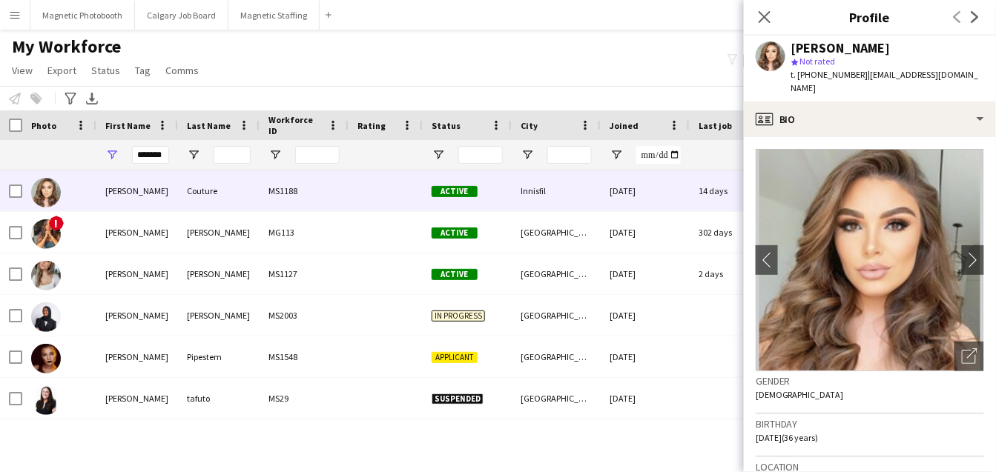
scroll to position [535, 0]
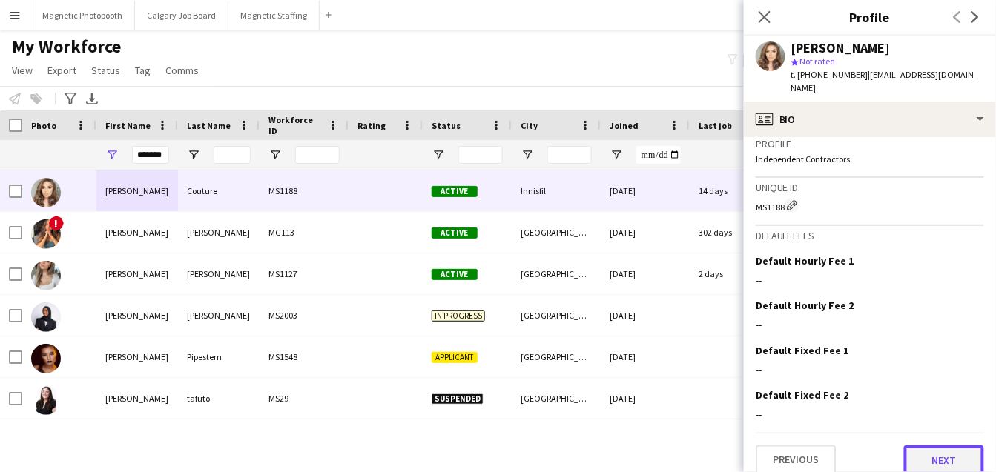
click at [939, 446] on button "Next" at bounding box center [944, 461] width 80 height 30
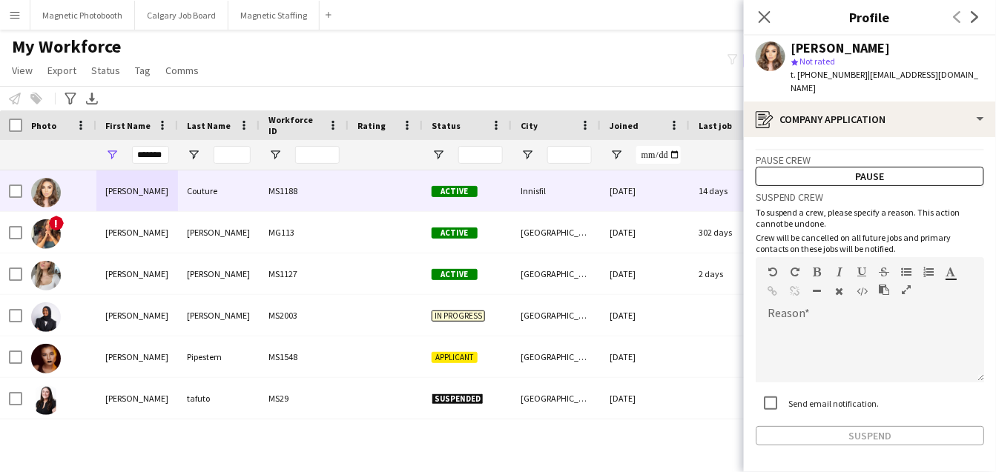
scroll to position [42, 0]
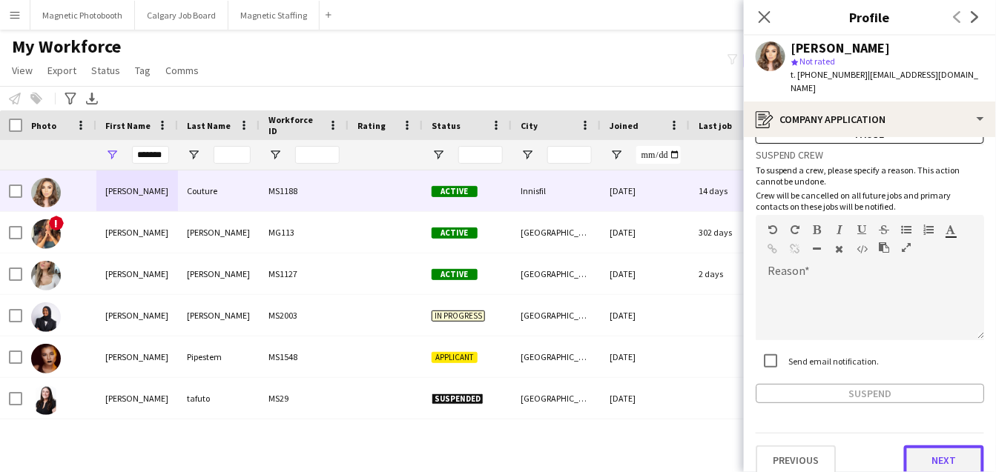
click at [946, 454] on button "Next" at bounding box center [944, 461] width 80 height 30
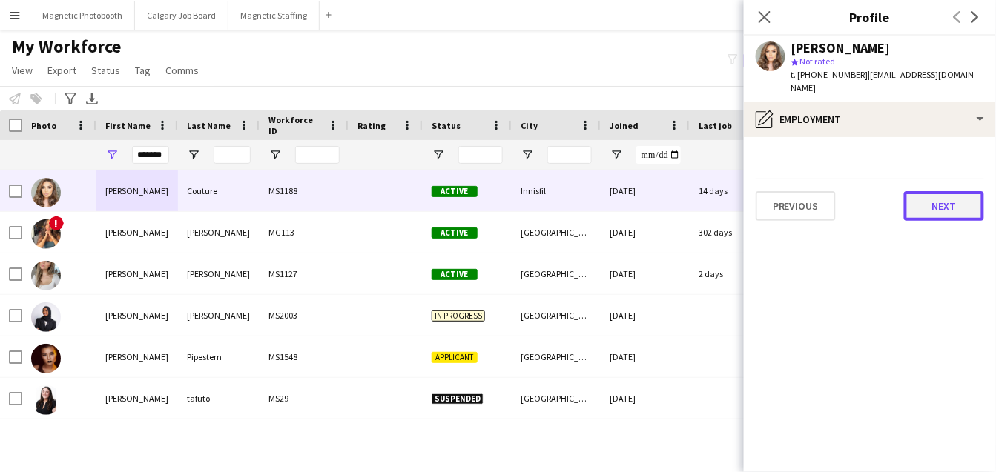
click at [947, 199] on button "Next" at bounding box center [944, 206] width 80 height 30
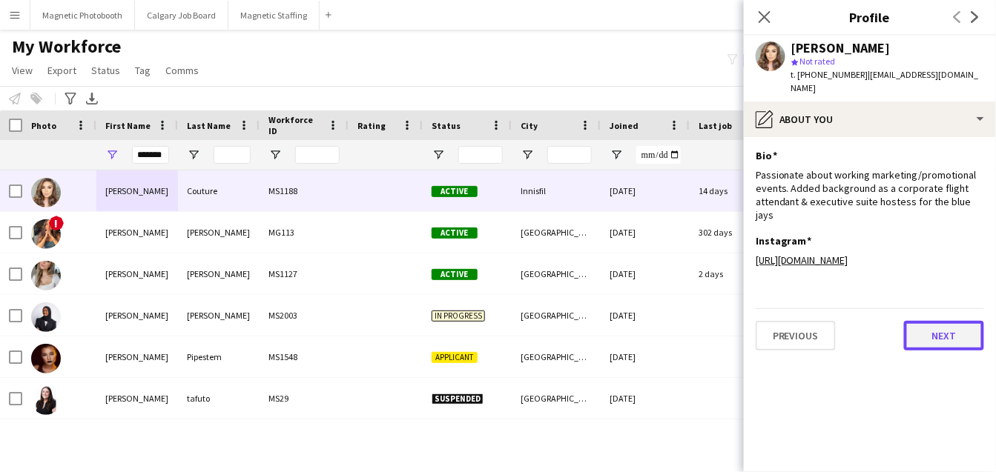
click at [951, 321] on button "Next" at bounding box center [944, 336] width 80 height 30
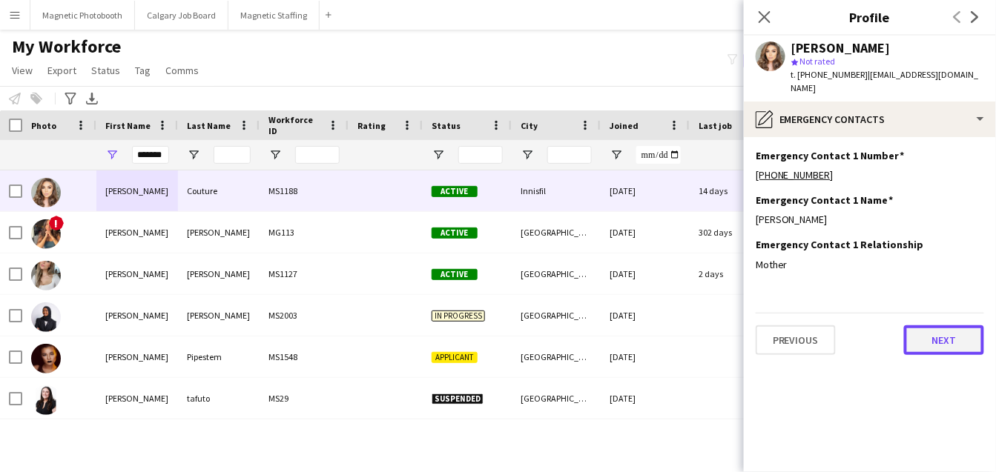
click at [940, 331] on button "Next" at bounding box center [944, 341] width 80 height 30
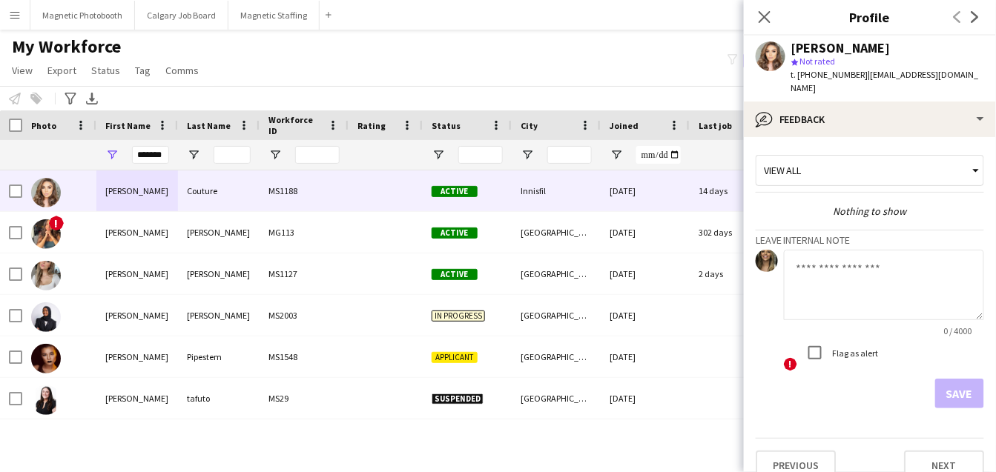
click at [879, 285] on textarea at bounding box center [884, 285] width 200 height 70
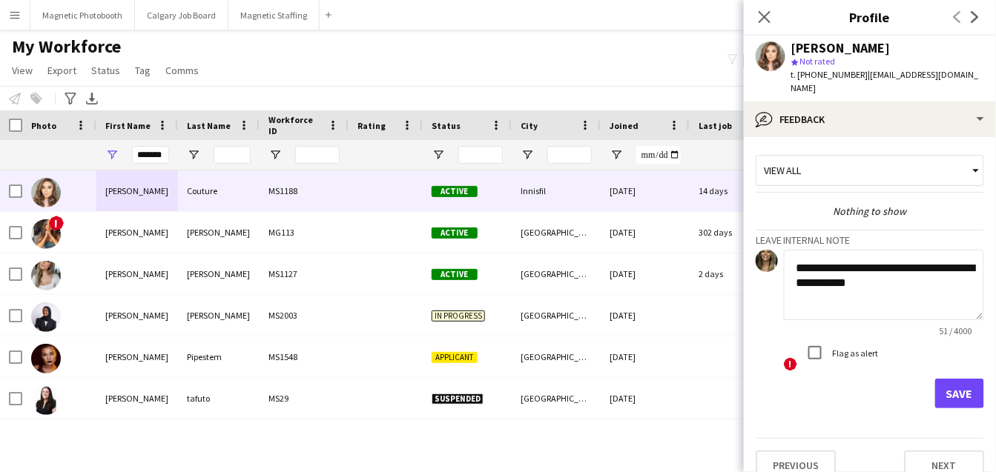
type textarea "**********"
click at [957, 386] on button "Save" at bounding box center [959, 394] width 49 height 30
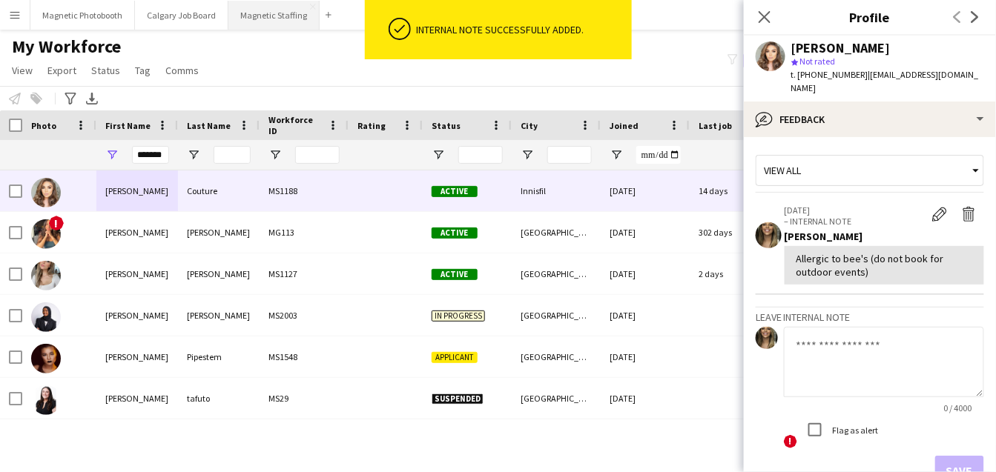
click at [257, 14] on button "Magnetic Staffing Close" at bounding box center [273, 15] width 91 height 29
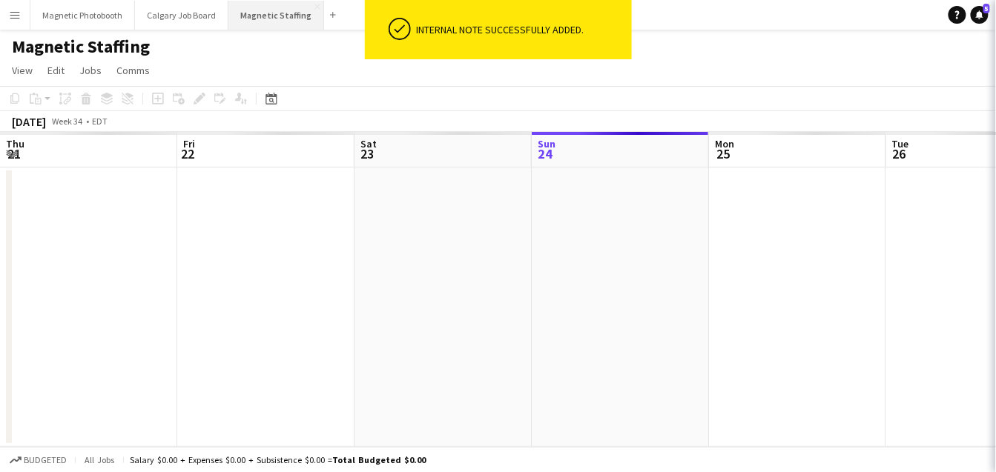
scroll to position [0, 354]
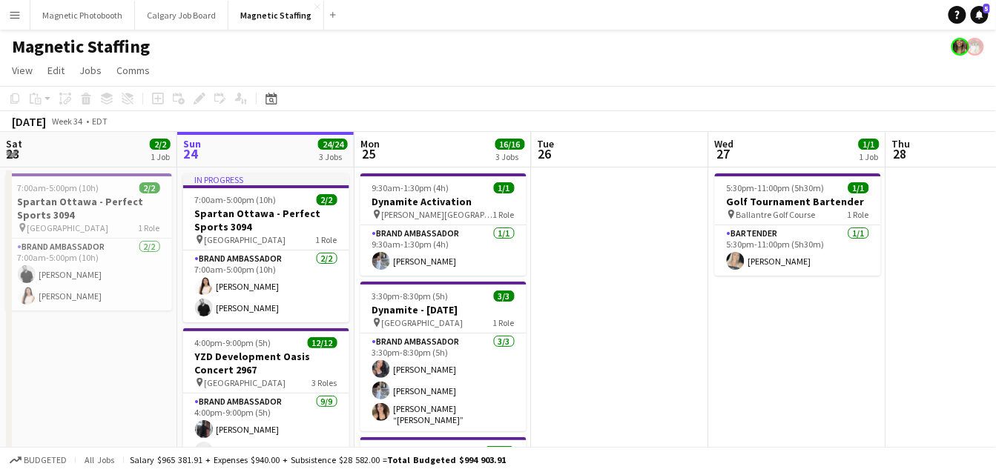
click at [7, 7] on button "Menu" at bounding box center [15, 15] width 30 height 30
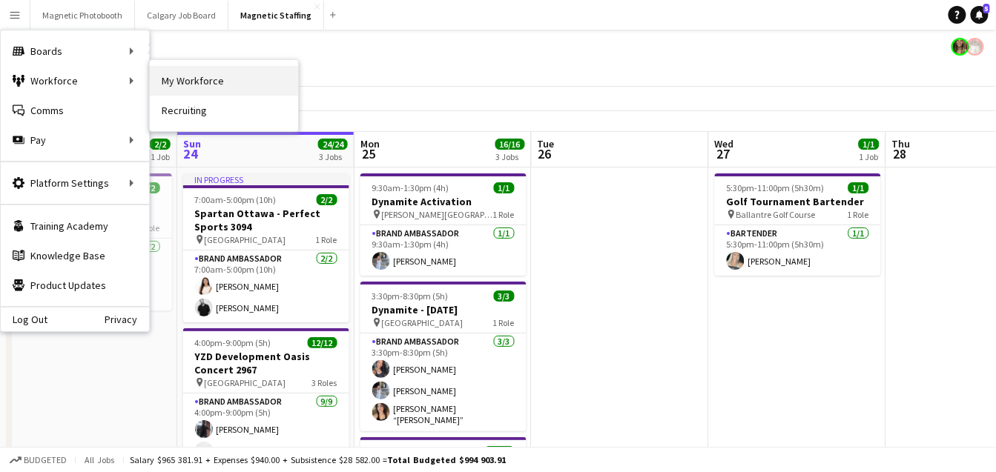
click at [205, 82] on link "My Workforce" at bounding box center [224, 81] width 148 height 30
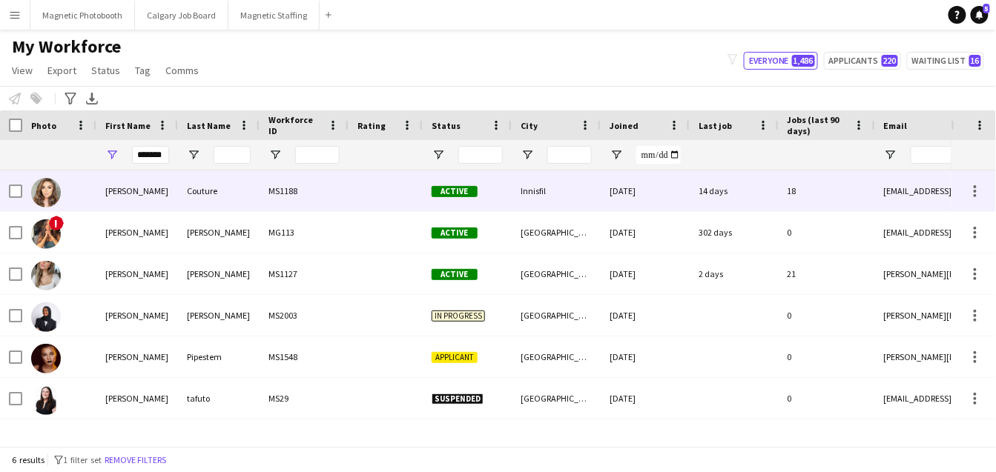
click at [186, 201] on div "Couture" at bounding box center [219, 191] width 82 height 41
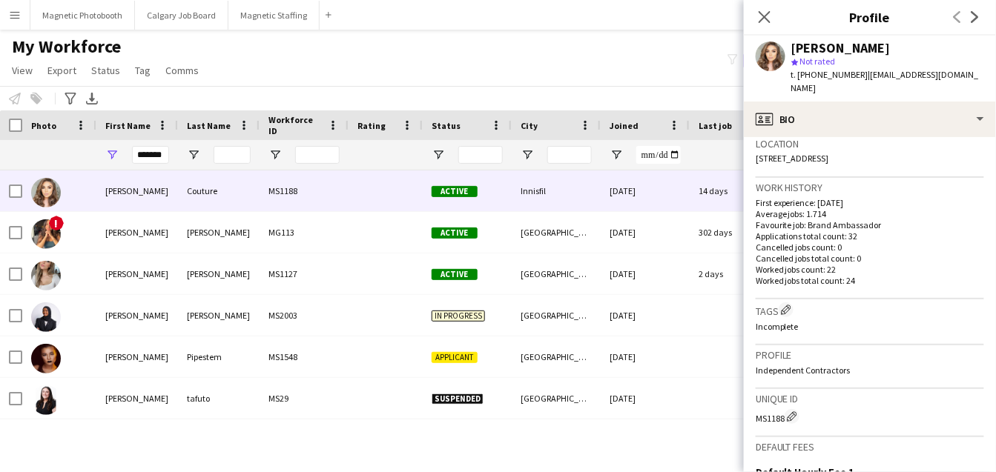
scroll to position [535, 0]
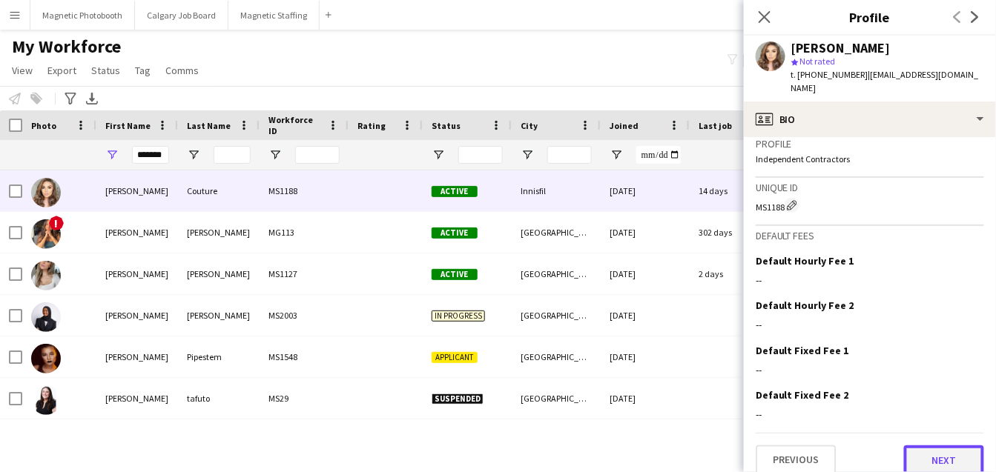
click at [943, 446] on button "Next" at bounding box center [944, 461] width 80 height 30
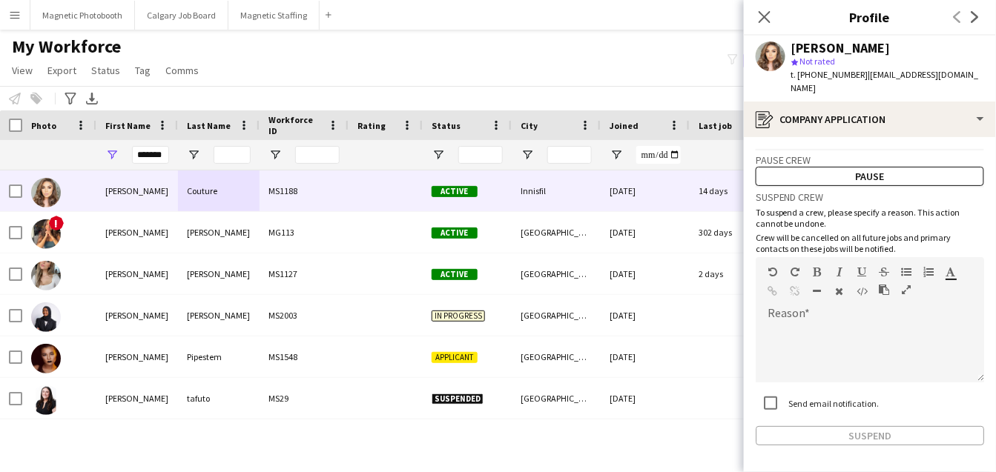
scroll to position [42, 0]
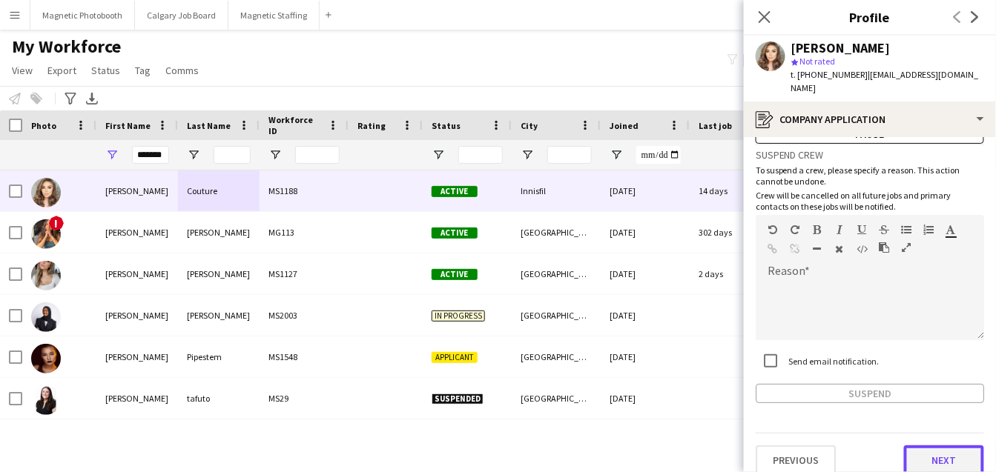
click at [931, 446] on button "Next" at bounding box center [944, 461] width 80 height 30
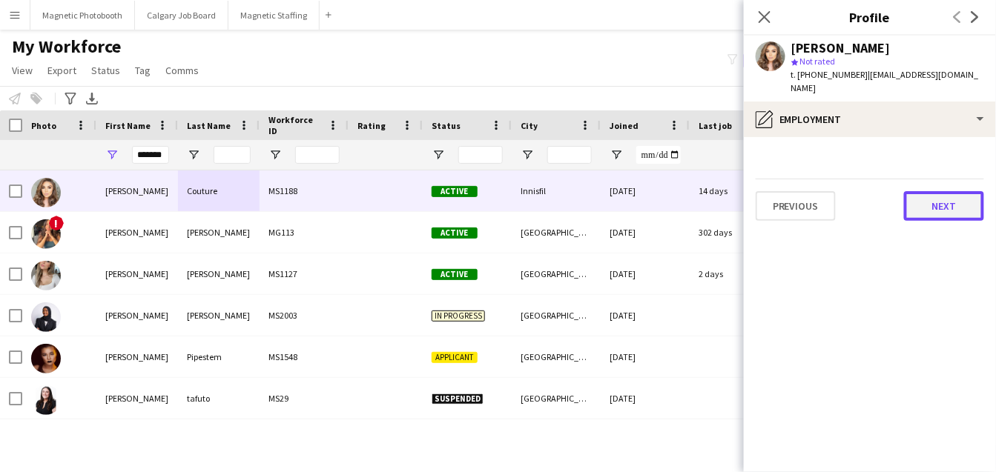
click at [945, 202] on button "Next" at bounding box center [944, 206] width 80 height 30
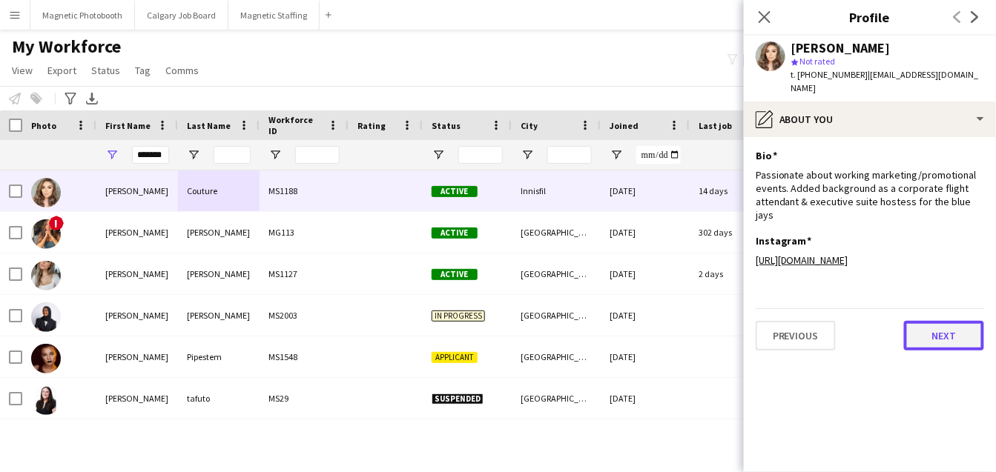
click at [951, 321] on button "Next" at bounding box center [944, 336] width 80 height 30
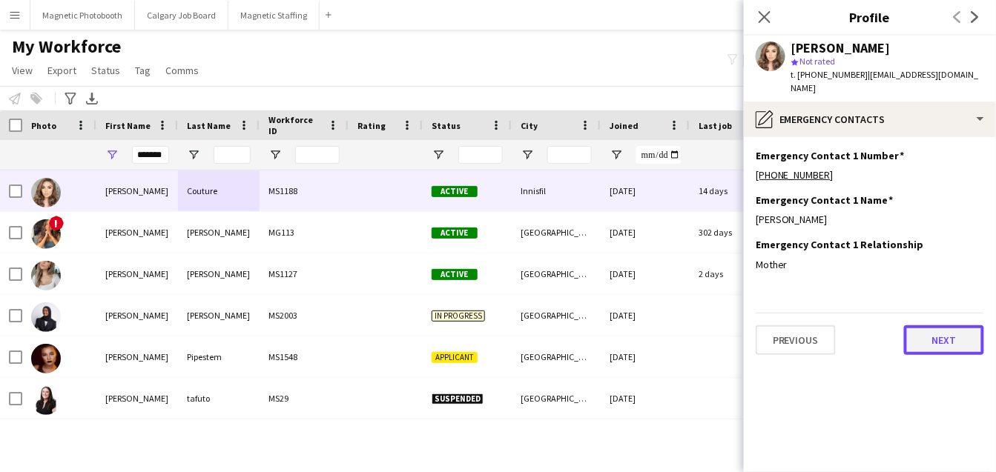
click at [931, 332] on button "Next" at bounding box center [944, 341] width 80 height 30
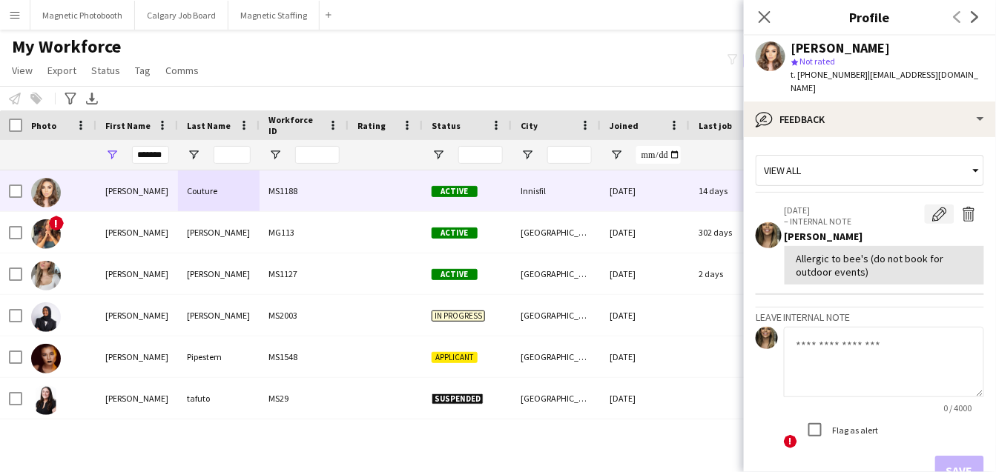
click at [939, 207] on app-icon "Edit internal note" at bounding box center [939, 214] width 15 height 15
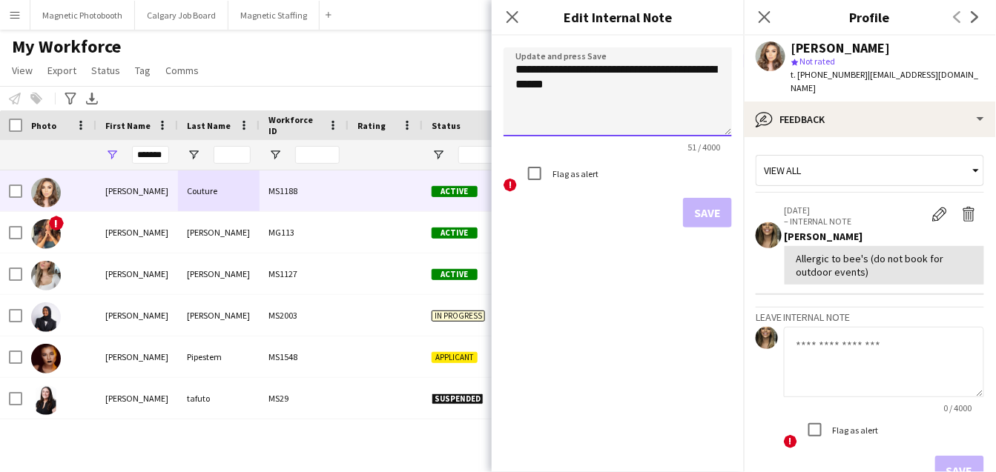
click at [593, 70] on textarea "**********" at bounding box center [617, 91] width 228 height 89
type textarea "**********"
click at [701, 228] on form "**********" at bounding box center [618, 138] width 252 height 204
click at [701, 220] on button "Save" at bounding box center [707, 213] width 49 height 30
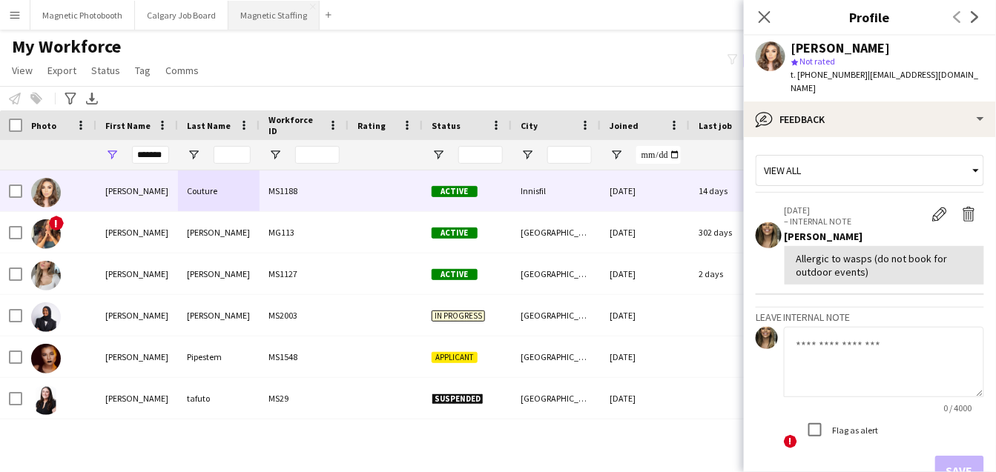
click at [281, 16] on button "Magnetic Staffing Close" at bounding box center [273, 15] width 91 height 29
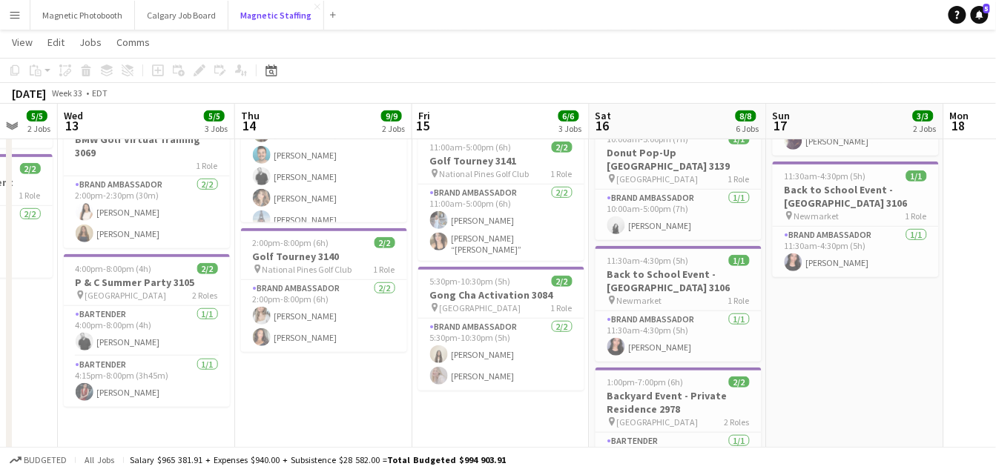
scroll to position [0, 472]
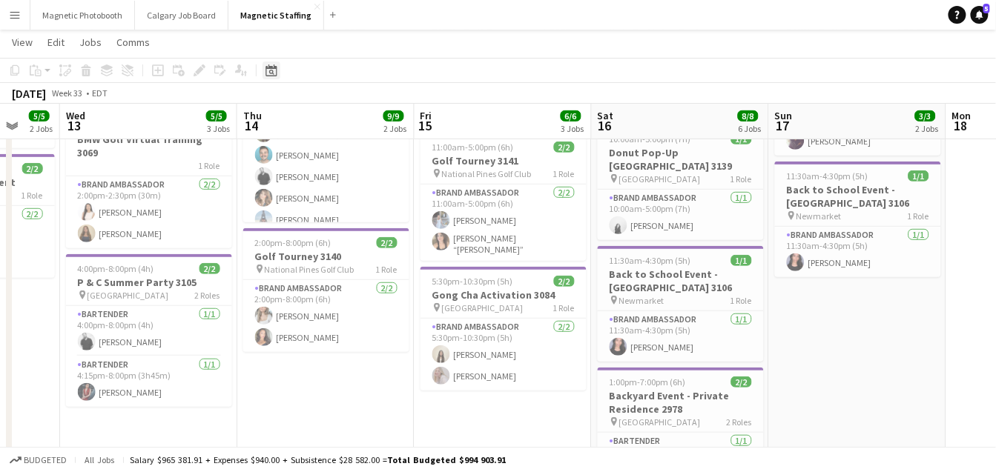
click at [273, 65] on icon "Date picker" at bounding box center [271, 71] width 12 height 12
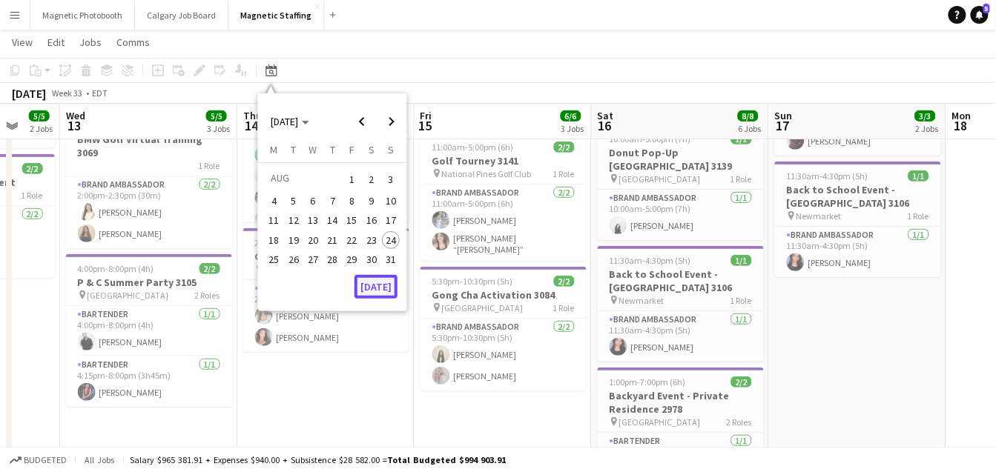
click at [372, 286] on button "[DATE]" at bounding box center [375, 287] width 43 height 24
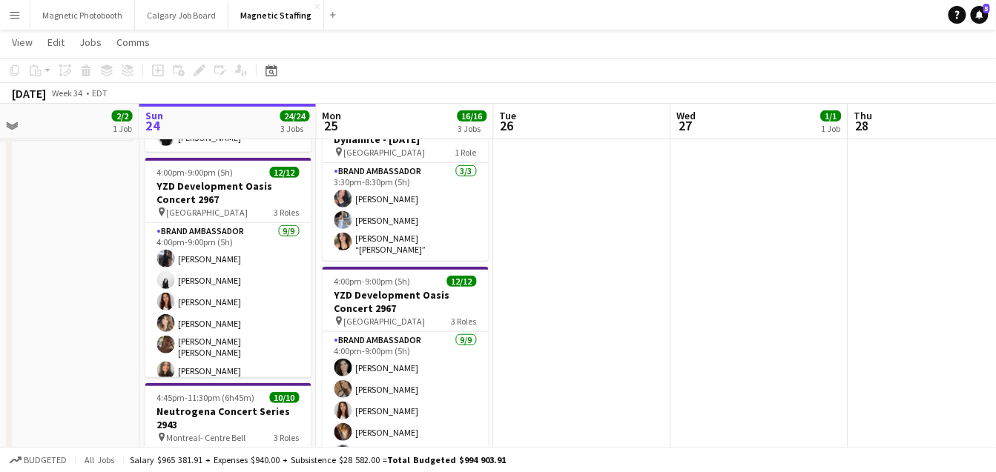
drag, startPoint x: 441, startPoint y: 308, endPoint x: 380, endPoint y: 309, distance: 60.8
click at [380, 309] on app-calendar-viewport "Wed 20 25/28 5 Jobs Thu 21 6/6 3 Jobs Fri 22 3/3 2 Jobs Sat 23 2/2 1 Job Sun 24…" at bounding box center [498, 445] width 996 height 1112
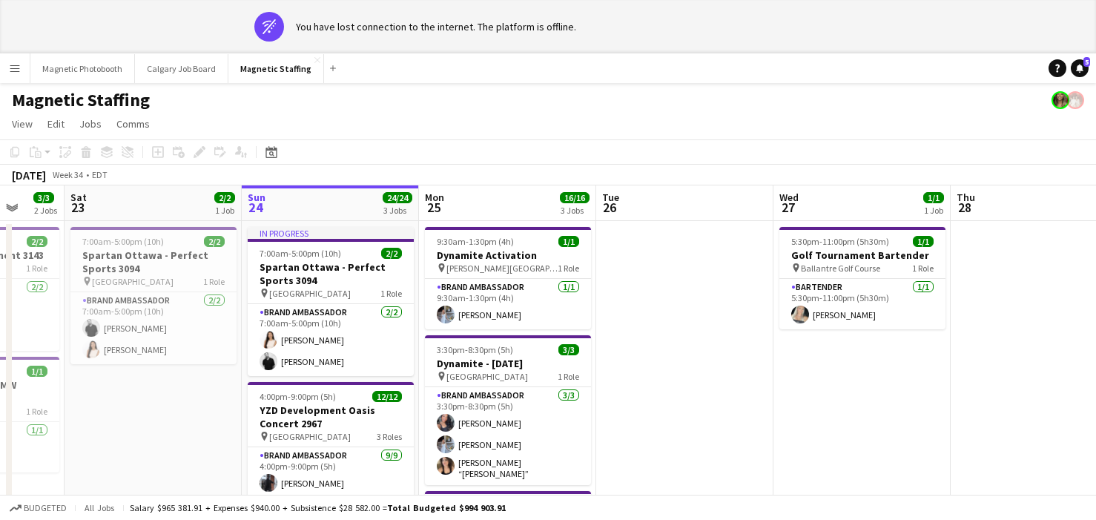
scroll to position [0, 467]
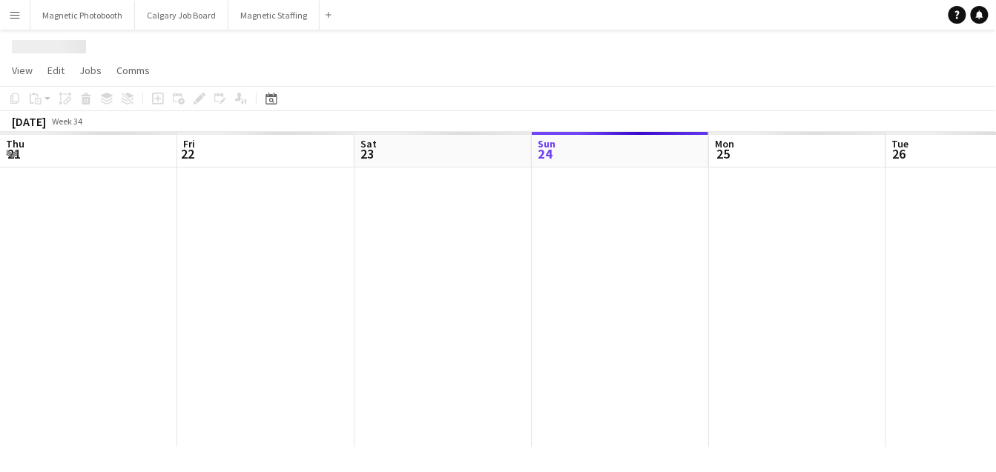
scroll to position [0, 354]
